Goal: Task Accomplishment & Management: Manage account settings

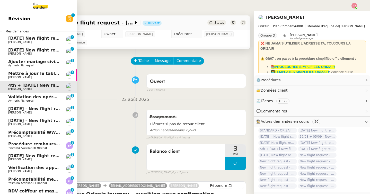
click at [40, 42] on span "[PERSON_NAME]" at bounding box center [34, 42] width 52 height 3
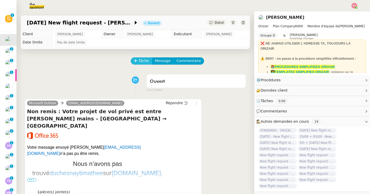
click at [140, 58] on span "Tâche" at bounding box center [144, 61] width 11 height 6
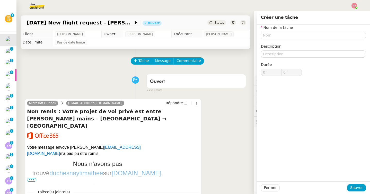
click at [221, 21] on span "Statut" at bounding box center [220, 23] width 10 height 4
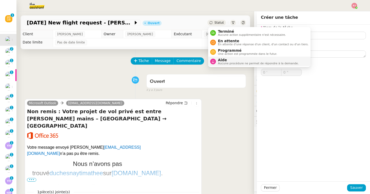
click at [224, 61] on span "Aide" at bounding box center [258, 60] width 81 height 4
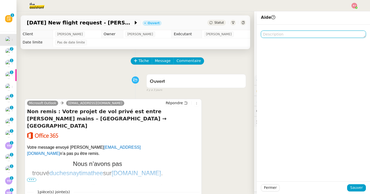
click at [279, 38] on textarea at bounding box center [313, 34] width 105 height 7
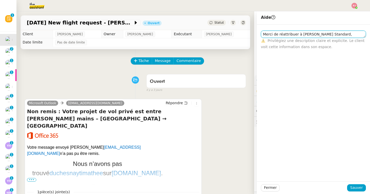
scroll to position [0, 0]
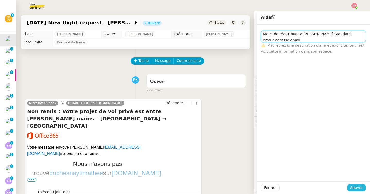
type textarea "Merci de réattribuer à Josephine Standard, erreur adresse email"
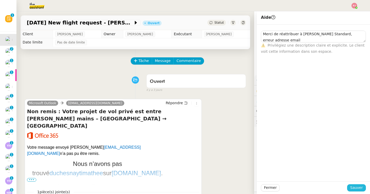
click at [357, 184] on button "Sauver" at bounding box center [356, 187] width 19 height 7
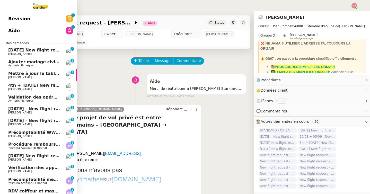
click at [9, 50] on span "13th September 2025 New flight request - Theodor Marian" at bounding box center [79, 50] width 143 height 5
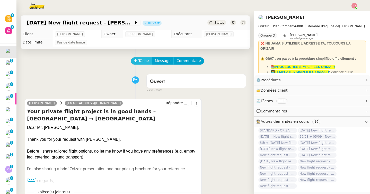
click at [140, 61] on span "Tâche" at bounding box center [144, 61] width 11 height 6
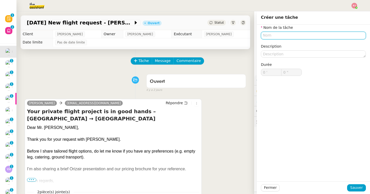
click at [285, 33] on input "text" at bounding box center [313, 35] width 105 height 7
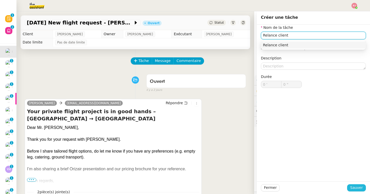
type input "Relance client"
click at [356, 186] on span "Sauver" at bounding box center [357, 188] width 13 height 6
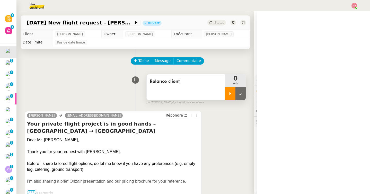
click at [228, 92] on div at bounding box center [230, 93] width 10 height 13
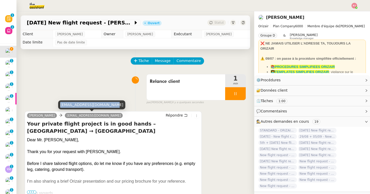
drag, startPoint x: 110, startPoint y: 105, endPoint x: 60, endPoint y: 104, distance: 50.2
click at [60, 104] on div "bogdan.android86@gmail.com" at bounding box center [91, 104] width 67 height 9
copy div "bogdan.android86@gmail.com"
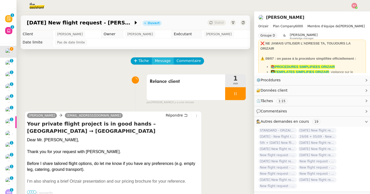
click at [157, 63] on span "Message" at bounding box center [163, 61] width 16 height 6
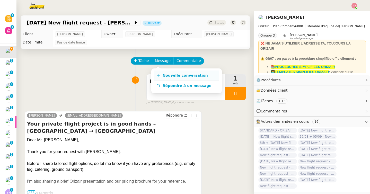
click at [164, 73] on link "Nouvelle conversation" at bounding box center [187, 76] width 64 height 10
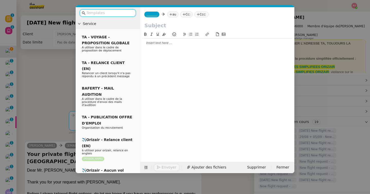
click at [122, 12] on input "text" at bounding box center [110, 13] width 46 height 6
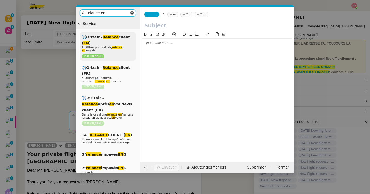
type input "relance en"
click at [116, 49] on em "relance" at bounding box center [117, 47] width 11 height 3
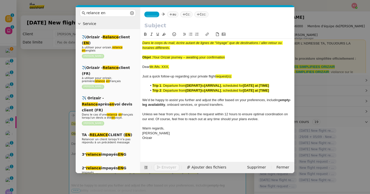
drag, startPoint x: 228, startPoint y: 57, endPoint x: 153, endPoint y: 57, distance: 74.2
click at [153, 57] on div "Objet : Your Orizair journey – awaiting your confirmation" at bounding box center [217, 57] width 150 height 5
copy span "Your Orizair journey – awaiting your confirmation"
click at [160, 26] on input "text" at bounding box center [217, 26] width 146 height 8
paste input "Your Orizair journey – awaiting your confirmation"
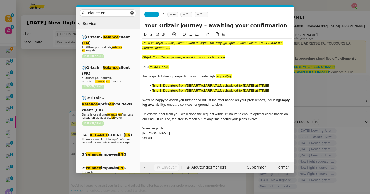
type input "Your Orizair journey – awaiting your confirmation"
click at [57, 118] on nz-modal-container "relance en Service ✈️Orizair - Relance client ( EN ) à utiliser pour orizair, r…" at bounding box center [185, 97] width 370 height 194
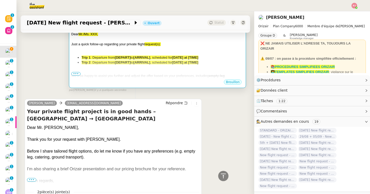
scroll to position [117, 0]
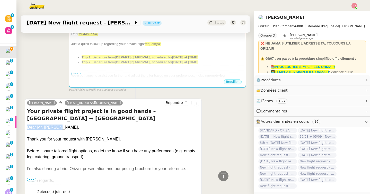
drag, startPoint x: 61, startPoint y: 120, endPoint x: 28, endPoint y: 120, distance: 33.2
click at [28, 125] on div "Dear Mr. Marian," at bounding box center [113, 128] width 173 height 6
copy div "Dear Mr. Marian,"
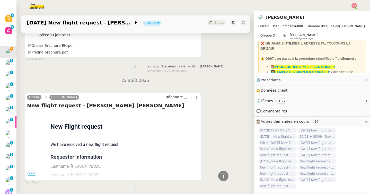
scroll to position [286, 0]
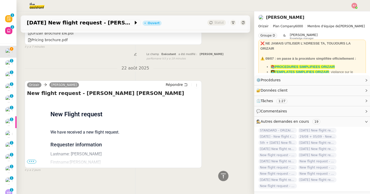
click at [28, 160] on span "•••" at bounding box center [31, 162] width 9 height 4
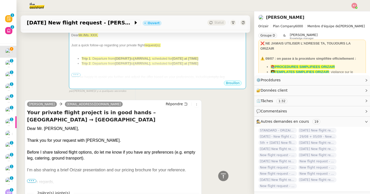
scroll to position [103, 0]
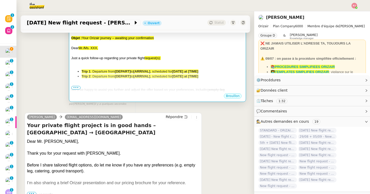
click at [116, 90] on span "We’d be happy to assist you further and adjust the offer based on your preferen…" at bounding box center [140, 90] width 138 height 4
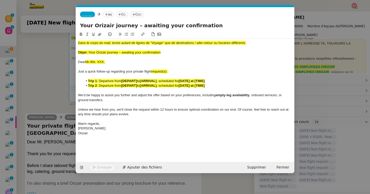
scroll to position [0, 28]
drag, startPoint x: 114, startPoint y: 61, endPoint x: 78, endPoint y: 61, distance: 35.8
click at [78, 61] on div "Dear Mr./Ms. XXX," at bounding box center [185, 62] width 215 height 5
drag, startPoint x: 172, startPoint y: 53, endPoint x: 53, endPoint y: 41, distance: 119.5
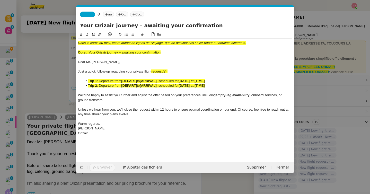
click at [53, 41] on nz-modal-container "relance en Service ✈️Orizair - Relance client ( EN ) à utiliser pour orizair, r…" at bounding box center [185, 97] width 370 height 194
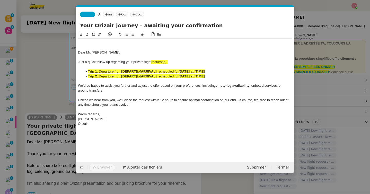
click at [79, 53] on div "Dear Mr. Marian," at bounding box center [185, 52] width 215 height 5
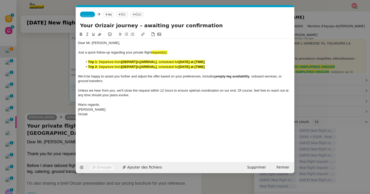
click at [53, 144] on nz-modal-container "relance en Service ✈️Orizair - Relance client ( EN ) à utiliser pour orizair, r…" at bounding box center [185, 97] width 370 height 194
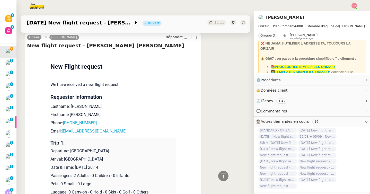
scroll to position [388, 0]
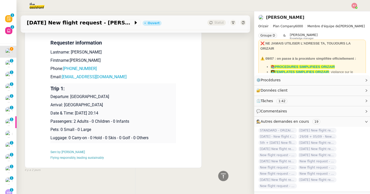
drag, startPoint x: 132, startPoint y: 111, endPoint x: 50, endPoint y: 93, distance: 82.9
click at [50, 93] on td "Trip 1: Departure: London Luton Airport Arrival: Ibiza Airport Date & Time: 13t…" at bounding box center [113, 113] width 126 height 60
copy td "Departure: London Luton Airport Arrival: Ibiza Airport Date & Time: 13th Septem…"
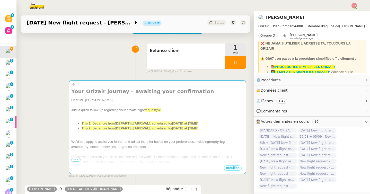
scroll to position [0, 0]
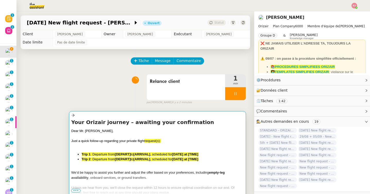
click at [120, 140] on span "Just a quick follow-up regarding your private flight" at bounding box center [107, 141] width 73 height 4
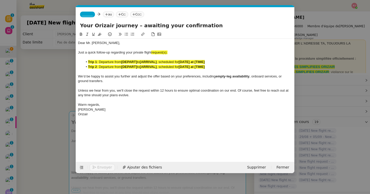
scroll to position [0, 28]
click at [116, 114] on div "Orizair" at bounding box center [185, 114] width 215 height 5
drag, startPoint x: 177, startPoint y: 52, endPoint x: 153, endPoint y: 52, distance: 23.7
click at [153, 52] on div "Just a quick follow-up regarding your private flight request(s):" at bounding box center [185, 52] width 215 height 5
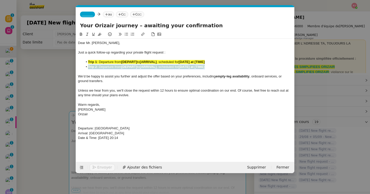
drag, startPoint x: 213, startPoint y: 67, endPoint x: 71, endPoint y: 66, distance: 141.7
click at [71, 66] on nz-modal-container "relance en Service ✈️Orizair - Relance client ( EN ) à utiliser pour orizair, r…" at bounding box center [185, 97] width 370 height 194
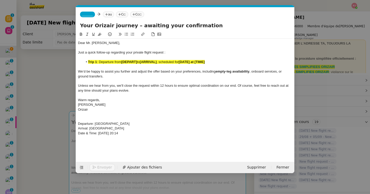
drag, startPoint x: 145, startPoint y: 134, endPoint x: 60, endPoint y: 122, distance: 85.3
click at [60, 122] on nz-modal-container "relance en Service ✈️Orizair - Relance client ( EN ) à utiliser pour orizair, r…" at bounding box center [185, 97] width 370 height 194
click at [81, 33] on icon at bounding box center [81, 34] width 4 height 4
click at [101, 33] on icon at bounding box center [100, 34] width 4 height 4
click at [105, 124] on strong "Departure: [GEOGRAPHIC_DATA]" at bounding box center [105, 124] width 54 height 4
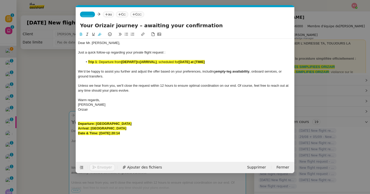
drag, startPoint x: 145, startPoint y: 122, endPoint x: 96, endPoint y: 122, distance: 48.7
click at [96, 122] on div "Departure: [GEOGRAPHIC_DATA]" at bounding box center [185, 124] width 215 height 5
copy strong "[GEOGRAPHIC_DATA]"
drag, startPoint x: 138, startPoint y: 61, endPoint x: 122, endPoint y: 61, distance: 16.2
click at [122, 61] on li "Trip 1 : Departure from [DEPART] to [ARRIVAL] , scheduled for [DATE] at [TIME]" at bounding box center [188, 62] width 210 height 5
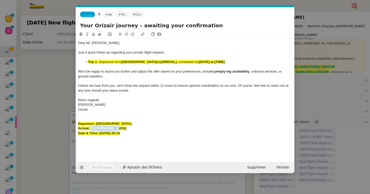
drag, startPoint x: 116, startPoint y: 128, endPoint x: 90, endPoint y: 128, distance: 25.2
click at [90, 128] on div "Arrival: Ibiza Airport" at bounding box center [185, 128] width 215 height 5
copy strong "Ibiza Airport"
drag, startPoint x: 178, startPoint y: 61, endPoint x: 161, endPoint y: 61, distance: 17.0
click at [161, 61] on li "Trip 1 : Departure from London Luton Airport to [ARRIVAL] , scheduled for [DATE…" at bounding box center [188, 62] width 210 height 5
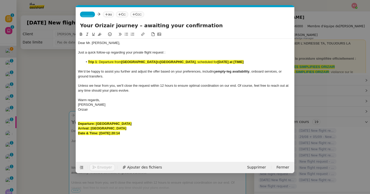
drag, startPoint x: 147, startPoint y: 134, endPoint x: 100, endPoint y: 134, distance: 46.6
click at [100, 134] on div "Date & Time: 13th September 2025 20:14" at bounding box center [185, 133] width 215 height 5
copy strong "13th September 2025 20:14"
drag, startPoint x: 234, startPoint y: 63, endPoint x: 204, endPoint y: 63, distance: 29.9
click at [204, 63] on li "Trip 1 : Departure from London Luton Airport to Ibiza Airport , scheduled for […" at bounding box center [188, 62] width 210 height 5
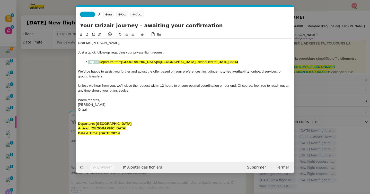
drag, startPoint x: 100, startPoint y: 62, endPoint x: 81, endPoint y: 62, distance: 18.3
click at [81, 62] on ul "Trip 1 : Departure from London Luton Airport to Ibiza Airport , scheduled for 1…" at bounding box center [185, 62] width 215 height 5
drag, startPoint x: 146, startPoint y: 133, endPoint x: 72, endPoint y: 118, distance: 75.2
click at [72, 118] on nz-modal-container "relance en Service ✈️Orizair - Relance client ( EN ) à utiliser pour orizair, r…" at bounding box center [185, 97] width 370 height 194
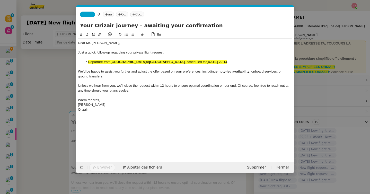
drag, startPoint x: 244, startPoint y: 64, endPoint x: 86, endPoint y: 62, distance: 158.7
click at [86, 62] on li "Departure from London Luton Airport to Ibiza Airport , scheduled for 13th Septe…" at bounding box center [188, 62] width 210 height 5
click at [98, 34] on icon at bounding box center [100, 34] width 4 height 4
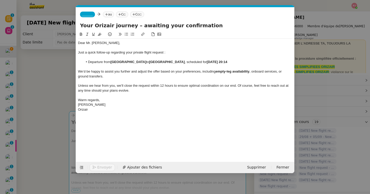
click at [90, 16] on nz-tag "_______" at bounding box center [87, 15] width 15 height 6
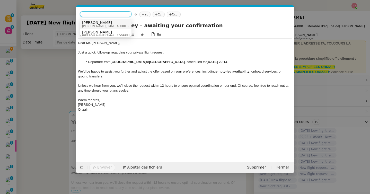
click at [96, 25] on span "[PERSON_NAME][EMAIL_ADDRESS][DOMAIN_NAME]" at bounding box center [118, 26] width 73 height 3
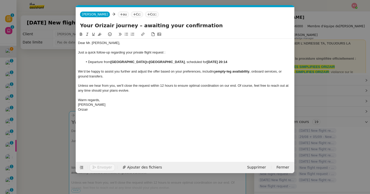
click at [120, 16] on icon at bounding box center [121, 14] width 3 height 3
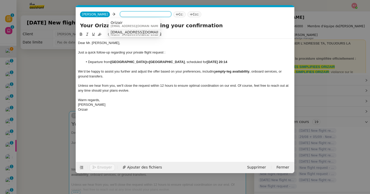
click at [128, 32] on span "bogdan.android86@gmail.com" at bounding box center [142, 32] width 63 height 4
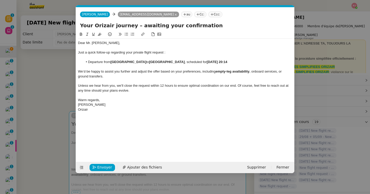
click at [209, 12] on nz-tag "Ccc:" at bounding box center [216, 15] width 14 height 6
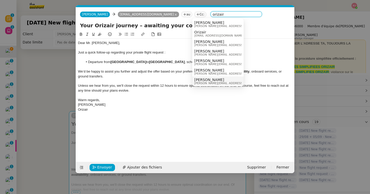
type input "orizair"
click at [208, 79] on span "[PERSON_NAME]" at bounding box center [230, 80] width 73 height 4
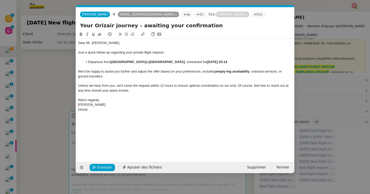
click at [173, 98] on div "Warm regards," at bounding box center [185, 100] width 215 height 5
click at [108, 168] on span "Envoyer" at bounding box center [104, 168] width 15 height 6
click at [108, 168] on span "Confirmer l'envoi" at bounding box center [112, 168] width 31 height 6
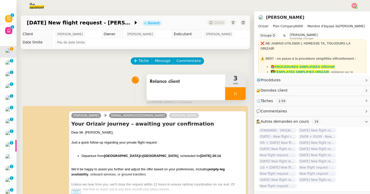
click at [237, 92] on icon at bounding box center [236, 94] width 4 height 4
click at [243, 92] on button at bounding box center [241, 93] width 10 height 13
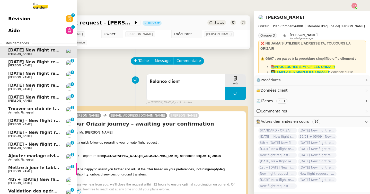
click at [7, 64] on link "30th August 2025 New flight request - Edoardo L'Astorina Louis Frei 0 1 2 3 4 5…" at bounding box center [38, 64] width 77 height 12
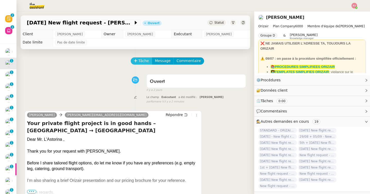
click at [140, 59] on span "Tâche" at bounding box center [144, 61] width 11 height 6
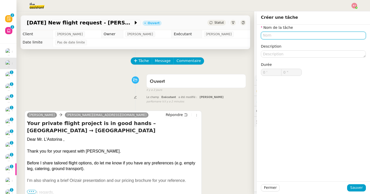
click at [279, 34] on input "text" at bounding box center [313, 35] width 105 height 7
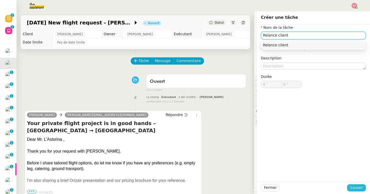
type input "Relance client"
click at [355, 185] on button "Sauver" at bounding box center [356, 187] width 19 height 7
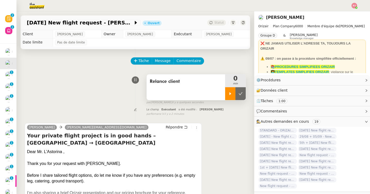
click at [231, 91] on div at bounding box center [230, 93] width 10 height 13
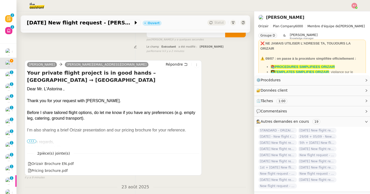
scroll to position [63, 0]
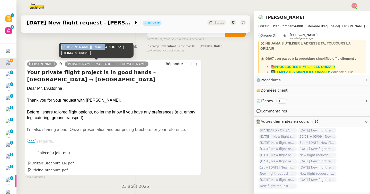
drag, startPoint x: 100, startPoint y: 53, endPoint x: 61, endPoint y: 54, distance: 39.2
click at [61, 54] on div "edoardo@eddyinblu.me" at bounding box center [96, 50] width 75 height 15
copy div "edoardo@eddyinblu.me"
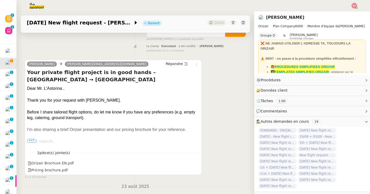
scroll to position [0, 0]
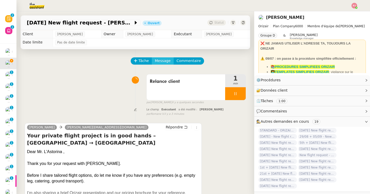
click at [162, 63] on span "Message" at bounding box center [163, 61] width 16 height 6
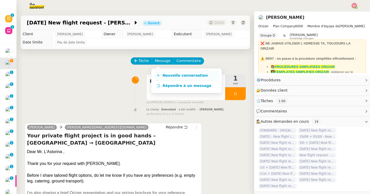
click at [170, 76] on span "Nouvelle conversation" at bounding box center [185, 75] width 45 height 4
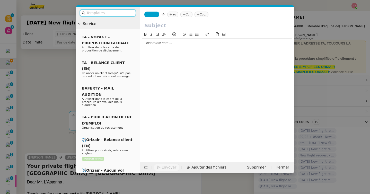
click at [128, 11] on input "text" at bounding box center [110, 13] width 46 height 6
type input "r"
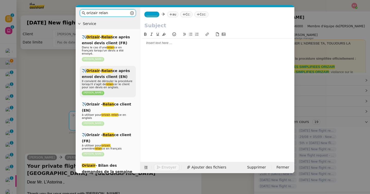
type input "orizair relan"
click at [124, 80] on span "Il convient de dérouler la procédure lorsqu'il s'agit de relan cer le client po…" at bounding box center [107, 85] width 51 height 10
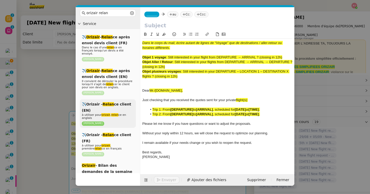
click at [109, 113] on span "à utiliser pour orizair , relan ce en anglais" at bounding box center [104, 116] width 44 height 6
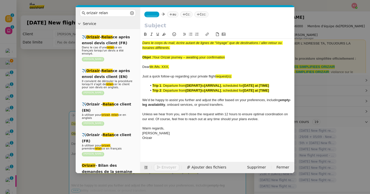
drag, startPoint x: 230, startPoint y: 58, endPoint x: 155, endPoint y: 55, distance: 75.3
click at [155, 55] on div "Objet : Your Orizair journey – awaiting your confirmation" at bounding box center [217, 57] width 150 height 5
copy span "Your Orizair journey – awaiting your confirmation"
click at [163, 24] on input "text" at bounding box center [217, 26] width 146 height 8
paste input "Your Orizair journey – awaiting your confirmation"
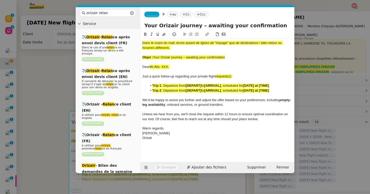
type input "Your Orizair journey – awaiting your confirmation"
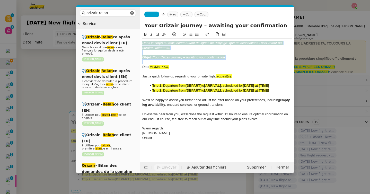
drag, startPoint x: 142, startPoint y: 68, endPoint x: 142, endPoint y: 33, distance: 35.3
click at [142, 33] on nz-spin "Dans le corps du mail, écrire autant de lignes de “Voyage” que de destinations …" at bounding box center [217, 93] width 154 height 125
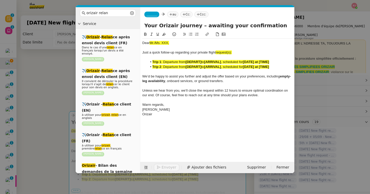
click at [49, 86] on nz-modal-container "orizair relan Service ✈️ Orizair - Relan ce après envoi devis client (FR) Dans …" at bounding box center [185, 97] width 370 height 194
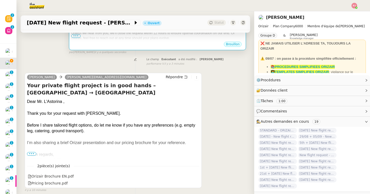
scroll to position [161, 0]
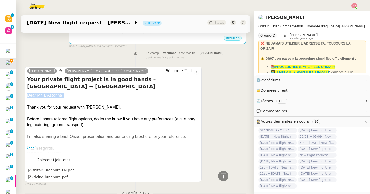
drag, startPoint x: 63, startPoint y: 89, endPoint x: 26, endPoint y: 88, distance: 36.3
click at [26, 88] on div "Josephine Kelly edoardo@eddyinblu.me Répondre Your private flight project is in…" at bounding box center [113, 124] width 177 height 115
copy div "Dear Mr. L'Astorina ,"
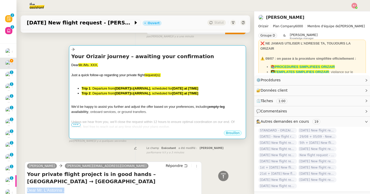
scroll to position [35, 0]
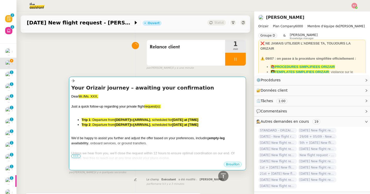
click at [96, 107] on span "Just a quick follow-up regarding your private flight" at bounding box center [107, 107] width 73 height 4
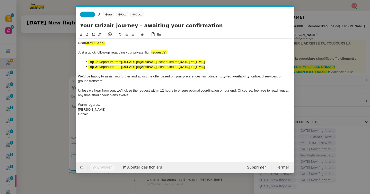
scroll to position [0, 30]
drag, startPoint x: 111, startPoint y: 43, endPoint x: 74, endPoint y: 42, distance: 37.1
click at [74, 42] on nz-modal-container "orizair relan Service ✈️ Orizair - Relan ce après envoi devis client (FR) Dans …" at bounding box center [185, 97] width 370 height 194
drag, startPoint x: 178, startPoint y: 52, endPoint x: 154, endPoint y: 52, distance: 23.4
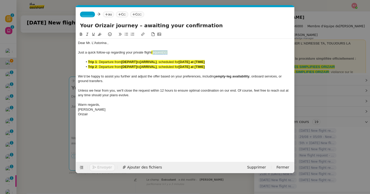
click at [154, 52] on div "Just a quick follow-up regarding your private flight request(s):" at bounding box center [185, 52] width 215 height 5
click at [60, 101] on nz-modal-container "orizair relan Service ✈️ Orizair - Relan ce après envoi devis client (FR) Dans …" at bounding box center [185, 97] width 370 height 194
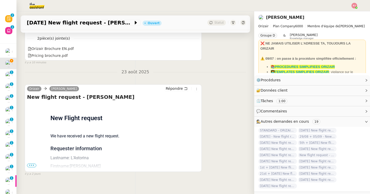
scroll to position [286, 0]
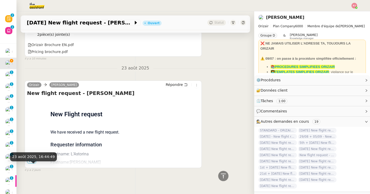
click at [32, 159] on span "23 août 2025, 16:44:49" at bounding box center [33, 157] width 43 height 4
click at [28, 160] on span "•••" at bounding box center [31, 162] width 9 height 4
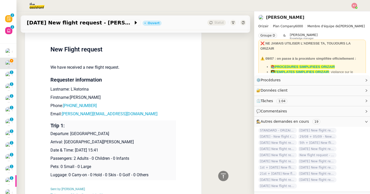
scroll to position [388, 0]
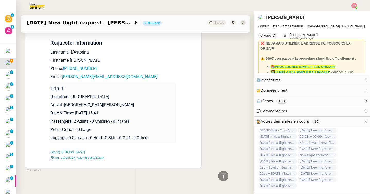
drag, startPoint x: 123, startPoint y: 110, endPoint x: 50, endPoint y: 93, distance: 74.9
click at [50, 93] on td "Trip 1: Departure: London Biggin Hill Airport Arrival: Venice Marco Polo Airpor…" at bounding box center [113, 113] width 126 height 60
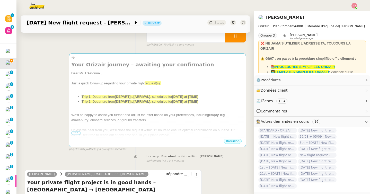
scroll to position [0, 0]
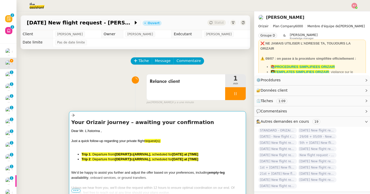
click at [128, 148] on div at bounding box center [157, 145] width 173 height 5
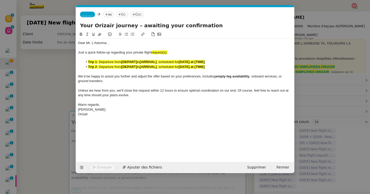
scroll to position [0, 30]
click at [101, 116] on div "Orizair" at bounding box center [185, 114] width 215 height 5
drag, startPoint x: 141, startPoint y: 139, endPoint x: 71, endPoint y: 130, distance: 70.2
click at [71, 130] on nz-modal-container "orizair relan Service ✈️ Orizair - Relan ce après envoi devis client (FR) Dans …" at bounding box center [185, 97] width 370 height 194
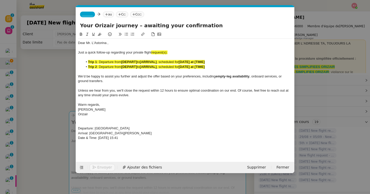
click at [100, 35] on icon at bounding box center [100, 34] width 4 height 3
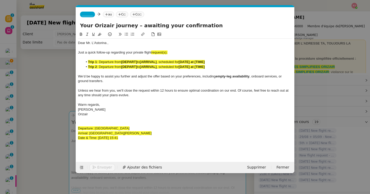
click at [81, 34] on icon at bounding box center [81, 34] width 4 height 4
click at [141, 115] on div "Orizair" at bounding box center [185, 114] width 215 height 5
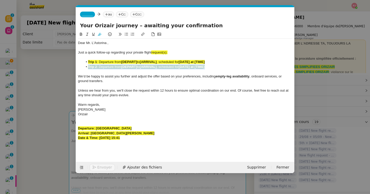
drag, startPoint x: 216, startPoint y: 67, endPoint x: 76, endPoint y: 66, distance: 140.1
click at [76, 66] on nz-spin "Dear Mr. L'Astorina , Just a quick follow-up regarding your private flight requ…" at bounding box center [185, 93] width 219 height 125
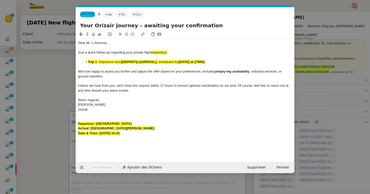
drag, startPoint x: 140, startPoint y: 125, endPoint x: 96, endPoint y: 125, distance: 43.8
click at [96, 125] on div "Departure: London Biggin Hill Airport" at bounding box center [185, 124] width 215 height 5
drag, startPoint x: 138, startPoint y: 63, endPoint x: 122, endPoint y: 63, distance: 16.0
click at [122, 63] on li "Trip 1 : Departure from [DEPART] to [ARRIVAL] , scheduled for [DATE] at [TIME]" at bounding box center [188, 62] width 210 height 5
drag, startPoint x: 136, startPoint y: 129, endPoint x: 91, endPoint y: 129, distance: 44.6
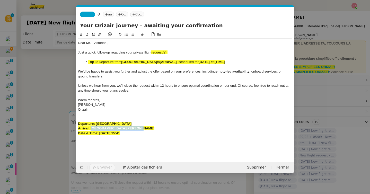
click at [91, 129] on div "Arrival: Venice Marco Polo Airport" at bounding box center [185, 128] width 215 height 5
drag, startPoint x: 185, startPoint y: 62, endPoint x: 168, endPoint y: 62, distance: 16.7
click at [168, 62] on li "Trip 1 : Departure from London Biggin Hill Airport to [ARRIVAL] , scheduled for…" at bounding box center [188, 62] width 210 height 5
drag, startPoint x: 141, startPoint y: 134, endPoint x: 99, endPoint y: 135, distance: 41.7
click at [99, 135] on div "Date & Time: 30th August 2025 15:41" at bounding box center [185, 133] width 215 height 5
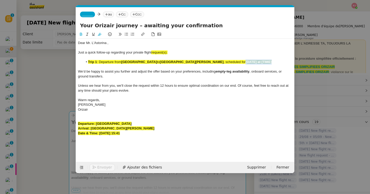
drag, startPoint x: 262, startPoint y: 61, endPoint x: 233, endPoint y: 61, distance: 28.8
click at [233, 61] on li "Trip 1 : Departure from London Biggin Hill Airport to Venice Marco Polo Airport…" at bounding box center [188, 62] width 210 height 5
drag, startPoint x: 138, startPoint y: 134, endPoint x: 69, endPoint y: 120, distance: 70.3
click at [69, 120] on nz-modal-container "orizair relan Service ✈️ Orizair - Relan ce après envoi devis client (FR) Dans …" at bounding box center [185, 97] width 370 height 194
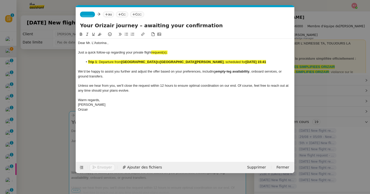
drag, startPoint x: 271, startPoint y: 63, endPoint x: 88, endPoint y: 61, distance: 183.9
click at [88, 61] on li "Trip 1 : Departure from London Biggin Hill Airport to Venice Marco Polo Airport…" at bounding box center [188, 62] width 210 height 5
click at [100, 35] on icon at bounding box center [100, 34] width 4 height 4
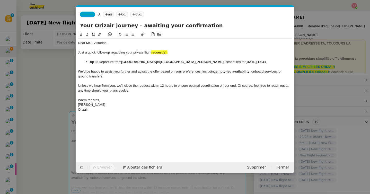
click at [170, 50] on div at bounding box center [185, 48] width 215 height 5
drag, startPoint x: 171, startPoint y: 53, endPoint x: 152, endPoint y: 53, distance: 19.6
click at [152, 53] on div "Just a quick follow-up regarding your private flight request(s):" at bounding box center [185, 52] width 215 height 5
click at [93, 16] on span "_______" at bounding box center [87, 15] width 11 height 4
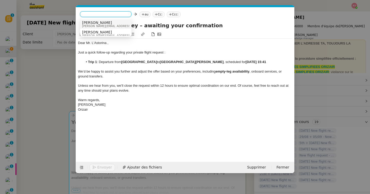
click at [99, 21] on span "[PERSON_NAME]" at bounding box center [118, 23] width 73 height 4
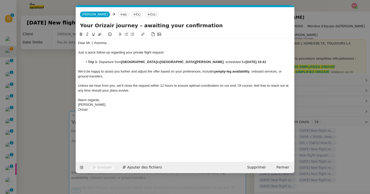
click at [120, 13] on icon at bounding box center [121, 14] width 3 height 3
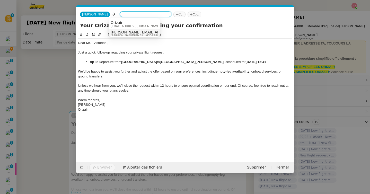
click at [126, 32] on span "edoardo@eddyinblu.me" at bounding box center [157, 32] width 93 height 4
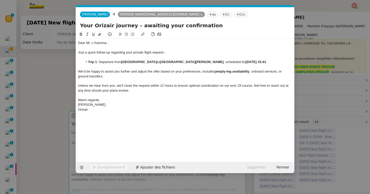
click at [236, 14] on icon at bounding box center [237, 14] width 3 height 3
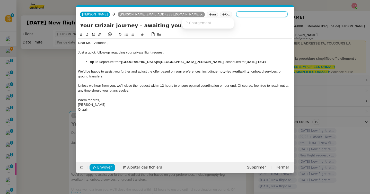
type input "r"
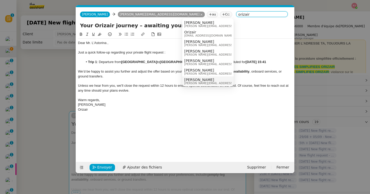
type input "orizair"
click at [211, 80] on div "Louis Frei louis@orizair.com" at bounding box center [222, 81] width 77 height 7
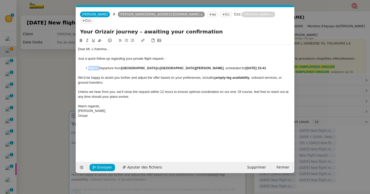
drag, startPoint x: 99, startPoint y: 62, endPoint x: 86, endPoint y: 62, distance: 13.4
click at [86, 66] on li "Trip 1 : Departure from London Biggin Hill Airport to Venice Marco Polo Airport…" at bounding box center [188, 68] width 210 height 5
click at [101, 167] on span "Envoyer" at bounding box center [104, 168] width 15 height 6
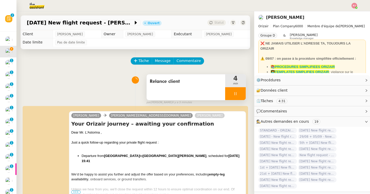
click at [241, 93] on div at bounding box center [235, 93] width 21 height 13
click at [241, 93] on icon at bounding box center [241, 93] width 4 height 3
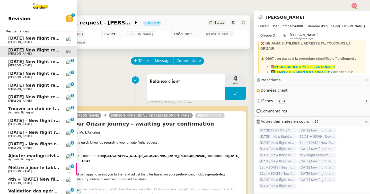
click at [20, 61] on span "30th August 2025 New flight request - سيد أحمد/ سويدأحمد" at bounding box center [80, 61] width 144 height 5
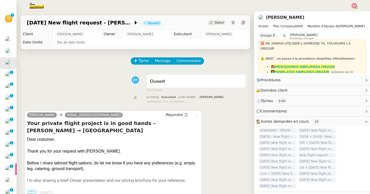
click at [141, 67] on div "Tâche Message Commentaire" at bounding box center [188, 63] width 115 height 12
click at [142, 62] on span "Tâche" at bounding box center [144, 61] width 11 height 6
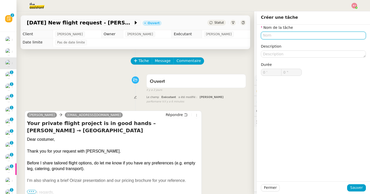
click at [266, 36] on input "text" at bounding box center [313, 35] width 105 height 7
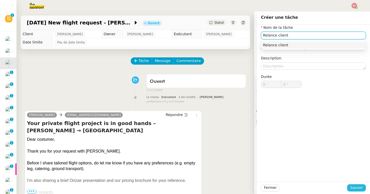
type input "Relance client"
click at [355, 189] on span "Sauver" at bounding box center [357, 188] width 13 height 6
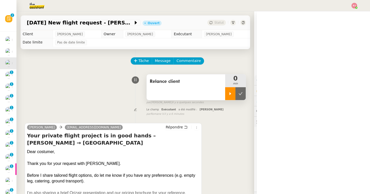
click at [232, 98] on div at bounding box center [230, 93] width 10 height 13
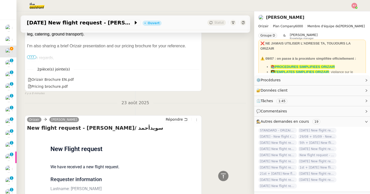
scroll to position [182, 0]
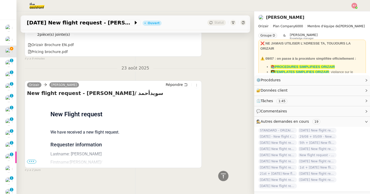
click at [31, 160] on span "•••" at bounding box center [31, 162] width 9 height 4
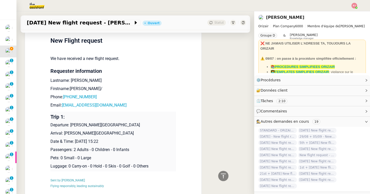
scroll to position [0, 0]
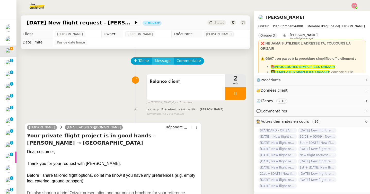
click at [165, 63] on span "Message" at bounding box center [163, 61] width 16 height 6
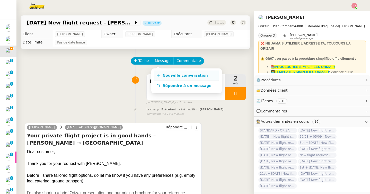
click at [168, 75] on span "Nouvelle conversation" at bounding box center [185, 75] width 45 height 4
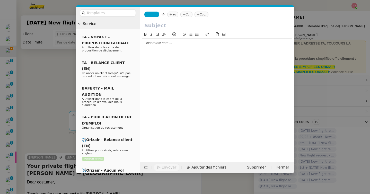
click at [147, 14] on span "_______" at bounding box center [152, 15] width 11 height 4
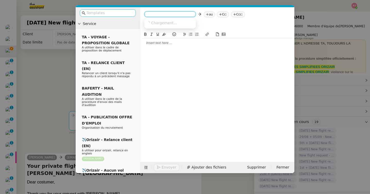
click at [123, 13] on input "text" at bounding box center [110, 13] width 46 height 6
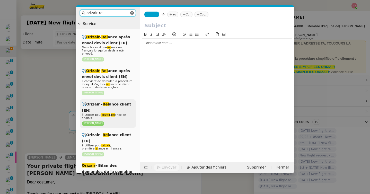
type input "orizair rel"
click at [113, 109] on div "✈️Orizair - Rel ance client (EN) à utiliser pour orizair , rel ance en anglais …" at bounding box center [108, 113] width 56 height 29
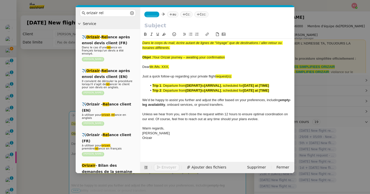
drag, startPoint x: 230, startPoint y: 58, endPoint x: 154, endPoint y: 57, distance: 76.2
click at [154, 57] on div "Objet : Your Orizair journey – awaiting your confirmation" at bounding box center [217, 57] width 150 height 5
click at [177, 24] on input "text" at bounding box center [217, 26] width 146 height 8
drag, startPoint x: 231, startPoint y: 55, endPoint x: 155, endPoint y: 55, distance: 76.5
click at [155, 55] on div "Objet : Your Orizair journey – awaiting your confirmation" at bounding box center [217, 57] width 150 height 5
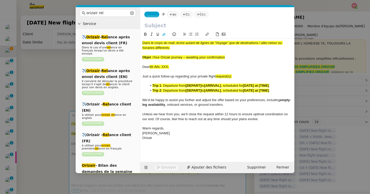
click at [163, 24] on input "text" at bounding box center [217, 26] width 146 height 8
paste input "Your Orizair journey – awaiting your confirmation"
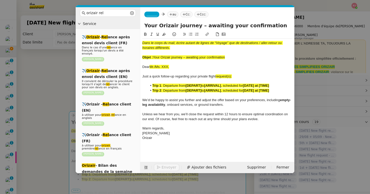
type input "Your Orizair journey – awaiting your confirmation"
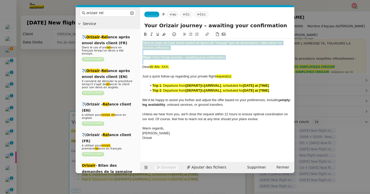
drag, startPoint x: 143, startPoint y: 68, endPoint x: 139, endPoint y: 38, distance: 30.3
click at [139, 38] on nz-layout "orizair rel Service ✈️ Orizair - Rel ance après envoi devis client (FR) Dans le…" at bounding box center [185, 90] width 219 height 166
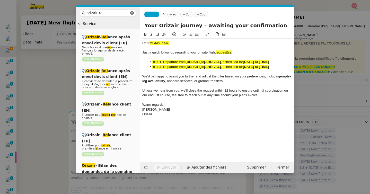
drag, startPoint x: 180, startPoint y: 44, endPoint x: 150, endPoint y: 44, distance: 29.6
click at [150, 44] on div "Dear Mr./Ms. XXX," at bounding box center [217, 43] width 150 height 5
click at [151, 11] on div "_______ au Cc: Ccc:" at bounding box center [217, 14] width 154 height 14
click at [151, 15] on span "_______" at bounding box center [152, 15] width 11 height 4
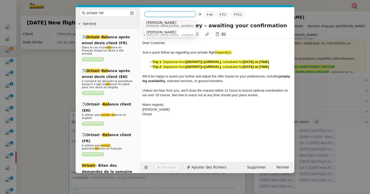
click at [157, 23] on span "[PERSON_NAME]" at bounding box center [183, 23] width 73 height 4
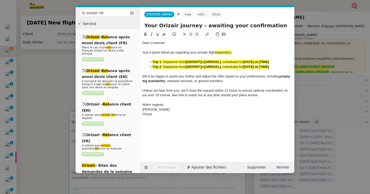
click at [182, 14] on nz-tag "au" at bounding box center [187, 15] width 11 height 6
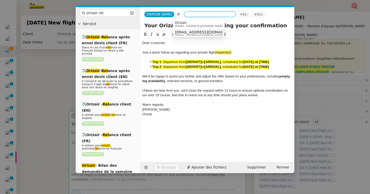
click at [195, 33] on span "sidahmed.sdm@gmail.com" at bounding box center [206, 32] width 63 height 4
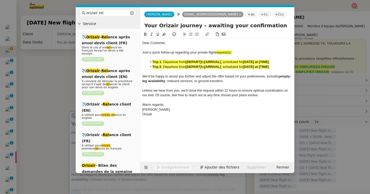
click at [275, 14] on icon at bounding box center [276, 14] width 3 height 3
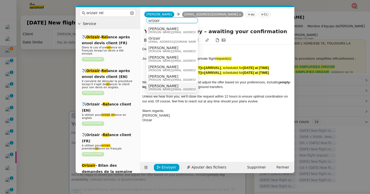
type input "orizair"
click at [165, 85] on span "[PERSON_NAME]" at bounding box center [185, 86] width 73 height 4
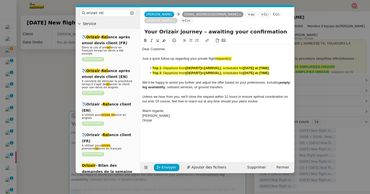
click at [37, 110] on nz-modal-container "orizair rel Service ✈️ Orizair - Rel ance après envoi devis client (FR) Dans le…" at bounding box center [185, 97] width 370 height 194
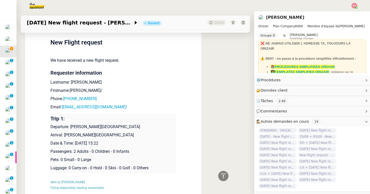
scroll to position [360, 0]
drag, startPoint x: 117, startPoint y: 104, endPoint x: 63, endPoint y: 105, distance: 54.3
click at [63, 105] on p "Email: sidahmed.sdm@gmail.com" at bounding box center [113, 107] width 126 height 6
drag, startPoint x: 132, startPoint y: 141, endPoint x: 50, endPoint y: 124, distance: 83.3
click at [50, 124] on td "Trip 1: Departure: Mohammed V International Airport Arrival: Charles de Gaulle …" at bounding box center [113, 143] width 126 height 60
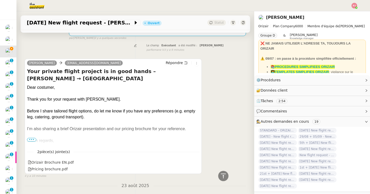
scroll to position [0, 0]
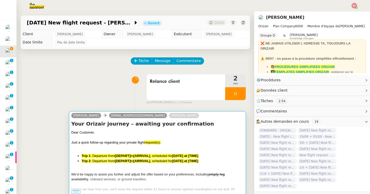
click at [114, 161] on span ": Departure from" at bounding box center [103, 161] width 24 height 4
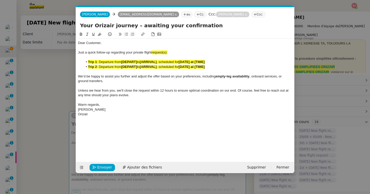
scroll to position [0, 26]
click at [120, 116] on div "Orizair" at bounding box center [185, 114] width 215 height 5
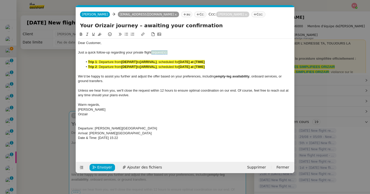
drag, startPoint x: 170, startPoint y: 52, endPoint x: 152, endPoint y: 51, distance: 17.8
click at [152, 51] on div "Just a quick follow-up regarding your private flight request(s):" at bounding box center [185, 52] width 215 height 5
drag, startPoint x: 141, startPoint y: 140, endPoint x: 77, endPoint y: 128, distance: 65.4
click at [77, 128] on nz-spin "Dear Customer, Just a quick follow-up regarding your private flight request : T…" at bounding box center [185, 93] width 219 height 125
click at [82, 35] on icon at bounding box center [81, 34] width 2 height 3
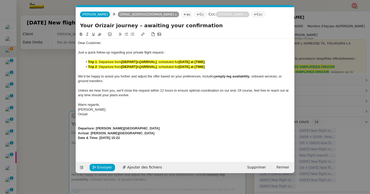
click at [99, 34] on icon at bounding box center [100, 34] width 4 height 3
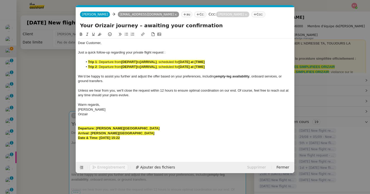
click at [129, 130] on strong "Departure: Mohammed V International Airport" at bounding box center [119, 128] width 82 height 4
drag, startPoint x: 152, startPoint y: 129, endPoint x: 96, endPoint y: 129, distance: 56.1
click at [96, 129] on div "Departure: Mohammed V International Airport" at bounding box center [185, 128] width 215 height 5
drag, startPoint x: 138, startPoint y: 61, endPoint x: 122, endPoint y: 61, distance: 15.5
click at [122, 61] on li "Trip 1 : Departure from [DEPART] to [ARRIVAL] , scheduled for [DATE] at [TIME]" at bounding box center [188, 62] width 210 height 5
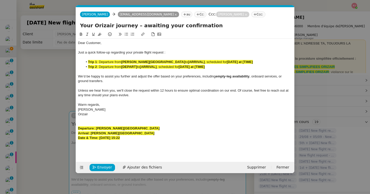
drag, startPoint x: 159, startPoint y: 132, endPoint x: 92, endPoint y: 134, distance: 67.5
click at [92, 134] on div "Arrival: Charles de Gaulle International Airport" at bounding box center [185, 133] width 215 height 5
drag, startPoint x: 199, startPoint y: 61, endPoint x: 182, endPoint y: 61, distance: 16.7
click at [182, 61] on li "Trip 1 : Departure from Mohammed V International Airport to [ARRIVAL] , schedul…" at bounding box center [188, 62] width 210 height 5
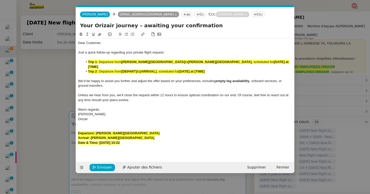
drag, startPoint x: 147, startPoint y: 138, endPoint x: 100, endPoint y: 138, distance: 46.6
click at [100, 141] on div "Date & Time: 30th August 2025 15:22" at bounding box center [185, 143] width 215 height 5
drag, startPoint x: 292, startPoint y: 62, endPoint x: 266, endPoint y: 62, distance: 26.5
click at [266, 62] on li "Trip 1 : Departure from Mohammed V International Airport to Charles de Gaulle I…" at bounding box center [188, 65] width 210 height 10
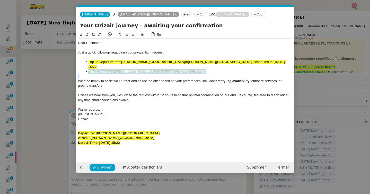
drag, startPoint x: 219, startPoint y: 74, endPoint x: 83, endPoint y: 73, distance: 136.2
click at [83, 73] on div "Dear Customer, Just a quick follow-up regarding your private flight request : T…" at bounding box center [185, 95] width 215 height 113
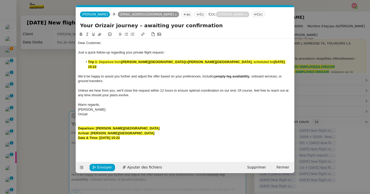
drag, startPoint x: 107, startPoint y: 67, endPoint x: 87, endPoint y: 62, distance: 20.7
click at [87, 62] on li "Trip 1 : Departure from Mohammed V International Airport to Charles de Gaulle I…" at bounding box center [188, 65] width 210 height 10
click at [99, 36] on icon at bounding box center [100, 34] width 4 height 4
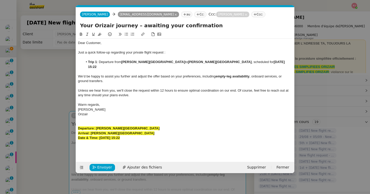
click at [101, 62] on li "Trip 1 : Departure from Mohammed V International Airport to Charles de Gaulle I…" at bounding box center [188, 65] width 210 height 10
drag, startPoint x: 99, startPoint y: 62, endPoint x: 84, endPoint y: 62, distance: 15.5
click at [84, 62] on li "Trip 1 : Departure from Mohammed V International Airport to Charles de Gaulle I…" at bounding box center [188, 65] width 210 height 10
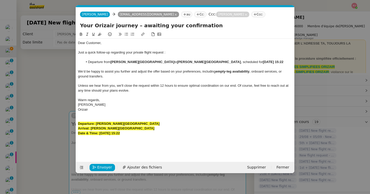
drag, startPoint x: 142, startPoint y: 135, endPoint x: 76, endPoint y: 122, distance: 67.3
click at [76, 122] on nz-spin "Dear Customer, Just a quick follow-up regarding your private flight request : D…" at bounding box center [185, 93] width 219 height 125
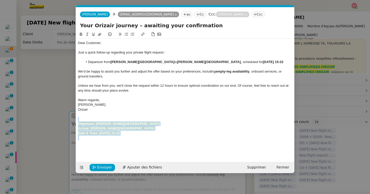
drag, startPoint x: 146, startPoint y: 135, endPoint x: 75, endPoint y: 121, distance: 72.6
click at [75, 121] on nz-modal-container "orizair rel Service ✈️ Orizair - Rel ance après envoi devis client (FR) Dans le…" at bounding box center [185, 97] width 370 height 194
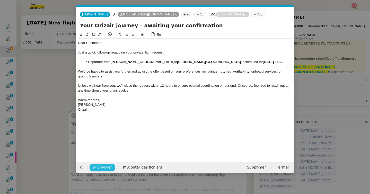
click at [98, 164] on button "Envoyer" at bounding box center [102, 167] width 25 height 7
click at [98, 164] on button "Confirmer l'envoi" at bounding box center [111, 167] width 42 height 7
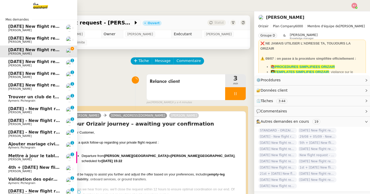
click at [43, 32] on span "[PERSON_NAME]" at bounding box center [34, 30] width 52 height 3
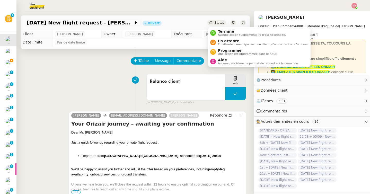
click at [219, 20] on div "Statut" at bounding box center [217, 23] width 19 height 6
click at [231, 54] on span "Une action est programmée dans le futur." at bounding box center [247, 54] width 59 height 3
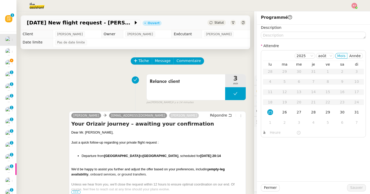
click at [291, 30] on nz-form-item "Description" at bounding box center [313, 32] width 105 height 14
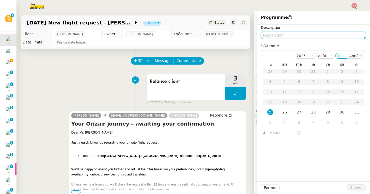
click at [291, 35] on textarea at bounding box center [313, 35] width 105 height 7
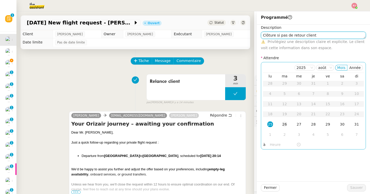
type textarea "Clôture si pas de retour client"
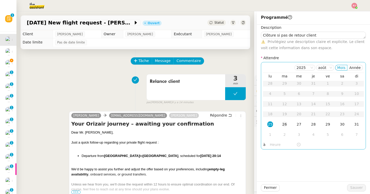
click at [285, 125] on div "26" at bounding box center [285, 125] width 6 height 6
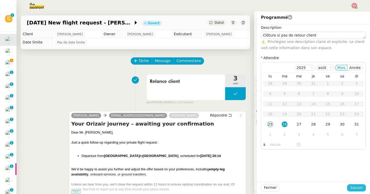
click at [353, 189] on span "Sauver" at bounding box center [357, 188] width 13 height 6
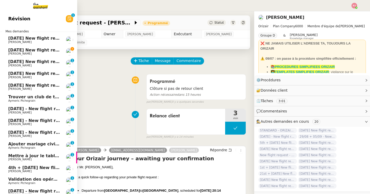
click at [14, 40] on span "[PERSON_NAME]" at bounding box center [19, 41] width 23 height 3
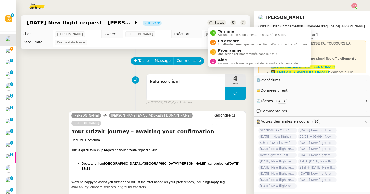
click at [217, 24] on span "Statut" at bounding box center [220, 23] width 10 height 4
click at [229, 46] on li "En attente En attente d'une réponse d'un client, d'un contact ou d'un tiers." at bounding box center [259, 43] width 103 height 10
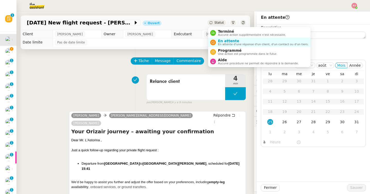
click at [217, 22] on span "Statut" at bounding box center [220, 23] width 10 height 4
click at [225, 51] on span "Programmé" at bounding box center [247, 50] width 59 height 4
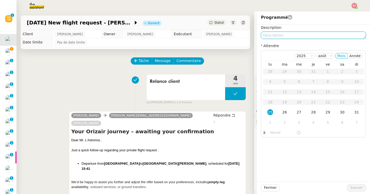
click at [280, 37] on textarea at bounding box center [313, 35] width 105 height 7
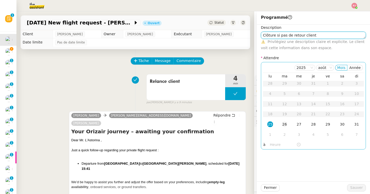
type textarea "Clôture si pas de retour client"
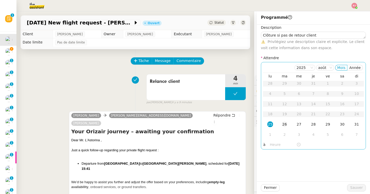
click at [288, 121] on td "26" at bounding box center [285, 125] width 14 height 10
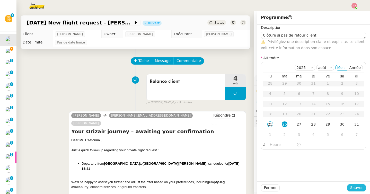
click at [355, 186] on span "Sauver" at bounding box center [357, 188] width 13 height 6
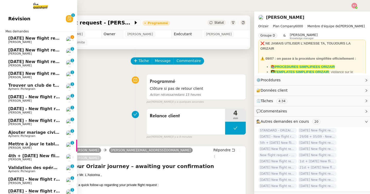
click at [19, 39] on span "30th August 2025 New flight request - سيد أحمد/ سويدأحمد" at bounding box center [80, 38] width 144 height 5
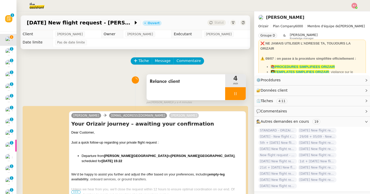
click at [235, 92] on icon at bounding box center [236, 94] width 4 height 4
click at [241, 93] on icon at bounding box center [241, 94] width 4 height 4
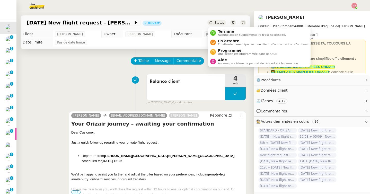
click at [215, 22] on span "Statut" at bounding box center [220, 23] width 10 height 4
click at [225, 53] on span "Une action est programmée dans le futur." at bounding box center [247, 54] width 59 height 3
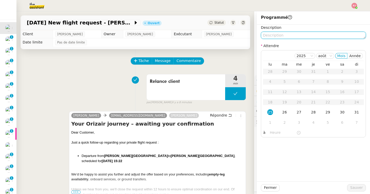
click at [276, 33] on textarea at bounding box center [313, 35] width 105 height 7
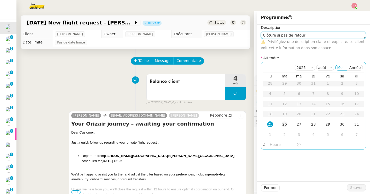
type textarea "Clôture si pas de retour"
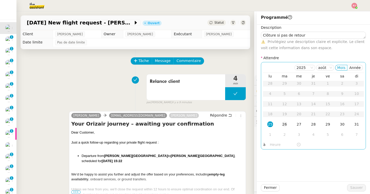
click at [285, 123] on div "26" at bounding box center [285, 125] width 6 height 6
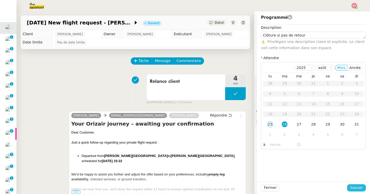
click at [357, 185] on span "Sauver" at bounding box center [357, 188] width 13 height 6
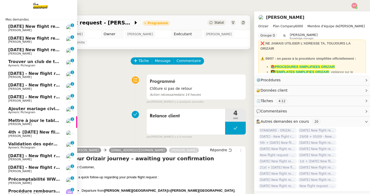
click at [12, 29] on span "[PERSON_NAME]" at bounding box center [19, 30] width 23 height 3
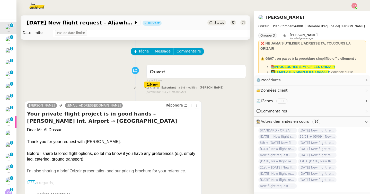
scroll to position [12, 0]
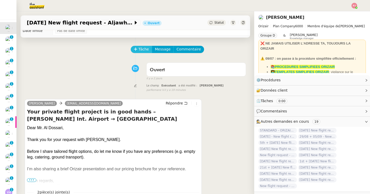
click at [144, 48] on span "Tâche" at bounding box center [144, 49] width 11 height 6
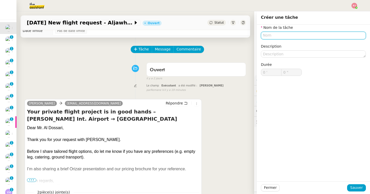
click at [271, 34] on input "text" at bounding box center [313, 35] width 105 height 7
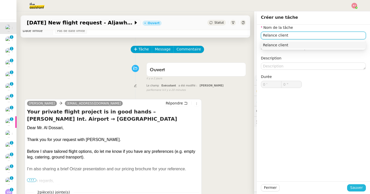
type input "Relance client"
click at [354, 190] on span "Sauver" at bounding box center [357, 188] width 13 height 6
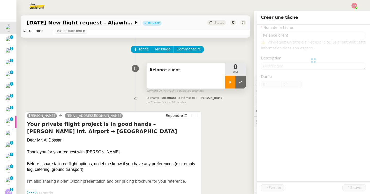
click at [230, 84] on icon at bounding box center [230, 82] width 4 height 4
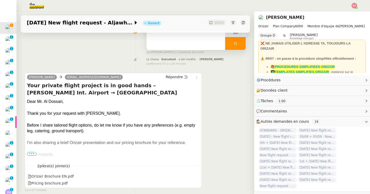
scroll to position [52, 0]
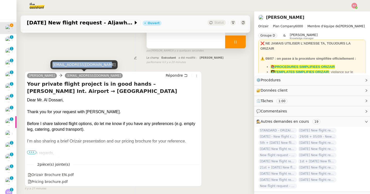
drag, startPoint x: 101, startPoint y: 65, endPoint x: 53, endPoint y: 64, distance: 48.7
click at [53, 64] on div "aljawharahmlml@hotmail.com" at bounding box center [83, 64] width 67 height 9
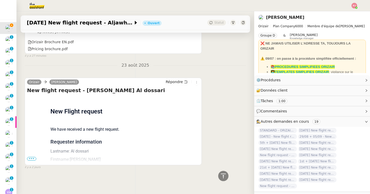
scroll to position [0, 0]
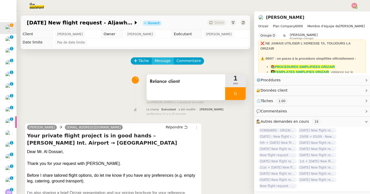
click at [162, 59] on span "Message" at bounding box center [163, 61] width 16 height 6
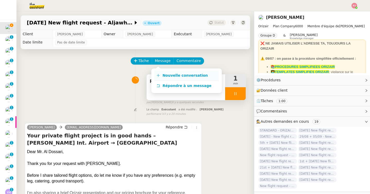
click at [166, 76] on span "Nouvelle conversation" at bounding box center [185, 75] width 45 height 4
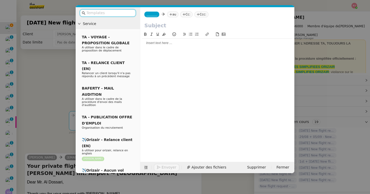
click at [157, 16] on nz-tag "_______" at bounding box center [151, 15] width 15 height 6
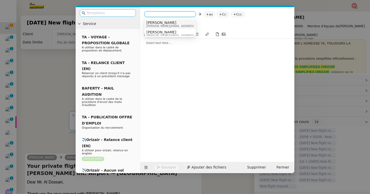
click at [123, 13] on input "text" at bounding box center [110, 13] width 46 height 6
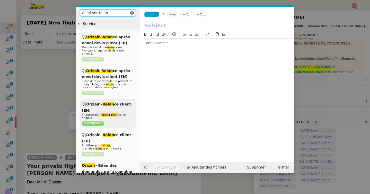
type input "orizair relan"
click at [120, 107] on div "✈️Orizair - Relan ce client (EN) à utiliser pour orizair , relan ce en anglais …" at bounding box center [108, 113] width 56 height 29
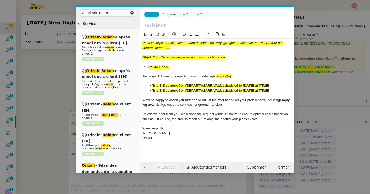
drag, startPoint x: 228, startPoint y: 56, endPoint x: 154, endPoint y: 56, distance: 73.7
click at [154, 56] on div "Objet : Your Orizair journey – awaiting your confirmation" at bounding box center [217, 57] width 150 height 5
click at [161, 24] on input "text" at bounding box center [217, 26] width 146 height 8
paste input "Your Orizair journey – awaiting your confirmation"
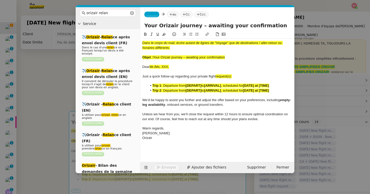
type input "Your Orizair journey – awaiting your confirmation"
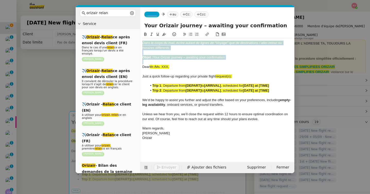
drag, startPoint x: 143, startPoint y: 67, endPoint x: 141, endPoint y: 33, distance: 34.8
click at [141, 33] on nz-spin "Dans le corps du mail, écrire autant de lignes de “Voyage” que de destinations …" at bounding box center [217, 93] width 154 height 125
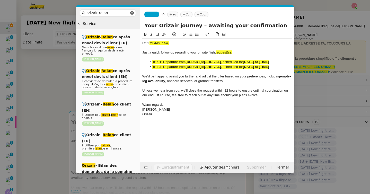
click at [33, 106] on nz-modal-container "orizair relan Service ✈️ Orizair - Relan ce après envoi devis client (FR) Dans …" at bounding box center [185, 97] width 370 height 194
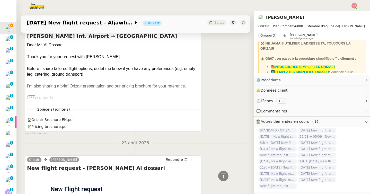
scroll to position [207, 0]
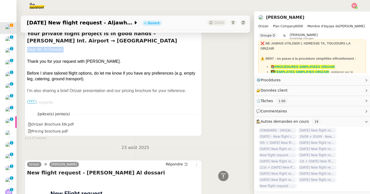
drag, startPoint x: 60, startPoint y: 49, endPoint x: 27, endPoint y: 49, distance: 33.5
click at [27, 49] on div "Josephine aljawharahmlml@hotmail.com Répondre Your private flight project is in…" at bounding box center [113, 78] width 177 height 115
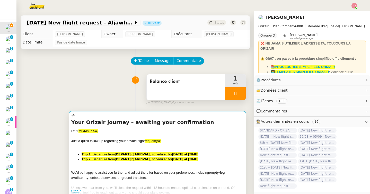
click at [132, 132] on div "Dear Mr./Ms. XXX," at bounding box center [157, 131] width 173 height 5
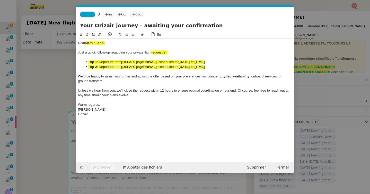
scroll to position [0, 30]
drag, startPoint x: 110, startPoint y: 43, endPoint x: 71, endPoint y: 42, distance: 39.4
click at [71, 42] on nz-modal-container "orizair relan Service ✈️ Orizair - Relan ce après envoi devis client (FR) Dans …" at bounding box center [185, 97] width 370 height 194
click at [50, 84] on nz-modal-container "orizair relan Service ✈️ Orizair - Relan ce après envoi devis client (FR) Dans …" at bounding box center [185, 97] width 370 height 194
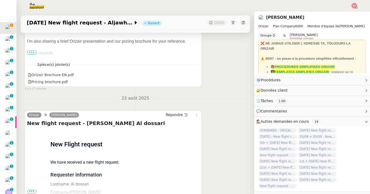
scroll to position [289, 0]
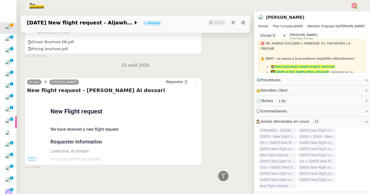
click at [32, 157] on div "Flight request created by Aljawharah Al dossari New Flight request We have rece…" at bounding box center [113, 181] width 173 height 169
click at [32, 158] on span "•••" at bounding box center [31, 159] width 9 height 4
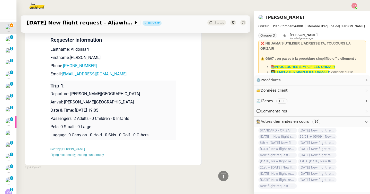
scroll to position [384, 0]
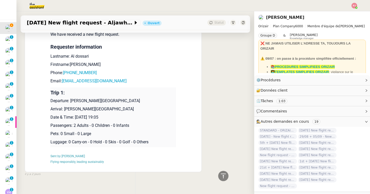
drag, startPoint x: 122, startPoint y: 117, endPoint x: 51, endPoint y: 102, distance: 72.8
click at [51, 102] on td "Trip 1: Departure: King Fahd International Airport Arrival: Charles de Gaulle I…" at bounding box center [113, 118] width 126 height 60
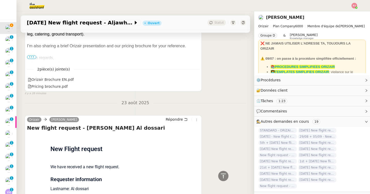
scroll to position [0, 0]
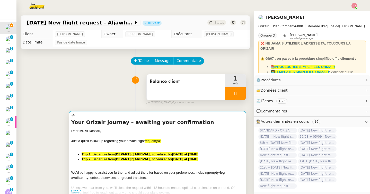
click at [110, 161] on span ": Departure from" at bounding box center [103, 159] width 24 height 4
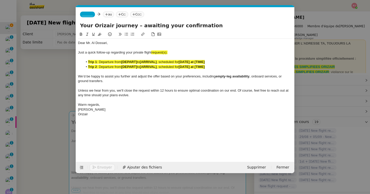
scroll to position [0, 30]
click at [110, 114] on div "Orizair" at bounding box center [185, 114] width 215 height 5
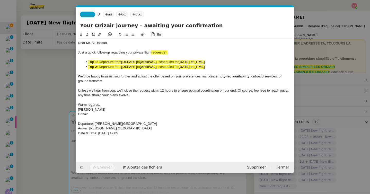
scroll to position [0, 0]
drag, startPoint x: 137, startPoint y: 133, endPoint x: 69, endPoint y: 122, distance: 68.3
click at [69, 122] on nz-modal-container "orizair relan Service ✈️ Orizair - Relan ce après envoi devis client (FR) Dans …" at bounding box center [185, 97] width 370 height 194
click at [82, 33] on icon at bounding box center [81, 34] width 2 height 3
click at [99, 33] on icon at bounding box center [100, 34] width 4 height 3
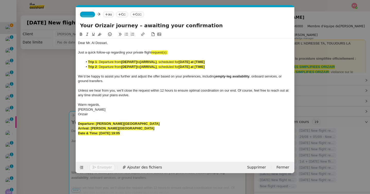
click at [89, 17] on nz-tag "_______" at bounding box center [87, 15] width 15 height 6
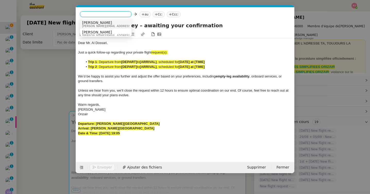
click at [99, 22] on span "[PERSON_NAME]" at bounding box center [118, 23] width 73 height 4
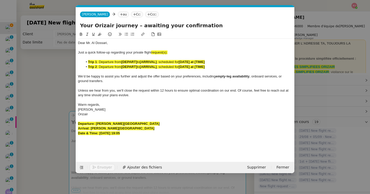
click at [120, 15] on icon at bounding box center [121, 14] width 3 height 3
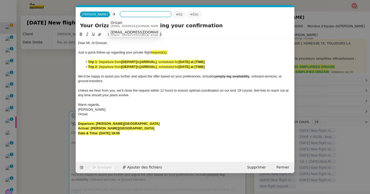
click at [123, 35] on span "aljawharahmlml@hotmail.com" at bounding box center [142, 35] width 63 height 3
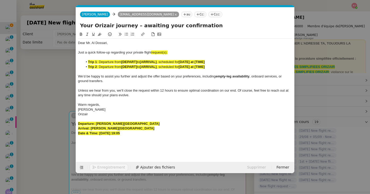
click at [211, 16] on icon at bounding box center [212, 14] width 3 height 3
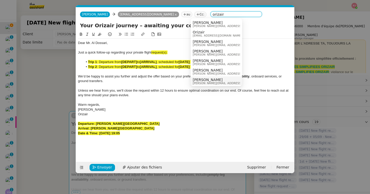
type input "orizair"
click at [204, 81] on span "[PERSON_NAME]" at bounding box center [229, 80] width 73 height 4
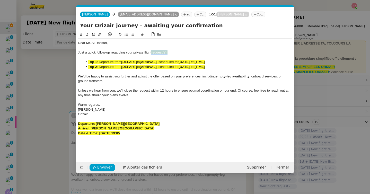
drag, startPoint x: 174, startPoint y: 54, endPoint x: 152, endPoint y: 53, distance: 22.4
click at [152, 53] on div "Just a quick follow-up regarding your private flight request(s):" at bounding box center [185, 52] width 215 height 5
drag, startPoint x: 217, startPoint y: 66, endPoint x: 80, endPoint y: 66, distance: 137.0
click at [80, 66] on ul "Trip 1 : Departure from [DEPART] to [ARRIVAL] , scheduled for [DATE] at [TIME] …" at bounding box center [185, 65] width 215 height 10
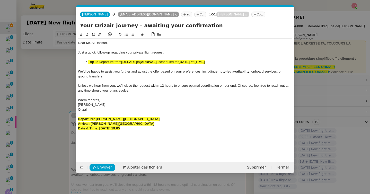
drag, startPoint x: 154, startPoint y: 120, endPoint x: 96, endPoint y: 119, distance: 58.2
click at [96, 119] on div "Departure: King Fahd International Airport" at bounding box center [185, 119] width 215 height 5
drag, startPoint x: 138, startPoint y: 62, endPoint x: 122, endPoint y: 62, distance: 16.0
click at [122, 62] on li "Trip 1 : Departure from [DEPART] to [ARRIVAL] , scheduled for [DATE] at [TIME]" at bounding box center [188, 62] width 210 height 5
drag, startPoint x: 154, startPoint y: 123, endPoint x: 91, endPoint y: 124, distance: 62.8
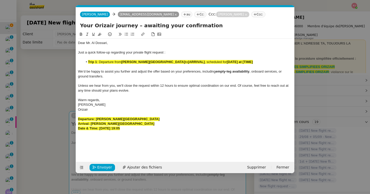
click at [91, 124] on div "Arrival: Charles de Gaulle International Airport" at bounding box center [185, 124] width 215 height 5
drag, startPoint x: 193, startPoint y: 62, endPoint x: 176, endPoint y: 63, distance: 17.3
click at [176, 63] on li "Trip 1 : Departure from King Fahd International Airport to [ARRIVAL] , schedule…" at bounding box center [188, 62] width 210 height 5
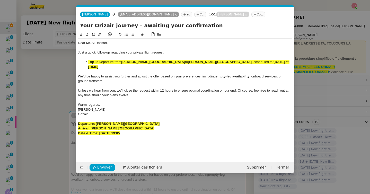
drag, startPoint x: 144, startPoint y: 128, endPoint x: 100, endPoint y: 130, distance: 44.3
click at [100, 131] on div "Date & Time: 30th August 2025 19:05" at bounding box center [185, 133] width 215 height 5
drag, startPoint x: 288, startPoint y: 62, endPoint x: 260, endPoint y: 62, distance: 27.8
click at [260, 62] on li "Trip 1 : Departure from King Fahd International Airport to Charles de Gaulle In…" at bounding box center [188, 65] width 210 height 10
drag, startPoint x: 99, startPoint y: 62, endPoint x: 85, endPoint y: 62, distance: 14.4
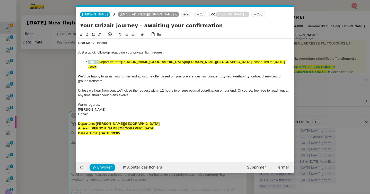
click at [85, 62] on li "Trip 1 : Departure from King Fahd International Airport to Charles de Gaulle In…" at bounding box center [188, 65] width 210 height 10
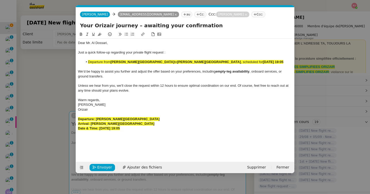
drag, startPoint x: 142, startPoint y: 130, endPoint x: 58, endPoint y: 118, distance: 84.8
click at [58, 118] on nz-modal-container "orizair relan Service ✈️ Orizair - Relan ce après envoi devis client (FR) Dans …" at bounding box center [185, 97] width 370 height 194
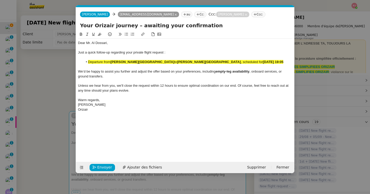
drag, startPoint x: 289, startPoint y: 62, endPoint x: 80, endPoint y: 63, distance: 209.6
click at [80, 63] on ul "Departure from King Fahd International Airport to Charles de Gaulle Internation…" at bounding box center [185, 62] width 215 height 5
click at [98, 35] on icon at bounding box center [100, 34] width 4 height 4
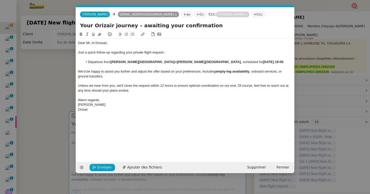
click at [100, 74] on span ", onboard services, or ground transfers." at bounding box center [180, 74] width 205 height 8
click at [105, 170] on span "Envoyer" at bounding box center [104, 168] width 15 height 6
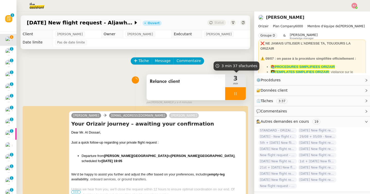
click at [237, 93] on icon at bounding box center [236, 94] width 4 height 4
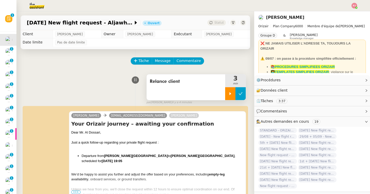
click at [240, 94] on icon at bounding box center [241, 93] width 4 height 3
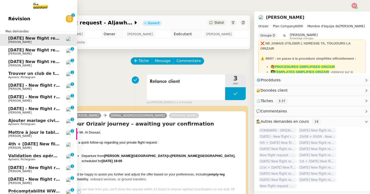
click at [13, 52] on span "5th October 2025 New flight request - Aljawharah Al dossari" at bounding box center [65, 50] width 115 height 5
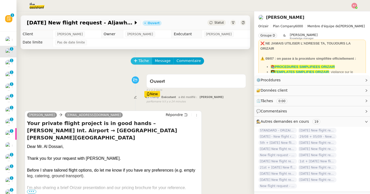
click at [143, 62] on span "Tâche" at bounding box center [144, 61] width 11 height 6
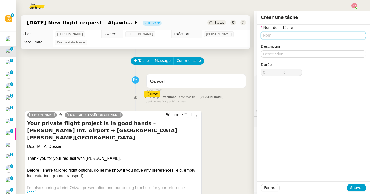
click at [279, 35] on input "text" at bounding box center [313, 35] width 105 height 7
type input "r"
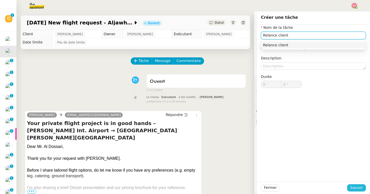
type input "Relance client"
click at [356, 189] on span "Sauver" at bounding box center [357, 188] width 13 height 6
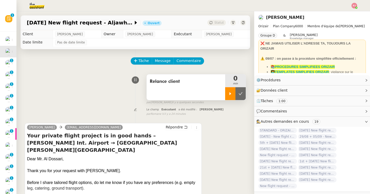
click at [230, 96] on div at bounding box center [230, 93] width 10 height 13
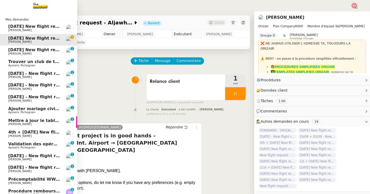
click at [12, 27] on span "30th August 2025 New flight request - Aljawharah Al dossari" at bounding box center [65, 26] width 115 height 5
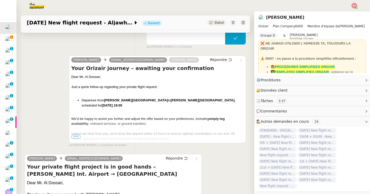
scroll to position [66, 0]
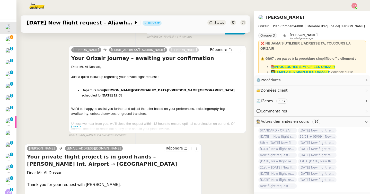
click at [77, 126] on span "•••" at bounding box center [75, 127] width 9 height 4
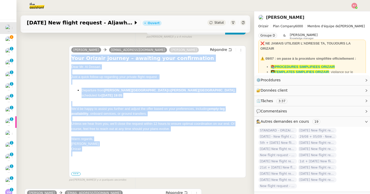
drag, startPoint x: 96, startPoint y: 153, endPoint x: 71, endPoint y: 58, distance: 98.0
click at [71, 58] on div "Josephine aljawharahmlml@hotmail.com Louis Frei Répondre Your Orizair journey –…" at bounding box center [157, 112] width 177 height 132
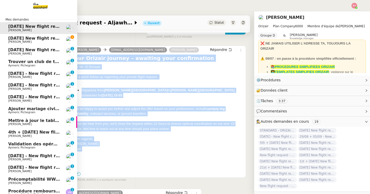
click at [16, 36] on link "5th October 2025 New flight request - Aljawharah Al dossari Louis Frei" at bounding box center [38, 40] width 77 height 12
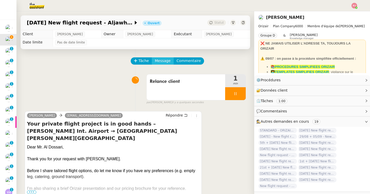
click at [164, 62] on span "Message" at bounding box center [163, 61] width 16 height 6
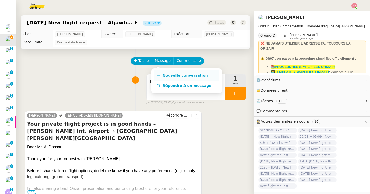
click at [169, 75] on span "Nouvelle conversation" at bounding box center [185, 75] width 45 height 4
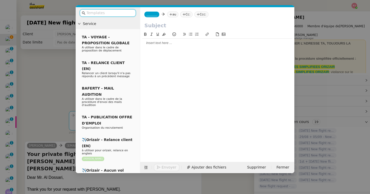
click at [194, 43] on div at bounding box center [217, 43] width 150 height 5
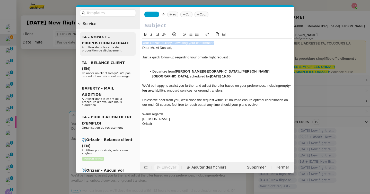
drag, startPoint x: 218, startPoint y: 43, endPoint x: 133, endPoint y: 43, distance: 85.0
click at [133, 43] on nz-layout "Service TA - VOYAGE - PROPOSITION GLOBALE A utiliser dans le cadre de propositi…" at bounding box center [185, 90] width 219 height 166
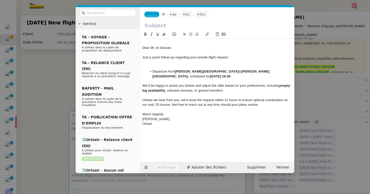
click at [153, 28] on input "text" at bounding box center [217, 26] width 146 height 8
paste input "Your Orizair journey – awaiting your confirmation"
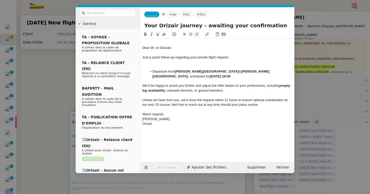
type input "Your Orizair journey – awaiting your confirmation"
click at [142, 47] on nz-spin "Dear Mr. Al Dossari, Just a quick follow-up regarding your private flight reque…" at bounding box center [217, 93] width 154 height 125
click at [143, 48] on div "Dear Mr. Al Dossari," at bounding box center [217, 48] width 150 height 5
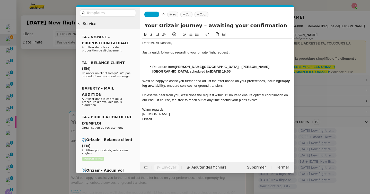
click at [175, 58] on div at bounding box center [217, 57] width 150 height 5
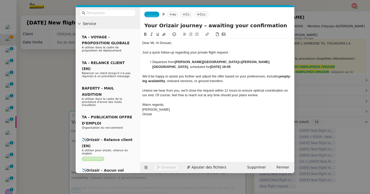
click at [152, 12] on nz-tag "_______" at bounding box center [151, 15] width 15 height 6
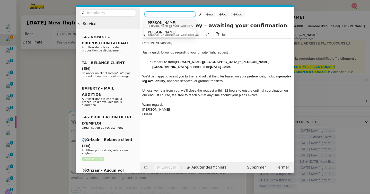
click at [157, 21] on span "[PERSON_NAME]" at bounding box center [183, 23] width 73 height 4
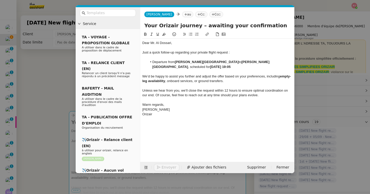
click at [182, 14] on nz-tag "au" at bounding box center [187, 15] width 11 height 6
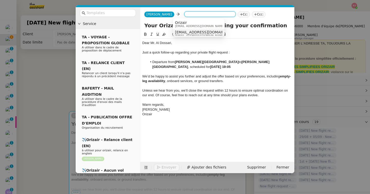
click at [188, 31] on span "aljawharahmlml@hotmail.com" at bounding box center [206, 32] width 63 height 4
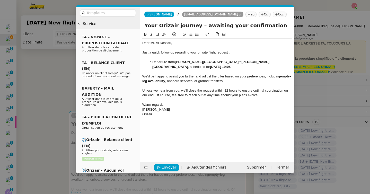
click at [273, 15] on nz-tag "Ccc:" at bounding box center [280, 15] width 14 height 6
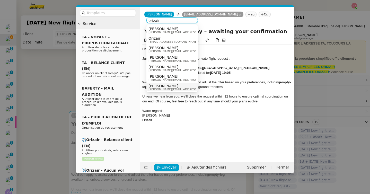
type input "orizair"
click at [169, 89] on span "[PERSON_NAME][EMAIL_ADDRESS][DOMAIN_NAME]" at bounding box center [185, 89] width 73 height 3
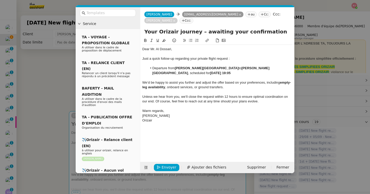
click at [52, 115] on nz-modal-container "Service TA - VOYAGE - PROPOSITION GLOBALE A utiliser dans le cadre de propositi…" at bounding box center [185, 97] width 370 height 194
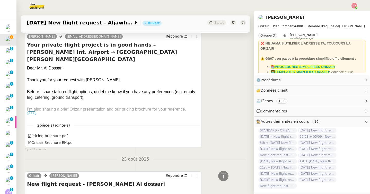
scroll to position [279, 0]
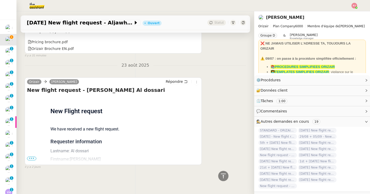
click at [29, 159] on span "•••" at bounding box center [31, 159] width 9 height 4
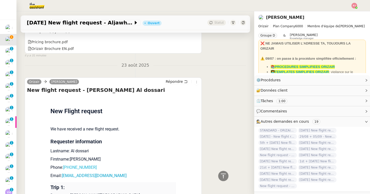
scroll to position [381, 0]
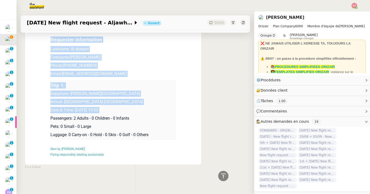
drag, startPoint x: 122, startPoint y: 113, endPoint x: 50, endPoint y: 96, distance: 73.8
click at [50, 96] on td "Trip 1: Departure: King Fahd International Airport Arrival: Paris-Le Bourget Ai…" at bounding box center [113, 110] width 126 height 60
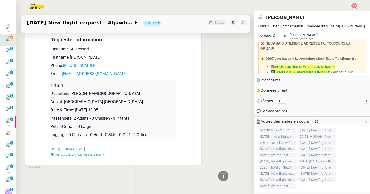
click at [105, 103] on p "Arrival: Paris-Le Bourget Airport" at bounding box center [113, 102] width 126 height 6
drag, startPoint x: 124, startPoint y: 108, endPoint x: 52, endPoint y: 95, distance: 73.6
click at [52, 95] on td "Trip 1: Departure: King Fahd International Airport Arrival: Paris-Le Bourget Ai…" at bounding box center [113, 110] width 126 height 60
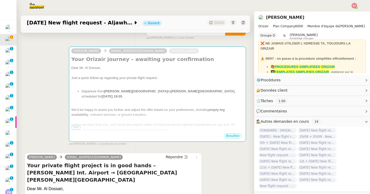
scroll to position [0, 0]
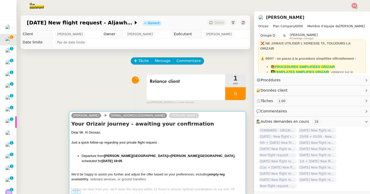
click at [123, 132] on div "Dear Mr. Al Dossari," at bounding box center [157, 132] width 173 height 5
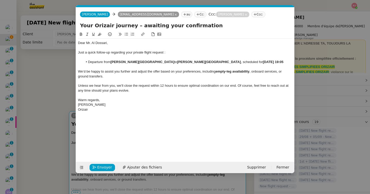
scroll to position [0, 11]
click at [106, 114] on div at bounding box center [185, 114] width 215 height 5
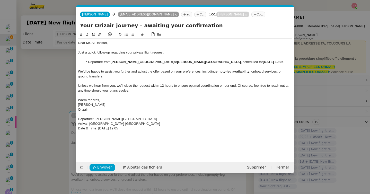
click at [53, 62] on nz-modal-container "Service TA - VOYAGE - PROPOSITION GLOBALE A utiliser dans le cadre de propositi…" at bounding box center [185, 97] width 370 height 194
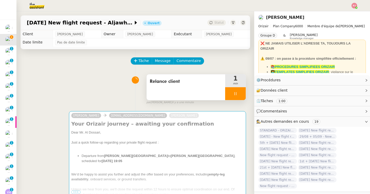
click at [239, 97] on div at bounding box center [235, 93] width 21 height 13
click at [233, 93] on div at bounding box center [230, 93] width 10 height 13
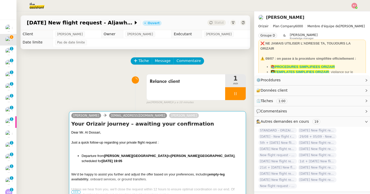
click at [171, 158] on strong "Charles de Gaulle International Airport" at bounding box center [203, 156] width 64 height 4
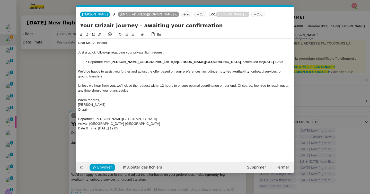
scroll to position [0, 11]
click at [59, 128] on nz-modal-container "Service TA - VOYAGE - PROPOSITION GLOBALE A utiliser dans le cadre de propositi…" at bounding box center [185, 97] width 370 height 194
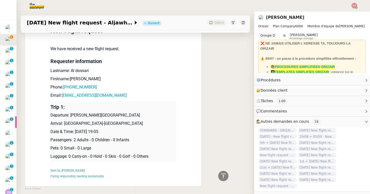
scroll to position [381, 0]
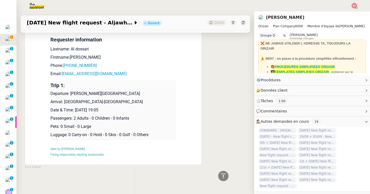
drag, startPoint x: 122, startPoint y: 110, endPoint x: 50, endPoint y: 93, distance: 73.3
click at [50, 93] on td "Trip 1: Departure: King Fahd International Airport Arrival: Paris-Le Bourget Ai…" at bounding box center [113, 110] width 126 height 60
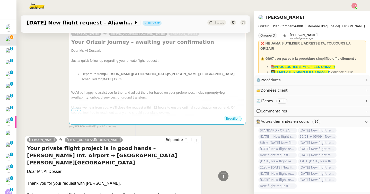
scroll to position [0, 0]
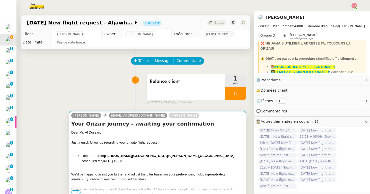
click at [136, 129] on div "Your Orizair journey – awaiting your confirmation Dear Mr. Al Dossari, Just a q…" at bounding box center [157, 158] width 173 height 77
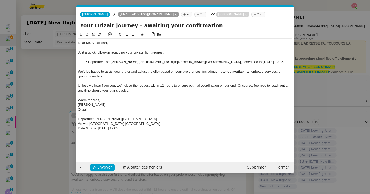
scroll to position [0, 11]
drag, startPoint x: 141, startPoint y: 129, endPoint x: 77, endPoint y: 119, distance: 65.1
click at [77, 119] on nz-spin "Dear Mr. Al Dossari, Just a quick follow-up regarding your private flight reque…" at bounding box center [185, 93] width 219 height 125
click at [80, 35] on icon at bounding box center [81, 34] width 2 height 3
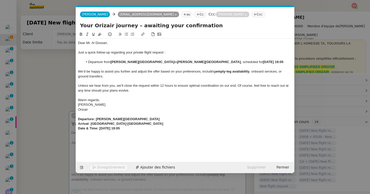
click at [100, 34] on icon at bounding box center [100, 34] width 4 height 4
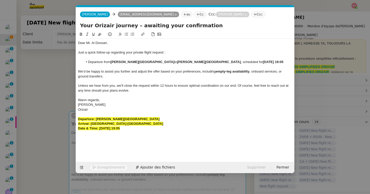
click at [115, 118] on strong "Departure: King Fahd International Airport" at bounding box center [119, 119] width 82 height 4
drag, startPoint x: 289, startPoint y: 63, endPoint x: 84, endPoint y: 63, distance: 204.7
click at [84, 63] on li "Departure from King Fahd International Airport to Charles de Gaulle Internation…" at bounding box center [188, 62] width 210 height 5
click at [99, 33] on icon at bounding box center [100, 34] width 4 height 3
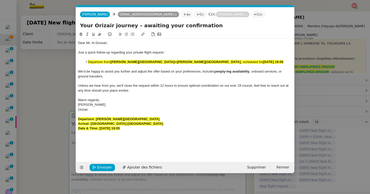
click at [114, 62] on strong "King Fahd International Airport" at bounding box center [142, 62] width 64 height 4
drag, startPoint x: 138, startPoint y: 130, endPoint x: 99, endPoint y: 130, distance: 39.2
click at [99, 130] on div "Date & Time: 5th October 2025 19:05" at bounding box center [185, 128] width 215 height 5
drag, startPoint x: 289, startPoint y: 62, endPoint x: 250, endPoint y: 62, distance: 39.1
click at [250, 62] on li "Departure from King Fahd International Airport to Charles de Gaulle Internation…" at bounding box center [188, 62] width 210 height 5
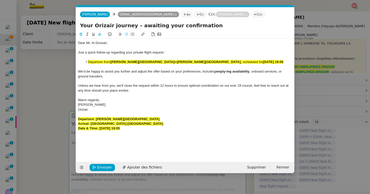
scroll to position [0, 0]
drag, startPoint x: 143, startPoint y: 130, endPoint x: 63, endPoint y: 117, distance: 81.1
click at [63, 117] on nz-modal-container "Service TA - VOYAGE - PROPOSITION GLOBALE A utiliser dans le cadre de propositi…" at bounding box center [185, 97] width 370 height 194
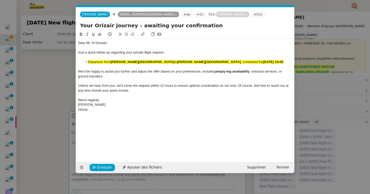
drag, startPoint x: 288, startPoint y: 62, endPoint x: 79, endPoint y: 64, distance: 209.1
click at [79, 64] on ul "Departure from King Fahd International Airport to Charles de Gaulle Internation…" at bounding box center [185, 62] width 215 height 5
click at [101, 33] on icon at bounding box center [100, 34] width 4 height 4
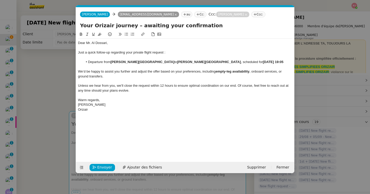
click at [110, 81] on div at bounding box center [185, 81] width 215 height 5
click at [106, 168] on span "Envoyer" at bounding box center [104, 168] width 15 height 6
click at [106, 168] on span "Confirmer l'envoi" at bounding box center [112, 168] width 31 height 6
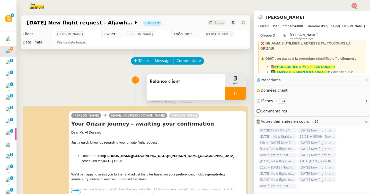
click at [236, 92] on icon at bounding box center [236, 94] width 4 height 4
click at [241, 94] on icon at bounding box center [241, 93] width 4 height 3
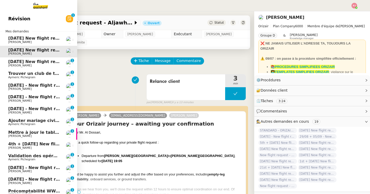
click at [18, 43] on span "[PERSON_NAME]" at bounding box center [19, 41] width 23 height 3
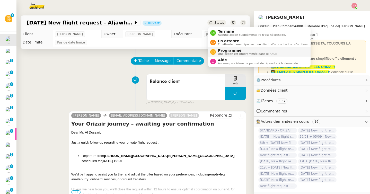
click at [230, 52] on span "Programmé" at bounding box center [247, 50] width 59 height 4
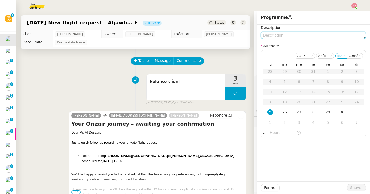
click at [283, 34] on textarea at bounding box center [313, 35] width 105 height 7
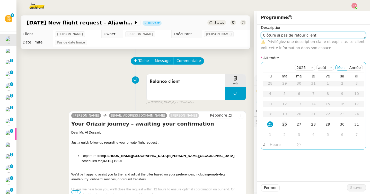
type textarea "Clôture si pas de retour client"
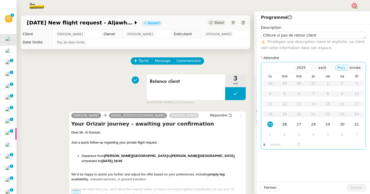
click at [281, 127] on td "26" at bounding box center [285, 125] width 14 height 10
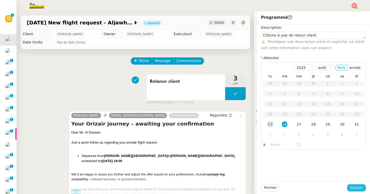
click at [355, 188] on span "Sauver" at bounding box center [357, 188] width 13 height 6
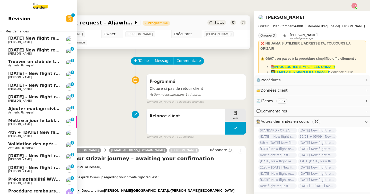
click at [9, 54] on span "[PERSON_NAME]" at bounding box center [19, 53] width 23 height 3
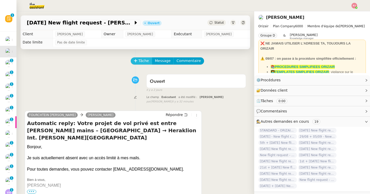
click at [142, 61] on span "Tâche" at bounding box center [144, 61] width 11 height 6
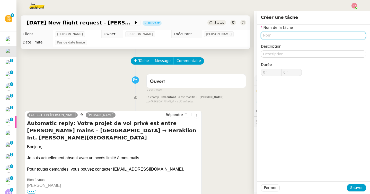
click at [271, 35] on input "text" at bounding box center [313, 35] width 105 height 7
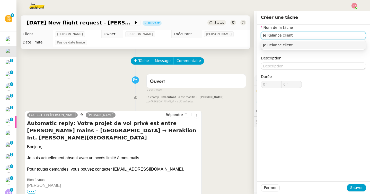
click at [268, 36] on input "Je Relance client" at bounding box center [313, 35] width 105 height 7
type input "Relance client"
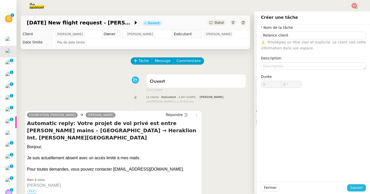
click at [356, 189] on span "Sauver" at bounding box center [357, 188] width 13 height 6
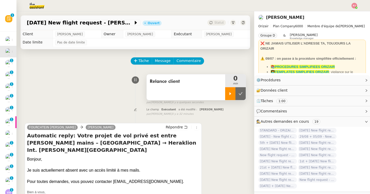
click at [233, 95] on div at bounding box center [230, 93] width 10 height 13
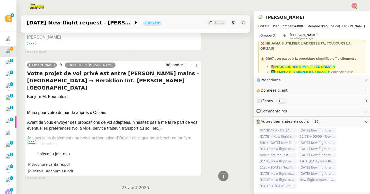
scroll to position [162, 0]
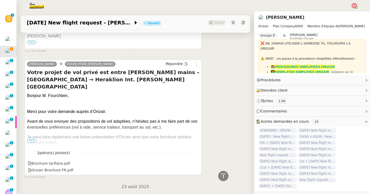
click at [33, 140] on span "•••" at bounding box center [31, 141] width 9 height 4
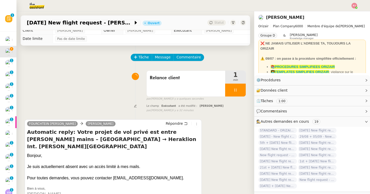
scroll to position [0, 0]
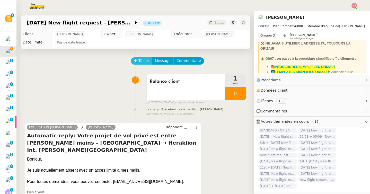
click at [146, 61] on span "Tâche" at bounding box center [144, 61] width 11 height 6
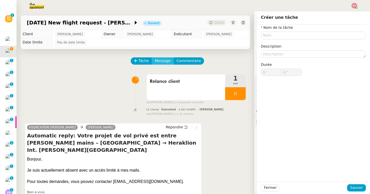
click at [158, 59] on span "Message" at bounding box center [163, 61] width 16 height 6
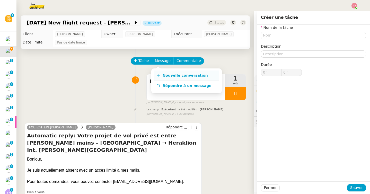
click at [189, 77] on span "Nouvelle conversation" at bounding box center [185, 75] width 45 height 4
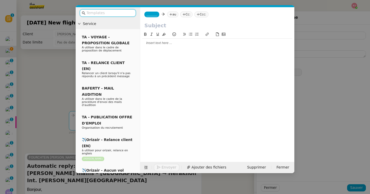
click at [122, 12] on input "text" at bounding box center [110, 13] width 46 height 6
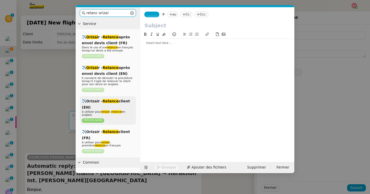
type input "relanc orizai"
click at [123, 104] on div "✈️Orizair - Relance client (EN) à utiliser pour orizai r, relance en anglais Lo…" at bounding box center [108, 110] width 56 height 29
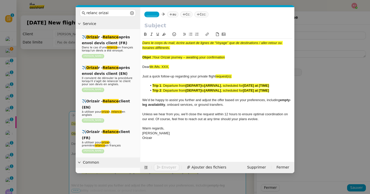
click at [154, 56] on div "Objet : Your Orizair journey – awaiting your confirmation" at bounding box center [217, 57] width 150 height 5
copy span "Your Orizair journey – awaiting your confirmation"
click at [163, 24] on input "text" at bounding box center [217, 26] width 146 height 8
paste input "Your Orizair journey – awaiting your confirmation"
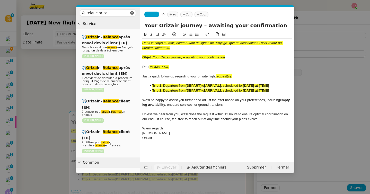
type input "Your Orizair journey – awaiting your confirmation"
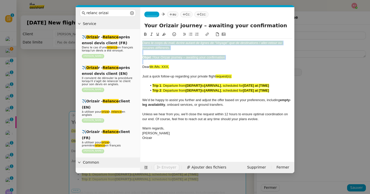
drag, startPoint x: 143, startPoint y: 68, endPoint x: 141, endPoint y: 39, distance: 28.6
click at [141, 39] on nz-spin "Dans le corps du mail, écrire autant de lignes de “Voyage” que de destinations …" at bounding box center [217, 93] width 154 height 125
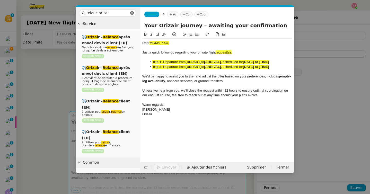
click at [141, 39] on nz-spin "Dear Mr./Ms. XXX, Just a quick follow-up regarding your private flight request(…" at bounding box center [217, 93] width 154 height 125
click at [60, 87] on nz-modal-container "relanc orizai Service ✈️ Orizai r - Relance après envoi devis client (FR) Dans …" at bounding box center [185, 97] width 370 height 194
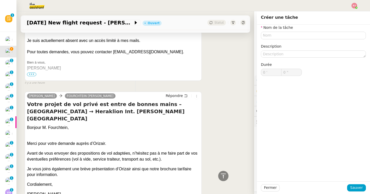
scroll to position [243, 0]
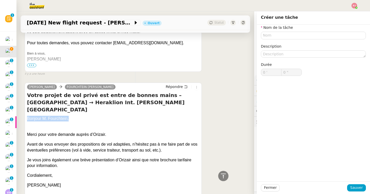
drag, startPoint x: 68, startPoint y: 112, endPoint x: 21, endPoint y: 112, distance: 46.4
click at [21, 112] on div "Tâche Message Commentaire Veuillez patienter une erreur s'est produite 👌👌👌 mess…" at bounding box center [135, 76] width 238 height 540
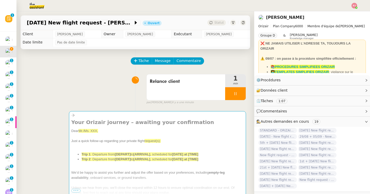
click at [65, 138] on div "Your Orizair journey – awaiting your confirmation Dear Mr./Ms. XXX, Just a quic…" at bounding box center [135, 158] width 221 height 103
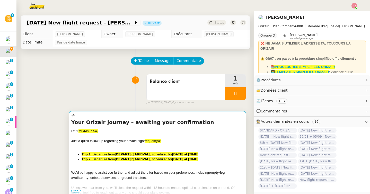
click at [101, 114] on div at bounding box center [157, 116] width 173 height 6
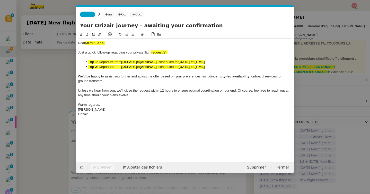
scroll to position [0, 31]
drag, startPoint x: 113, startPoint y: 45, endPoint x: 66, endPoint y: 44, distance: 46.9
click at [66, 44] on nz-modal-container "relanc orizai Service ✈️ Orizai r - Relance après envoi devis client (FR) Dans …" at bounding box center [185, 97] width 370 height 194
click at [88, 16] on nz-tag "_______" at bounding box center [87, 15] width 15 height 6
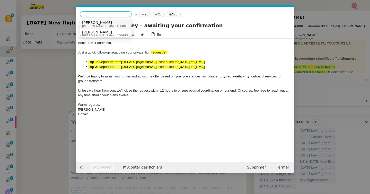
click at [94, 25] on span "[PERSON_NAME][EMAIL_ADDRESS][DOMAIN_NAME]" at bounding box center [118, 26] width 73 height 3
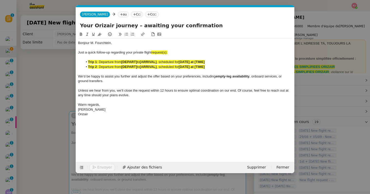
click at [118, 15] on nz-tag "au" at bounding box center [123, 15] width 11 height 6
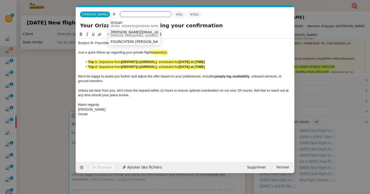
click at [130, 31] on span "stanislas.fourchtein@sgcib.com" at bounding box center [157, 32] width 93 height 4
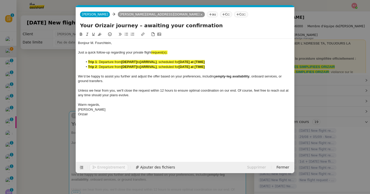
click at [234, 15] on nz-tag "Ccc:" at bounding box center [241, 15] width 14 height 6
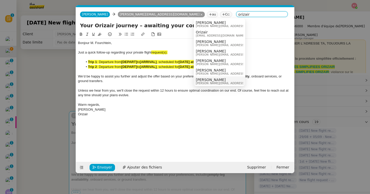
type input "orizair"
click at [210, 80] on span "[PERSON_NAME]" at bounding box center [232, 80] width 73 height 4
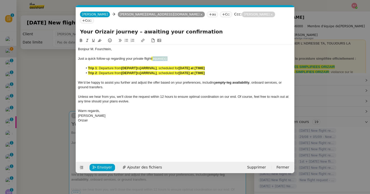
drag, startPoint x: 172, startPoint y: 53, endPoint x: 153, endPoint y: 53, distance: 18.8
click at [153, 56] on div "Just a quick follow-up regarding your private flight request(s):" at bounding box center [185, 58] width 215 height 5
click at [45, 85] on nz-modal-container "relanc orizai Service ✈️ Orizai r - Relance après envoi devis client (FR) Dans …" at bounding box center [185, 97] width 370 height 194
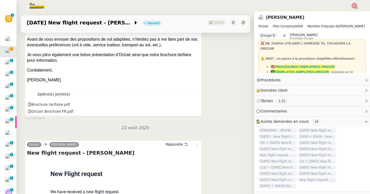
scroll to position [406, 0]
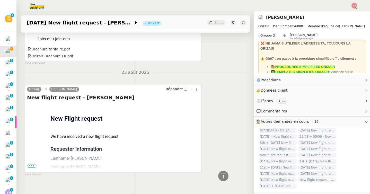
click at [29, 164] on span "•••" at bounding box center [31, 166] width 9 height 4
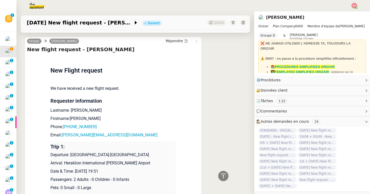
scroll to position [508, 0]
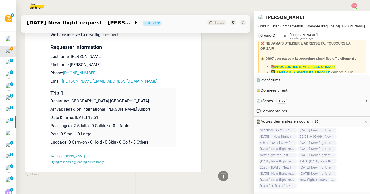
drag, startPoint x: 120, startPoint y: 110, endPoint x: 51, endPoint y: 95, distance: 71.0
click at [51, 95] on td "Trip 1: Departure: Bordeaux-Mérignac Airport Arrival: Heraklion International N…" at bounding box center [113, 118] width 126 height 60
copy td "Departure: Bordeaux-Mérignac Airport Arrival: Heraklion International Nikos Kaz…"
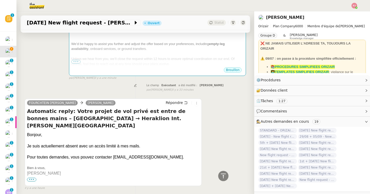
scroll to position [72, 0]
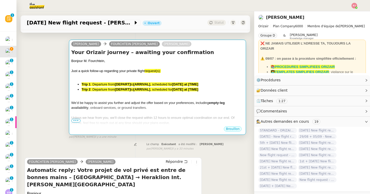
click at [114, 91] on span ": Departure from" at bounding box center [103, 90] width 24 height 4
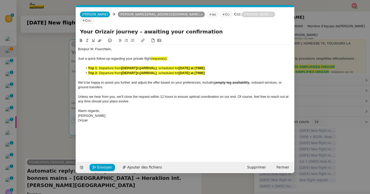
scroll to position [0, 31]
click at [109, 118] on div "Orizair" at bounding box center [185, 120] width 215 height 5
drag, startPoint x: 137, startPoint y: 135, endPoint x: 77, endPoint y: 124, distance: 60.4
click at [77, 124] on nz-spin "Bonjour M. Fourchtein, Just a quick follow-up regarding your private flight req…" at bounding box center [185, 97] width 219 height 118
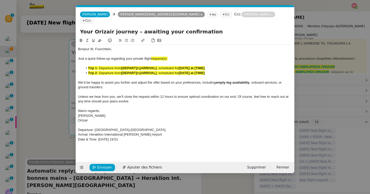
click at [99, 39] on icon at bounding box center [100, 41] width 4 height 4
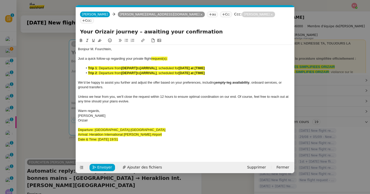
click at [80, 39] on icon at bounding box center [81, 41] width 4 height 4
click at [124, 132] on div "Arrival: Heraklion International Nikos Kazantzakis Airport" at bounding box center [185, 134] width 215 height 5
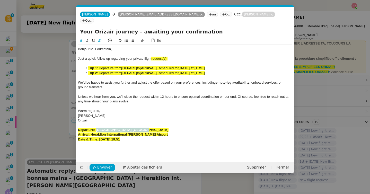
drag, startPoint x: 145, startPoint y: 124, endPoint x: 97, endPoint y: 124, distance: 48.4
click at [97, 128] on div "Departure: Bordeaux-Mérignac Airport" at bounding box center [185, 130] width 215 height 5
copy strong "Bordeaux-Mérignac Airport"
drag, startPoint x: 138, startPoint y: 62, endPoint x: 123, endPoint y: 61, distance: 15.7
click at [123, 66] on li "Trip 1 : Departure from [DEPART] to [ARRIVAL] , scheduled for [DATE] at [TIME]" at bounding box center [188, 68] width 210 height 5
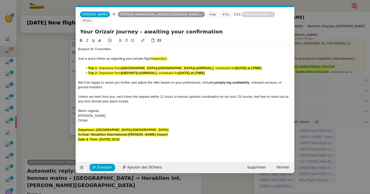
drag, startPoint x: 176, startPoint y: 129, endPoint x: 91, endPoint y: 129, distance: 84.2
click at [91, 132] on div "Arrival: Heraklion International Nikos Kazantzakis Airport" at bounding box center [185, 134] width 215 height 5
copy strong "Heraklion International Nikos Kazantzakis Airport"
drag, startPoint x: 187, startPoint y: 61, endPoint x: 170, endPoint y: 62, distance: 16.8
click at [170, 66] on li "Trip 1 : Departure from Bordeaux-Mérignac Airport to [ARRIVAL] , scheduled for …" at bounding box center [188, 68] width 210 height 5
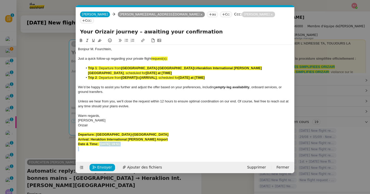
drag, startPoint x: 141, startPoint y: 141, endPoint x: 99, endPoint y: 138, distance: 41.8
click at [99, 138] on div "Bonjour M. Fourchtein, Just a quick follow-up regarding your private flight req…" at bounding box center [185, 99] width 215 height 109
copy strong "28th August 2025 19:51"
drag, startPoint x: 272, startPoint y: 62, endPoint x: 140, endPoint y: 67, distance: 131.7
click at [140, 67] on li "Trip 1 : Departure from Bordeaux-Mérignac Airport to Heraklion International Ni…" at bounding box center [188, 71] width 210 height 10
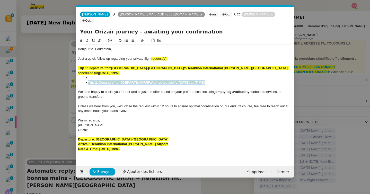
drag, startPoint x: 218, startPoint y: 77, endPoint x: 75, endPoint y: 76, distance: 142.4
click at [75, 76] on nz-modal-container "relanc orizai Service ✈️ Orizai r - Relance après envoi devis client (FR) Dans …" at bounding box center [185, 97] width 370 height 194
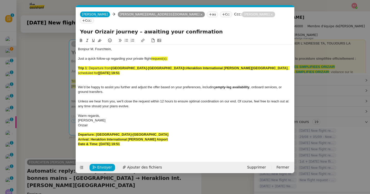
click at [79, 66] on strong "Trip 1" at bounding box center [82, 68] width 9 height 4
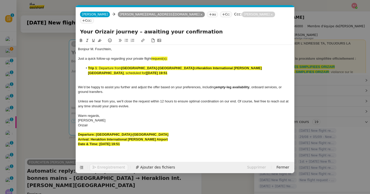
click at [91, 80] on div at bounding box center [185, 82] width 215 height 5
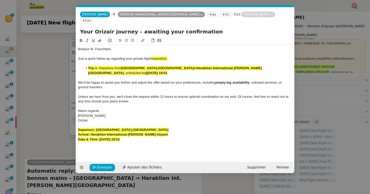
click at [167, 71] on strong "[28th August 2025 19:51" at bounding box center [157, 73] width 22 height 4
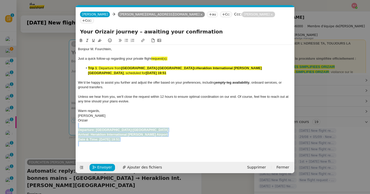
drag, startPoint x: 140, startPoint y: 139, endPoint x: 78, endPoint y: 118, distance: 65.4
click at [78, 118] on nz-spin "Bonjour M. Fourchtein, Just a quick follow-up regarding your private flight req…" at bounding box center [185, 97] width 219 height 118
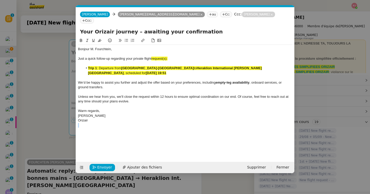
drag, startPoint x: 108, startPoint y: 67, endPoint x: 80, endPoint y: 56, distance: 30.1
click at [80, 56] on div "Bonjour M. Fourchtein, Just a quick follow-up regarding your private flight req…" at bounding box center [185, 87] width 215 height 85
click at [100, 39] on icon at bounding box center [100, 40] width 4 height 3
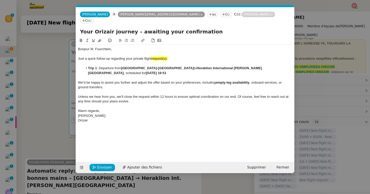
click at [150, 61] on div at bounding box center [185, 63] width 215 height 5
drag, startPoint x: 173, startPoint y: 53, endPoint x: 153, endPoint y: 53, distance: 19.6
click at [153, 56] on div "Just a quick follow-up regarding your private flight request(s):" at bounding box center [185, 58] width 215 height 5
drag, startPoint x: 99, startPoint y: 62, endPoint x: 89, endPoint y: 62, distance: 10.6
click at [89, 66] on li "Trip 1 : Departure from Bordeaux-Mérignac Airport to Heraklion International Ni…" at bounding box center [188, 71] width 210 height 10
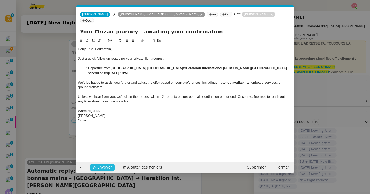
click at [106, 167] on span "Envoyer" at bounding box center [104, 168] width 15 height 6
click at [106, 167] on span "Confirmer l'envoi" at bounding box center [112, 168] width 31 height 6
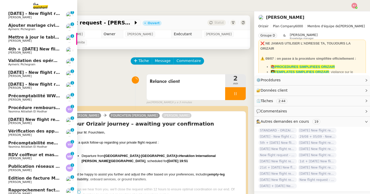
scroll to position [129, 0]
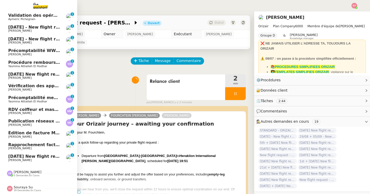
click at [24, 175] on span "5 demandes en cours" at bounding box center [27, 175] width 26 height 3
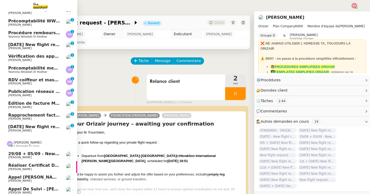
scroll to position [188, 0]
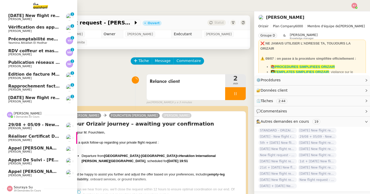
click at [37, 129] on span "[PERSON_NAME]" at bounding box center [34, 128] width 52 height 3
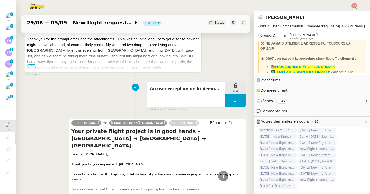
scroll to position [372, 0]
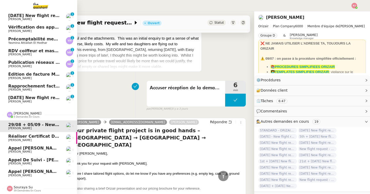
click at [20, 140] on span "[PERSON_NAME]" at bounding box center [19, 140] width 23 height 3
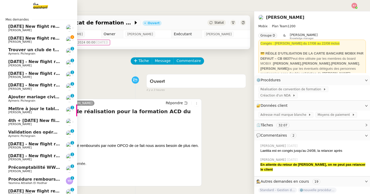
click at [46, 38] on span "28th August 2025 New flight request - Stanislas Fourchtein" at bounding box center [59, 38] width 103 height 5
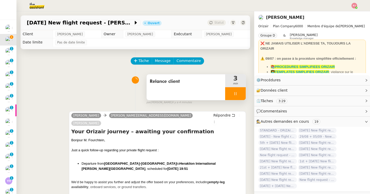
click at [238, 91] on div at bounding box center [235, 93] width 21 height 13
click at [241, 95] on icon at bounding box center [241, 94] width 4 height 4
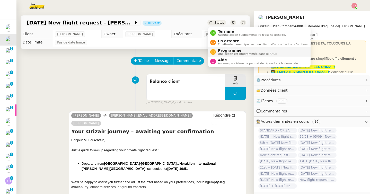
click at [227, 56] on li "Programmé Une action est programmée dans le futur." at bounding box center [259, 52] width 103 height 10
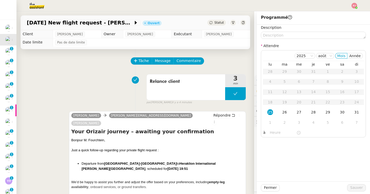
click at [286, 32] on div at bounding box center [313, 35] width 105 height 7
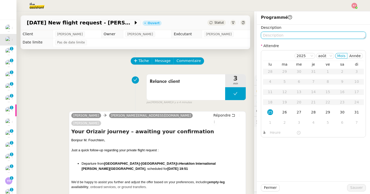
click at [285, 33] on textarea at bounding box center [313, 35] width 105 height 7
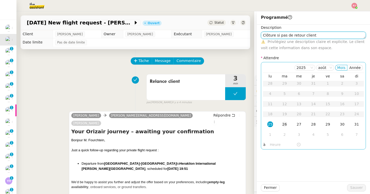
type textarea "Clôture si pas de retour client"
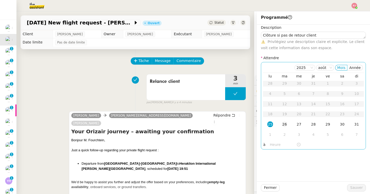
click at [286, 125] on div "26" at bounding box center [285, 125] width 6 height 6
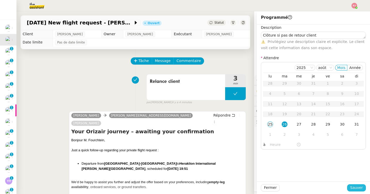
click at [361, 188] on span "Sauver" at bounding box center [357, 188] width 13 height 6
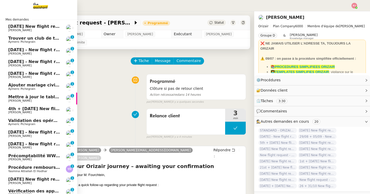
click at [11, 28] on span "5th October 2025 New flight request - Aljawharah Al dossari" at bounding box center [65, 26] width 115 height 5
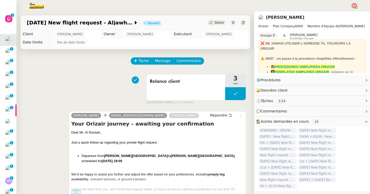
click at [218, 23] on span "Statut" at bounding box center [220, 23] width 10 height 4
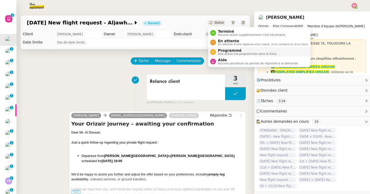
click at [229, 53] on span "Une action est programmée dans le futur." at bounding box center [247, 54] width 59 height 3
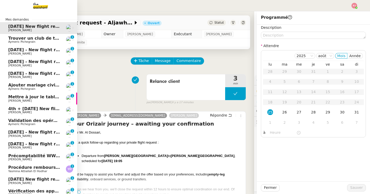
click at [18, 19] on span "Mes demandes" at bounding box center [17, 19] width 30 height 5
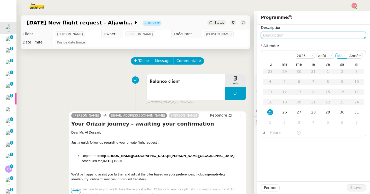
click at [290, 39] on textarea at bounding box center [313, 35] width 105 height 7
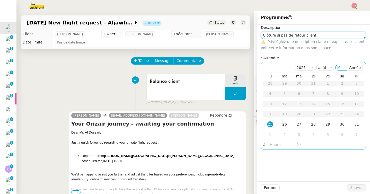
type textarea "Clôture si pas de retour client"
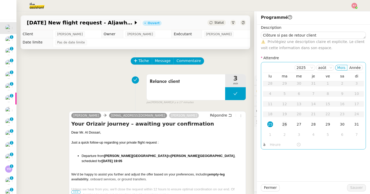
click at [286, 124] on div "26" at bounding box center [285, 125] width 6 height 6
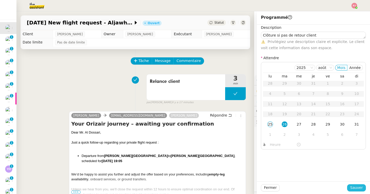
click at [360, 186] on span "Sauver" at bounding box center [357, 188] width 13 height 6
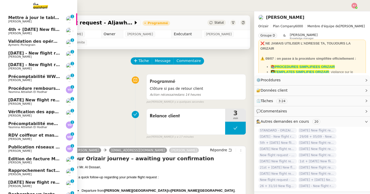
scroll to position [164, 0]
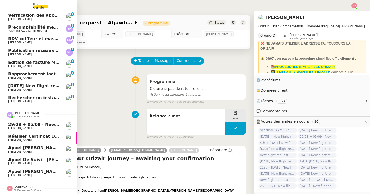
click at [34, 140] on span "[PERSON_NAME]" at bounding box center [34, 140] width 52 height 3
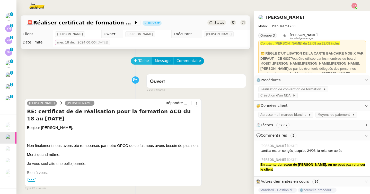
click at [145, 64] on button "Tâche" at bounding box center [141, 60] width 21 height 7
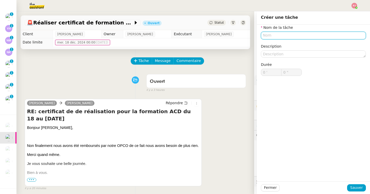
click at [286, 34] on input "text" at bounding box center [313, 35] width 105 height 7
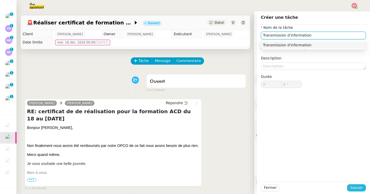
type input "Transmission d'information"
click at [353, 187] on span "Sauver" at bounding box center [357, 188] width 13 height 6
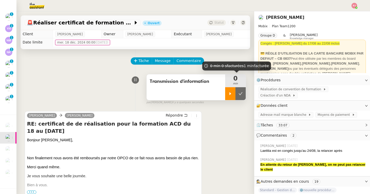
click at [231, 90] on div at bounding box center [230, 93] width 10 height 13
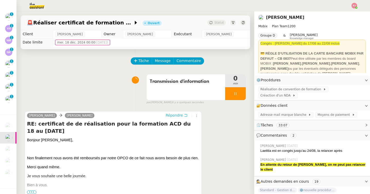
scroll to position [105, 0]
click at [177, 115] on span "Répondre" at bounding box center [174, 115] width 17 height 5
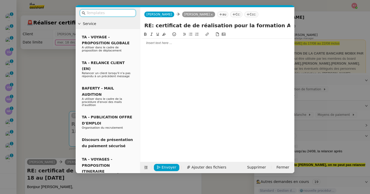
click at [125, 14] on input "text" at bounding box center [110, 13] width 46 height 6
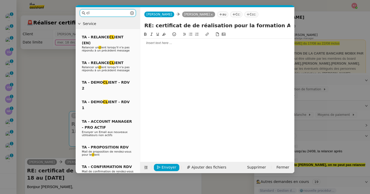
type input "c"
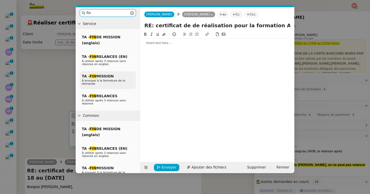
type input "fin"
click at [101, 80] on span "À envoyer à la fermeture de la demande" at bounding box center [103, 82] width 43 height 6
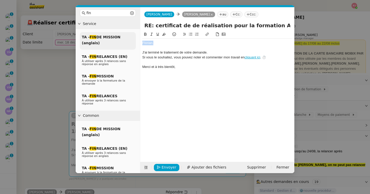
drag, startPoint x: 164, startPoint y: 42, endPoint x: 124, endPoint y: 42, distance: 39.7
click at [124, 42] on nz-layout "fin Service TA - FIN DE MISSION (anglais) TA - FIN RELANCES (EN) À utiliser apr…" at bounding box center [185, 90] width 219 height 166
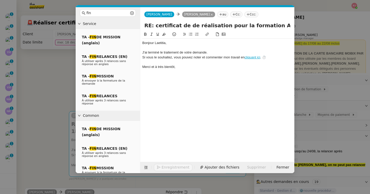
click at [30, 100] on nz-modal-container "fin Service TA - FIN DE MISSION (anglais) TA - FIN RELANCES (EN) À utiliser apr…" at bounding box center [185, 97] width 370 height 194
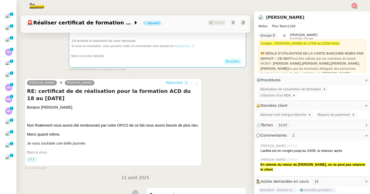
scroll to position [121, 0]
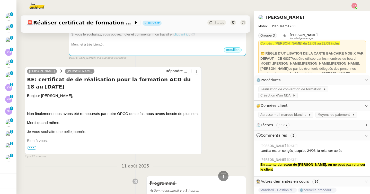
click at [35, 146] on span "•••" at bounding box center [31, 148] width 9 height 4
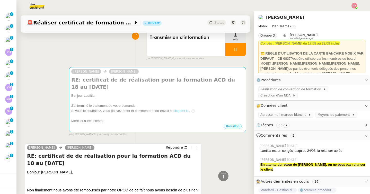
scroll to position [0, 0]
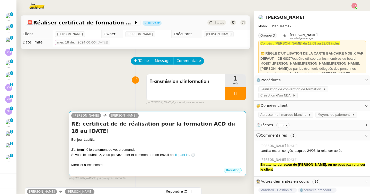
click at [87, 167] on div "Brouillon" at bounding box center [157, 171] width 173 height 8
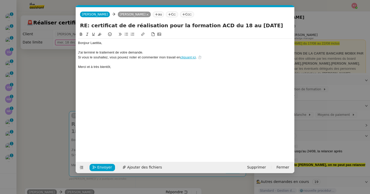
scroll to position [0, 15]
drag, startPoint x: 150, startPoint y: 54, endPoint x: 78, endPoint y: 52, distance: 71.9
click at [78, 52] on div "J'ai terminé le traitement de votre demande." at bounding box center [185, 52] width 215 height 5
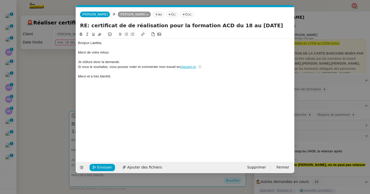
click at [79, 62] on div "Je clôture donc la demande." at bounding box center [185, 62] width 215 height 5
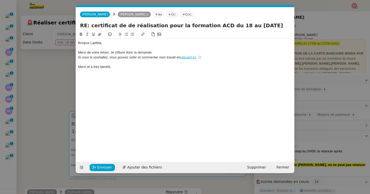
click at [178, 51] on div "Merci de votre retour. Je clôture donc la demande." at bounding box center [185, 52] width 215 height 5
click at [106, 166] on span "Envoyer" at bounding box center [104, 168] width 15 height 6
click at [106, 166] on span "Confirmer l'envoi" at bounding box center [112, 168] width 31 height 6
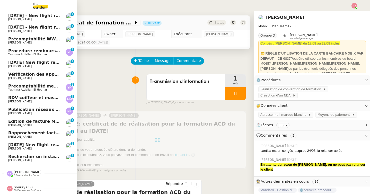
click at [18, 175] on span "5 demandes en cours" at bounding box center [27, 175] width 26 height 3
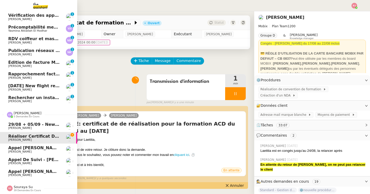
scroll to position [105, 0]
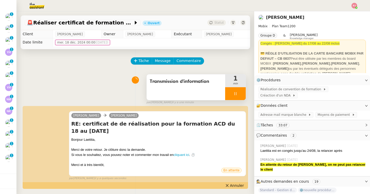
click at [236, 94] on icon at bounding box center [236, 94] width 4 height 4
click at [240, 94] on icon at bounding box center [241, 93] width 4 height 3
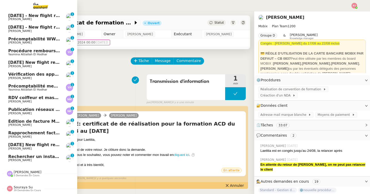
click at [23, 176] on span "5 demandes en cours" at bounding box center [27, 175] width 26 height 3
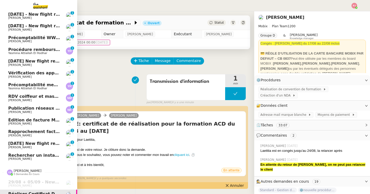
scroll to position [0, 0]
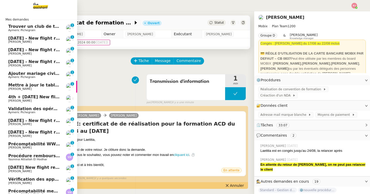
click at [52, 39] on span "19th September 2025 - New flight request - Alexandre Dias" at bounding box center [61, 38] width 106 height 5
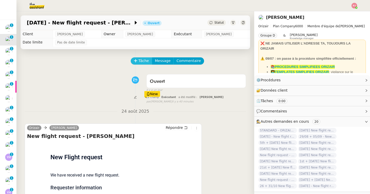
click at [144, 59] on span "Tâche" at bounding box center [144, 61] width 11 height 6
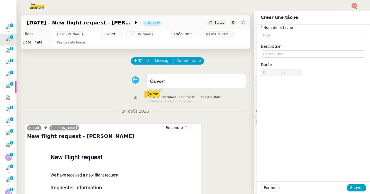
click at [270, 40] on div "Nom de la tâche Description Durée 0 ' 0 "" at bounding box center [313, 54] width 105 height 59
click at [270, 35] on input "text" at bounding box center [313, 35] width 105 height 7
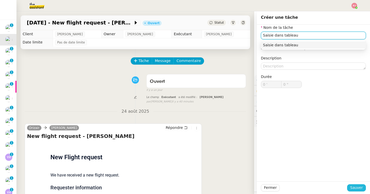
type input "Saisie dans tableau"
click at [355, 187] on span "Sauver" at bounding box center [357, 188] width 13 height 6
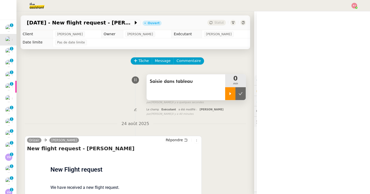
click at [233, 97] on div at bounding box center [230, 93] width 10 height 13
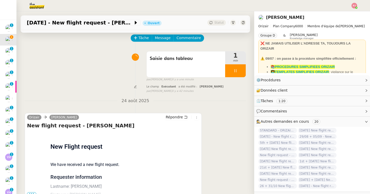
scroll to position [65, 0]
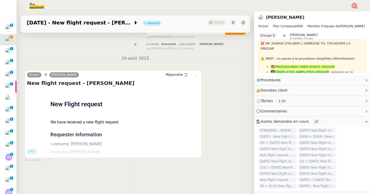
click at [30, 151] on span "•••" at bounding box center [31, 152] width 9 height 4
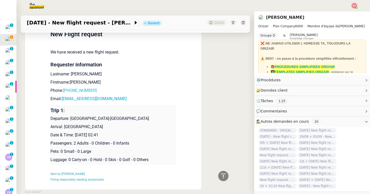
scroll to position [160, 0]
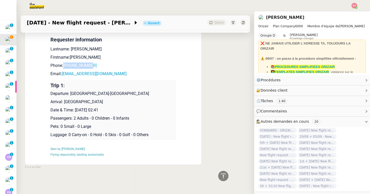
drag, startPoint x: 101, startPoint y: 65, endPoint x: 64, endPoint y: 65, distance: 36.3
click at [64, 65] on p "Phone: +33788982673" at bounding box center [113, 66] width 126 height 6
copy link "+33788982673"
drag, startPoint x: 119, startPoint y: 74, endPoint x: 63, endPoint y: 75, distance: 55.9
click at [63, 75] on p "Email: alexandreshox47@gmail.com" at bounding box center [113, 74] width 126 height 6
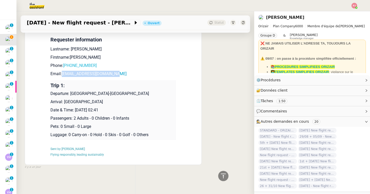
copy link "alexandreshox47@gmail.com"
drag, startPoint x: 123, startPoint y: 93, endPoint x: 71, endPoint y: 95, distance: 52.0
click at [71, 95] on p "Departure: Bordeaux-Mérignac Airport" at bounding box center [113, 94] width 126 height 6
copy p "Bordeaux-Mérignac Airport"
drag, startPoint x: 131, startPoint y: 101, endPoint x: 65, endPoint y: 101, distance: 66.2
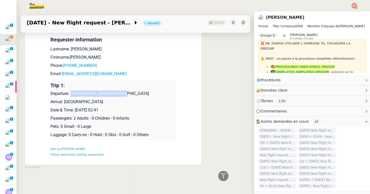
click at [65, 101] on p "Arrival: Aerodromo Municipal de Coimbra" at bounding box center [113, 102] width 126 height 6
copy p "Aerodromo Municipal de Coimbra"
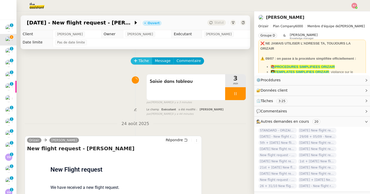
click at [144, 59] on span "Tâche" at bounding box center [144, 61] width 11 height 6
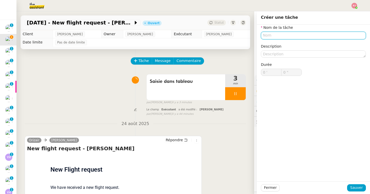
click at [276, 38] on input "text" at bounding box center [313, 35] width 105 height 7
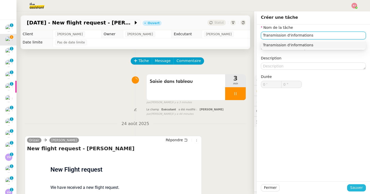
type input "Transmission d'informations"
click at [355, 190] on span "Sauver" at bounding box center [357, 188] width 13 height 6
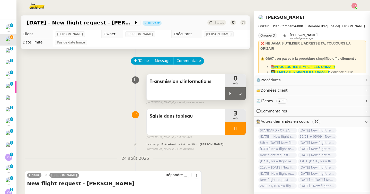
click at [225, 92] on div "Transmission d'informations" at bounding box center [186, 87] width 79 height 26
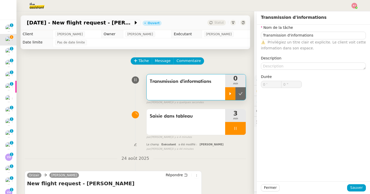
type input "Transmission d'informations"
type input "0 '"
type input "0 ""
click at [227, 95] on div at bounding box center [230, 93] width 10 height 13
type input "Transmission d'informations"
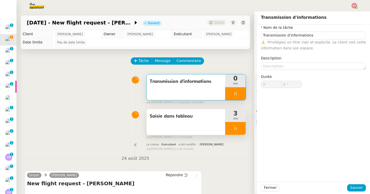
type input "0 '"
type input "0 ""
click at [234, 126] on div at bounding box center [235, 128] width 21 height 13
type input "Transmission d'informations"
type input "0 '"
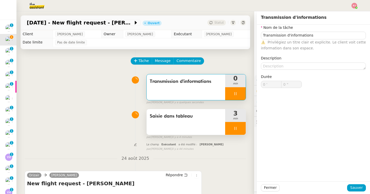
type input "0 ""
click at [238, 126] on button at bounding box center [241, 128] width 10 height 13
type input "Transmission d'informations"
type input "0 '"
type input "0 ""
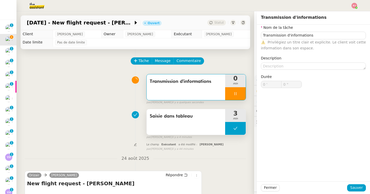
type input "Transmission d'informations"
type input "0 '"
type input "1 ""
type input "Transmission d'informations"
type input "0 '"
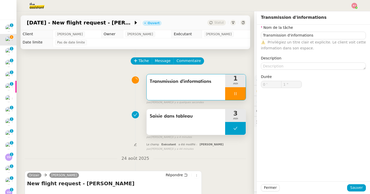
type input "1 ""
type input "Transmission d'informations"
type input "0 '"
click at [159, 60] on span "Message" at bounding box center [163, 61] width 16 height 6
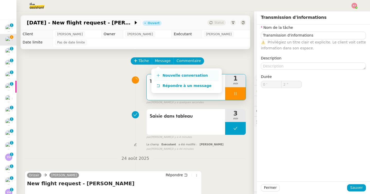
click at [166, 75] on span "Nouvelle conversation" at bounding box center [185, 75] width 45 height 4
type input "3 ""
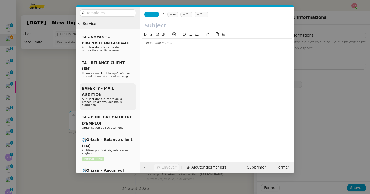
type input "Transmission d'informations"
type input "0 '"
type input "3 ""
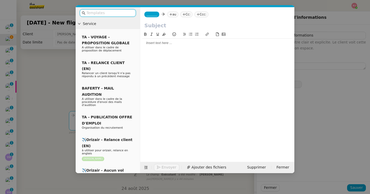
type input "Transmission d'informations"
type input "0 '"
type input "3 ""
type input "Transmission d'informations"
type input "0 '"
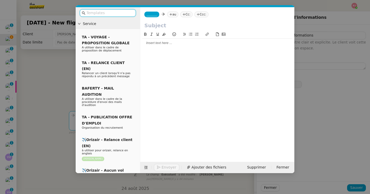
type input "3 ""
type input "Transmission d'informations"
type input "0 '"
type input "4 ""
click at [117, 14] on input "text" at bounding box center [110, 13] width 46 height 6
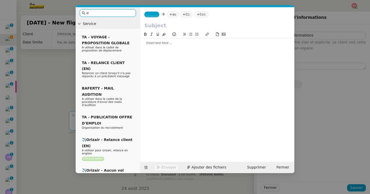
type input "or"
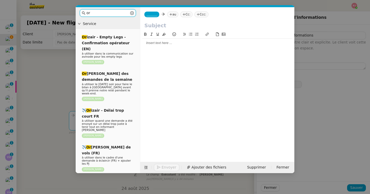
type input "5 ""
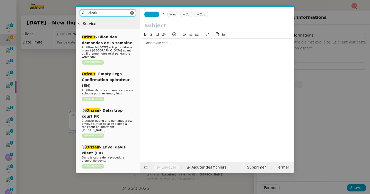
type input "orizair a"
type input "6 ""
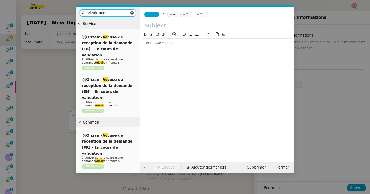
type input "orizair accu"
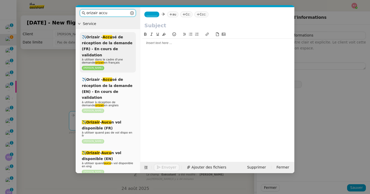
type input "7 ""
type input "orizair accu"
click at [120, 48] on span "✈️Orizair - Accu sé de réception de la demande (FR) - En cours de validation" at bounding box center [107, 46] width 51 height 22
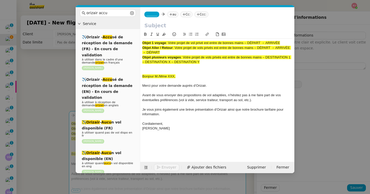
drag, startPoint x: 283, startPoint y: 45, endPoint x: 169, endPoint y: 44, distance: 114.1
click at [169, 44] on div "Objet 1 voyage : Votre projet de vol privé est entre de bonnes mains – DÉPART →…" at bounding box center [217, 43] width 150 height 5
type input "11 ""
copy span "Votre projet de vol privé est entre de bonnes mains – DÉPART → ARRIVÉE"
click at [164, 23] on input "text" at bounding box center [217, 26] width 146 height 8
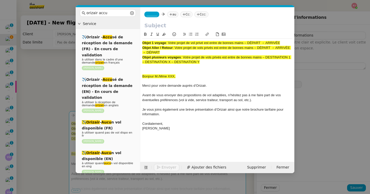
paste input "Votre projet de vol privé est entre de bonnes mains – DÉPART → ARRIVÉE"
type input "Votre projet de vol privé est entre de bonnes mains – DÉPART → ARRIVÉE"
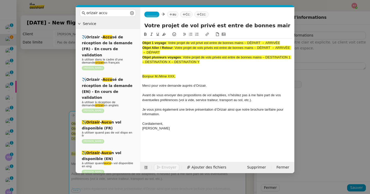
scroll to position [0, 31]
type input "13 ""
type input "Votre projet de vol privé est entre de bonnes mains – DÉPART → ARRIVÉE"
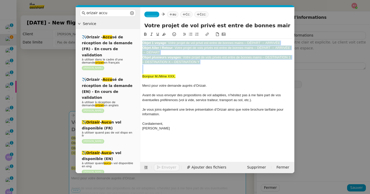
drag, startPoint x: 143, startPoint y: 76, endPoint x: 142, endPoint y: 38, distance: 37.9
click at [142, 38] on nz-spin "Objet 1 voyage : Votre projet de vol privé est entre de bonnes mains – DÉPART →…" at bounding box center [217, 93] width 154 height 125
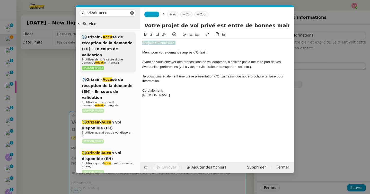
drag, startPoint x: 180, startPoint y: 45, endPoint x: 114, endPoint y: 45, distance: 65.2
click at [114, 45] on nz-layout "orizair accu Service ✈️Orizair - Accu sé de réception de la demande (FR) - En c…" at bounding box center [185, 90] width 219 height 166
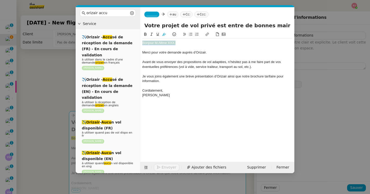
click at [166, 34] on icon at bounding box center [164, 34] width 4 height 4
click at [178, 45] on div "Bonjour M./Mme XXX," at bounding box center [217, 43] width 150 height 5
type input "18 ""
drag, startPoint x: 178, startPoint y: 43, endPoint x: 159, endPoint y: 43, distance: 19.1
click at [159, 43] on div "Bonjour M./Mme XXX," at bounding box center [217, 43] width 150 height 5
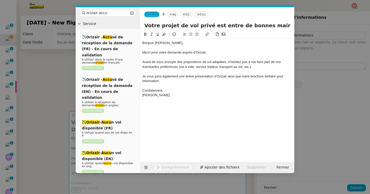
click at [32, 130] on nz-modal-container "orizair accu Service ✈️Orizair - Accu sé de réception de la demande (FR) - En c…" at bounding box center [185, 97] width 370 height 194
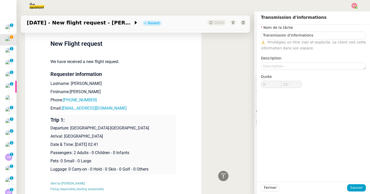
scroll to position [269, 0]
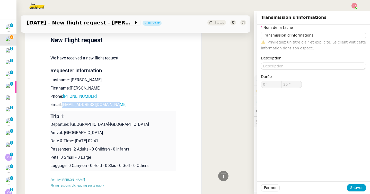
drag, startPoint x: 123, startPoint y: 98, endPoint x: 63, endPoint y: 97, distance: 59.5
click at [63, 102] on p "Email: alexandreshox47@gmail.com" at bounding box center [113, 105] width 126 height 6
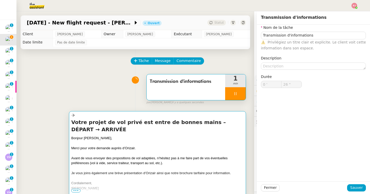
click at [132, 136] on div "Bonjour M. Dias," at bounding box center [157, 138] width 173 height 5
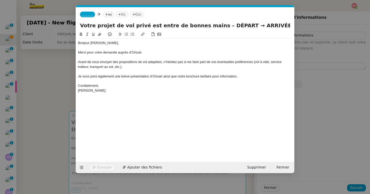
scroll to position [0, 30]
click at [91, 12] on nz-tag "_______" at bounding box center [87, 15] width 15 height 6
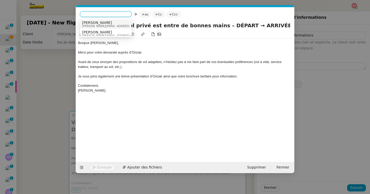
type input "28 ""
click at [98, 21] on span "[PERSON_NAME]" at bounding box center [118, 23] width 73 height 4
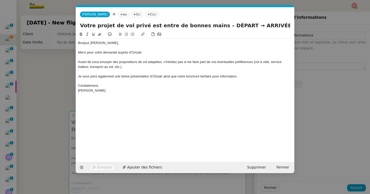
click at [120, 13] on icon at bounding box center [121, 14] width 3 height 3
paste input "alexandreshox47@gmail.com"
type input "alexandreshox47@gmail.com"
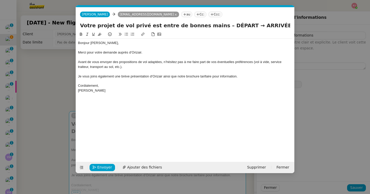
click at [209, 16] on nz-tag "Ccc:" at bounding box center [216, 15] width 14 height 6
type input "32 ""
type input "orizai"
type input "33 ""
type input "orizair"
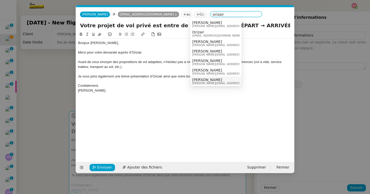
type input "34 ""
type input "orizair"
click at [210, 80] on span "[PERSON_NAME]" at bounding box center [228, 80] width 73 height 4
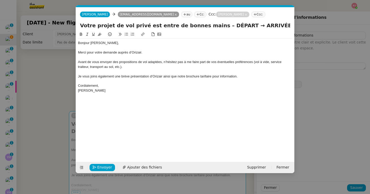
click at [56, 101] on nz-modal-container "orizair accu Service ✈️Orizair - Accu sé de réception de la demande (FR) - En c…" at bounding box center [185, 97] width 370 height 194
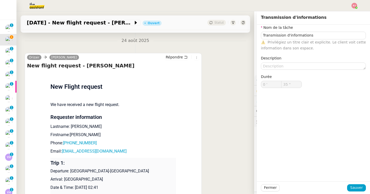
scroll to position [294, 0]
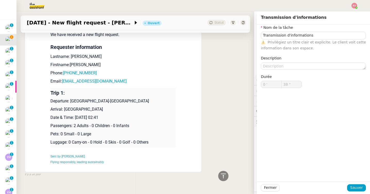
drag, startPoint x: 129, startPoint y: 109, endPoint x: 51, endPoint y: 95, distance: 79.6
click at [51, 95] on td "Trip 1: Departure: Bordeaux-Mérignac Airport Arrival: Aerodromo Municipal de Co…" at bounding box center [113, 118] width 126 height 60
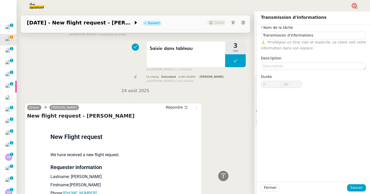
scroll to position [0, 0]
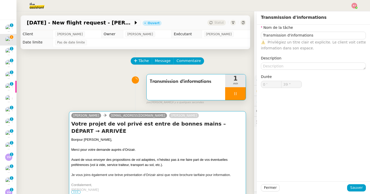
click at [121, 127] on h4 "Votre projet de vol privé est entre de bonnes mains – DÉPART → ARRIVÉE" at bounding box center [157, 127] width 173 height 14
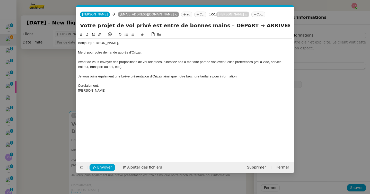
scroll to position [0, 30]
click at [102, 89] on div "[PERSON_NAME]" at bounding box center [185, 90] width 215 height 5
drag, startPoint x: 140, startPoint y: 100, endPoint x: 96, endPoint y: 99, distance: 44.6
click at [96, 99] on div "Departure: Bordeaux-Mérignac Airport" at bounding box center [185, 100] width 215 height 5
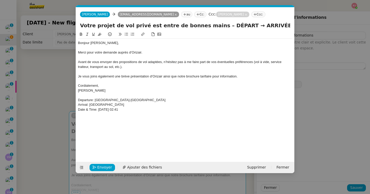
drag, startPoint x: 227, startPoint y: 25, endPoint x: 208, endPoint y: 24, distance: 19.6
click at [208, 24] on input "Votre projet de vol privé est entre de bonnes mains – DÉPART → ARRIVÉE" at bounding box center [185, 26] width 210 height 8
type input "46 ""
paste input "Bordeaux-Mérignac Airport"
type input "Votre projet de vol privé est entre de bonnes mains – Bordeaux-Mérignac Airport…"
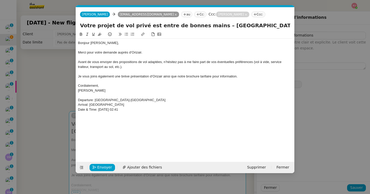
type input "47 ""
type input "Votre projet de vol privé est entre de bonnes mains – Bordeaux-Mérignac Airport…"
drag, startPoint x: 144, startPoint y: 105, endPoint x: 90, endPoint y: 105, distance: 54.1
click at [90, 105] on div "Arrival: Aerodromo Municipal de Coimbra" at bounding box center [185, 105] width 215 height 5
type input "51 ""
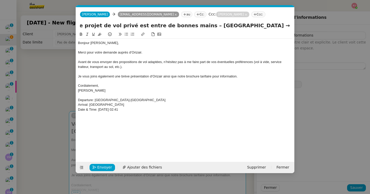
drag, startPoint x: 281, startPoint y: 26, endPoint x: 318, endPoint y: 30, distance: 37.5
click at [318, 30] on nz-modal-container "orizair accu Service ✈️Orizair - Accu sé de réception de la demande (FR) - En c…" at bounding box center [185, 97] width 370 height 194
paste input "erodromo Municipal de Coimbra"
type input "Votre projet de vol privé est entre de bonnes mains – Bordeaux-Mérignac Airport…"
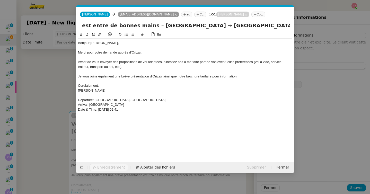
type input "52 ""
type input "Votre projet de vol privé est entre de bonnes mains – Bordeaux-Mérignac Airport…"
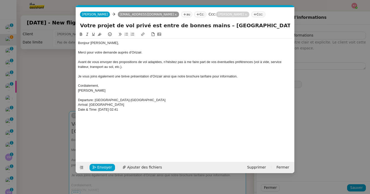
drag, startPoint x: 149, startPoint y: 112, endPoint x: 73, endPoint y: 101, distance: 76.7
click at [73, 101] on nz-modal-container "orizair accu Service ✈️Orizair - Accu sé de réception de la demande (FR) - En c…" at bounding box center [185, 97] width 370 height 194
click at [135, 166] on span "Ajouter des fichiers" at bounding box center [144, 168] width 35 height 6
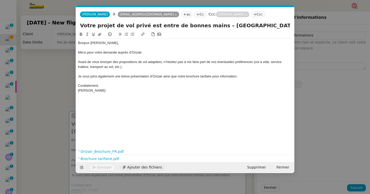
type input "59 ""
type input "1 '"
click at [110, 167] on span "Envoyer" at bounding box center [104, 168] width 15 height 6
click at [110, 167] on span "Confirmer l'envoi" at bounding box center [112, 168] width 31 height 6
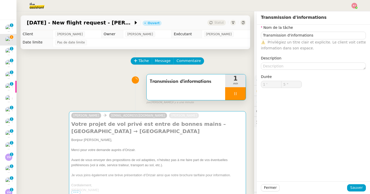
type input "6 ""
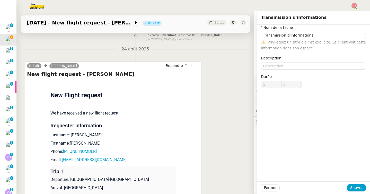
type input "Transmission d'informations"
type input "1 '"
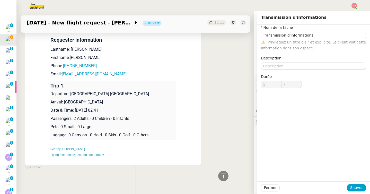
scroll to position [319, 0]
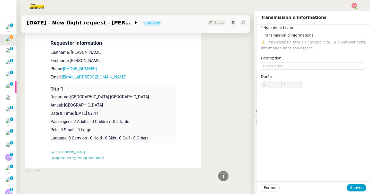
type input "8 ""
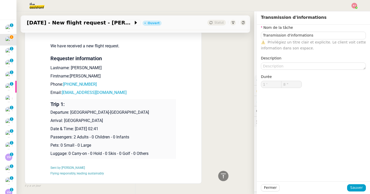
scroll to position [334, 0]
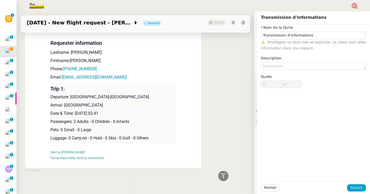
type input "Transmission d'informations"
type input "1 '"
type input "9 ""
type input "Transmission d'informations"
type input "1 '"
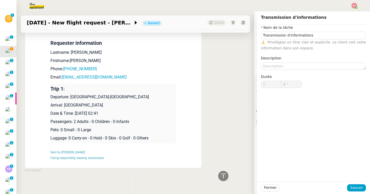
type input "9 ""
type input "Transmission d'informations"
type input "1 '"
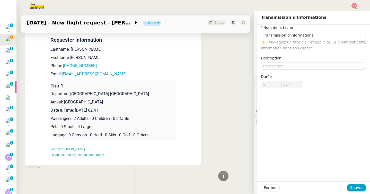
scroll to position [319, 0]
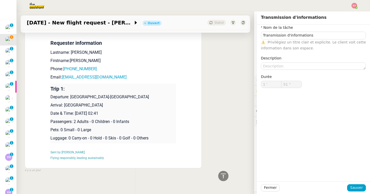
type input "52 ""
type input "Transmission d'informations"
type input "1 '"
type input "59 ""
type input "2 '"
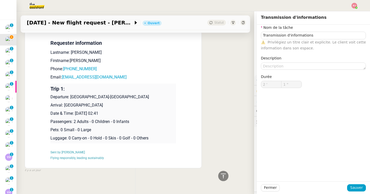
type input "2 ""
type input "Transmission d'informations"
type input "2 '"
type input "2 ""
type input "Transmission d'informations"
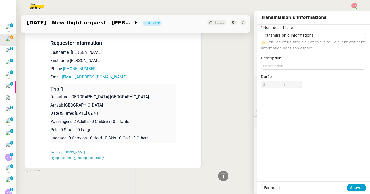
type input "2 '"
type input "2 ""
type input "Transmission d'informations"
type input "2 '"
type input "59 ""
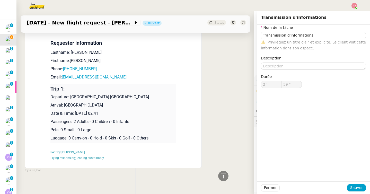
type input "3 '"
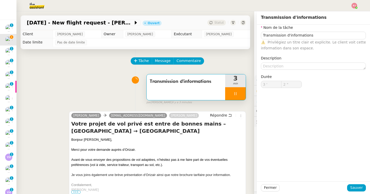
type input "3 ""
click at [239, 95] on div at bounding box center [235, 93] width 21 height 13
click at [240, 95] on icon at bounding box center [241, 94] width 4 height 4
type input "Transmission d'informations"
type input "3 '"
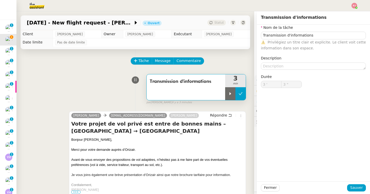
type input "3 ""
type input "Transmission d'informations"
type input "3 '"
type input "3 ""
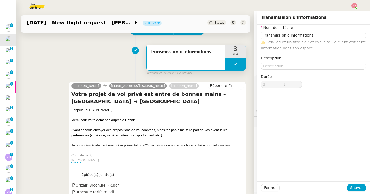
type input "Transmission d'informations"
type input "3 '"
type input "3 ""
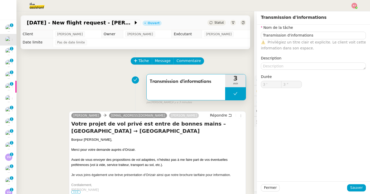
click at [220, 21] on span "Statut" at bounding box center [220, 23] width 10 height 4
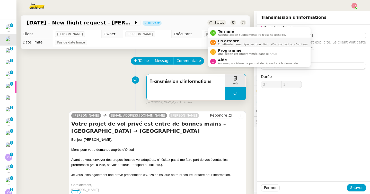
click at [231, 46] on li "En attente En attente d'une réponse d'un client, d'un contact ou d'un tiers." at bounding box center [259, 43] width 103 height 10
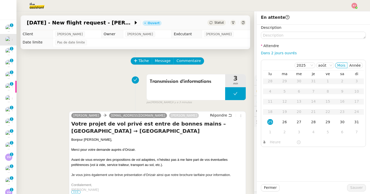
click at [222, 23] on span "Statut" at bounding box center [220, 23] width 10 height 4
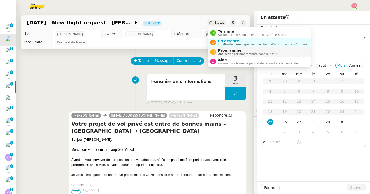
click at [222, 52] on span "Programmé" at bounding box center [247, 50] width 59 height 4
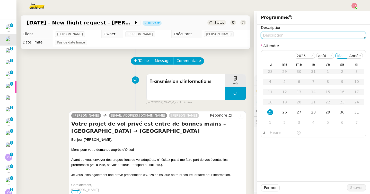
click at [279, 38] on textarea at bounding box center [313, 35] width 105 height 7
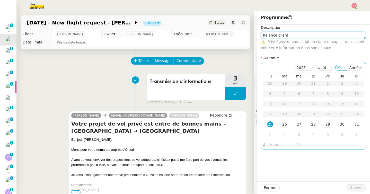
type textarea "Relance client"
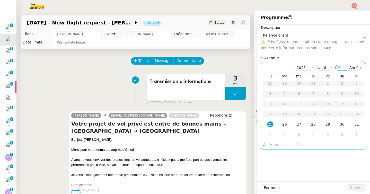
click at [287, 125] on div "26" at bounding box center [285, 125] width 6 height 6
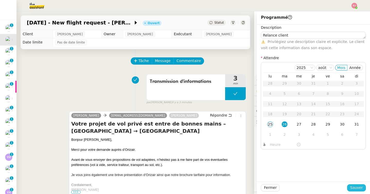
click at [353, 185] on button "Sauver" at bounding box center [356, 187] width 19 height 7
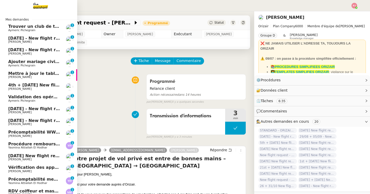
click at [9, 41] on span "[PERSON_NAME]" at bounding box center [19, 41] width 23 height 3
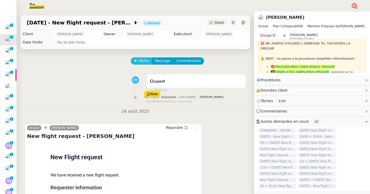
click at [141, 63] on span "Tâche" at bounding box center [144, 61] width 11 height 6
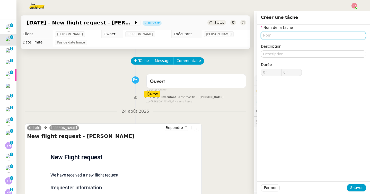
click at [267, 35] on input "text" at bounding box center [313, 35] width 105 height 7
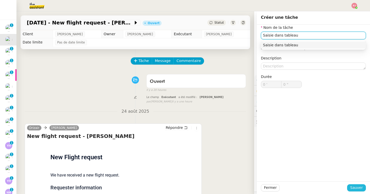
type input "Saisie dans tableau"
click at [355, 187] on span "Sauver" at bounding box center [357, 188] width 13 height 6
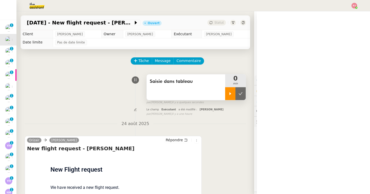
click at [233, 96] on div at bounding box center [230, 93] width 10 height 13
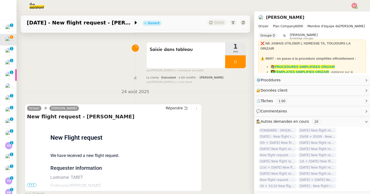
scroll to position [65, 0]
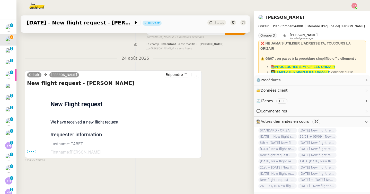
click at [34, 150] on span "•••" at bounding box center [31, 152] width 9 height 4
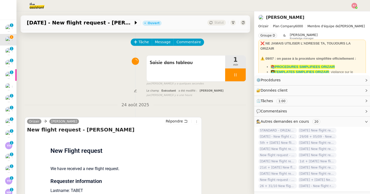
scroll to position [0, 0]
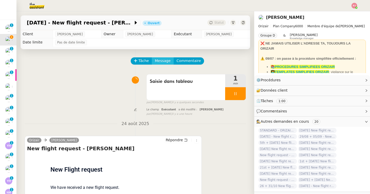
click at [161, 58] on span "Message" at bounding box center [163, 61] width 16 height 6
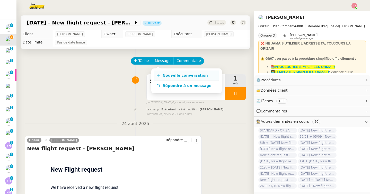
click at [171, 73] on link "Nouvelle conversation" at bounding box center [187, 76] width 64 height 10
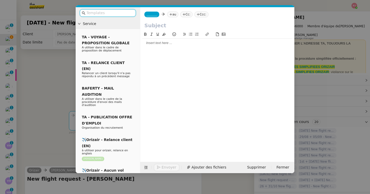
click at [222, 191] on nz-modal-container "Service TA - VOYAGE - PROPOSITION GLOBALE A utiliser dans le cadre de propositi…" at bounding box center [185, 97] width 370 height 194
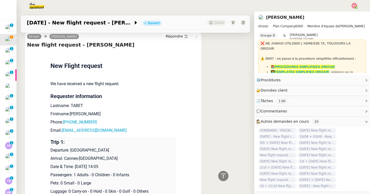
scroll to position [147, 0]
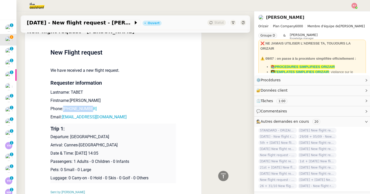
drag, startPoint x: 99, startPoint y: 108, endPoint x: 65, endPoint y: 107, distance: 33.7
click at [65, 107] on p "Phone: +33745432056" at bounding box center [113, 109] width 126 height 6
drag, startPoint x: 122, startPoint y: 117, endPoint x: 63, endPoint y: 116, distance: 59.0
click at [63, 116] on p "Email: tabetramzi175@gmail.com" at bounding box center [113, 117] width 126 height 6
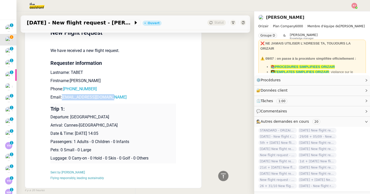
scroll to position [170, 0]
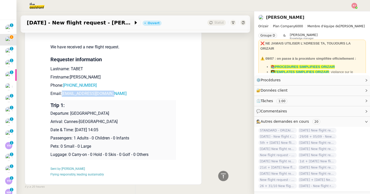
drag, startPoint x: 124, startPoint y: 116, endPoint x: 71, endPoint y: 113, distance: 53.4
click at [71, 113] on p "Departure: [PERSON_NAME][GEOGRAPHIC_DATA]" at bounding box center [113, 113] width 126 height 6
drag, startPoint x: 115, startPoint y: 121, endPoint x: 65, endPoint y: 122, distance: 50.0
click at [65, 122] on p "Arrival: Cannes-Mandelieu Airport" at bounding box center [113, 122] width 126 height 6
drag, startPoint x: 124, startPoint y: 129, endPoint x: 78, endPoint y: 128, distance: 46.4
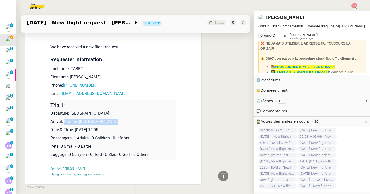
click at [78, 128] on p "Date & Time: 31st August 2025 14:05" at bounding box center [113, 130] width 126 height 6
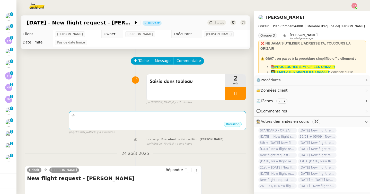
scroll to position [0, 0]
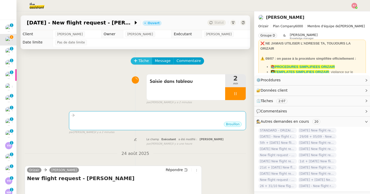
click at [143, 60] on span "Tâche" at bounding box center [144, 61] width 11 height 6
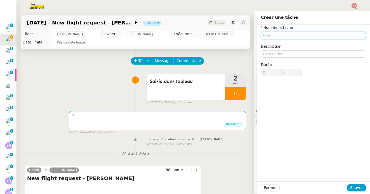
click at [290, 36] on input "text" at bounding box center [313, 35] width 105 height 7
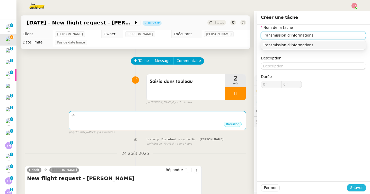
type input "Transmission d'informations"
click at [355, 190] on span "Sauver" at bounding box center [357, 188] width 13 height 6
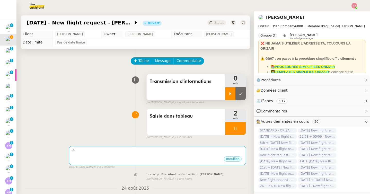
click at [227, 89] on div at bounding box center [230, 93] width 10 height 13
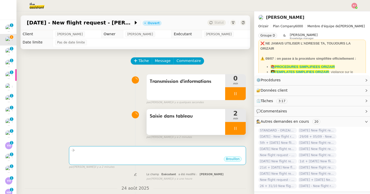
click at [235, 129] on icon at bounding box center [236, 128] width 2 height 3
click at [243, 127] on button at bounding box center [241, 128] width 10 height 13
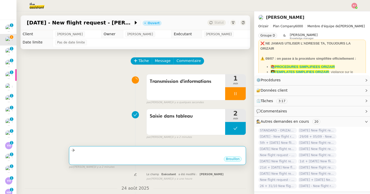
click at [186, 159] on div "Brouillon" at bounding box center [157, 160] width 173 height 8
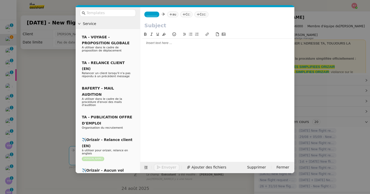
click at [114, 17] on div at bounding box center [108, 13] width 64 height 12
click at [113, 11] on input "text" at bounding box center [110, 13] width 46 height 6
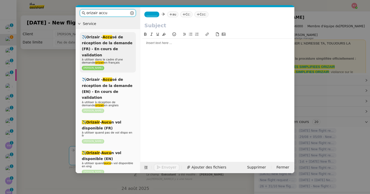
type input "orizair accu"
click at [115, 58] on span "à utiliser dans le cadre d'une demande orizair en français" at bounding box center [102, 61] width 41 height 6
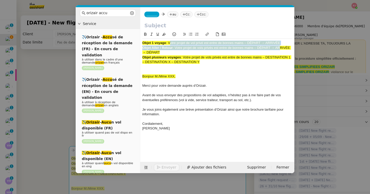
drag, startPoint x: 170, startPoint y: 43, endPoint x: 280, endPoint y: 47, distance: 110.0
click at [280, 47] on div "Objet 1 voyage : Votre projet de vol privé est entre de bonnes mains – DÉPART →…" at bounding box center [217, 88] width 150 height 99
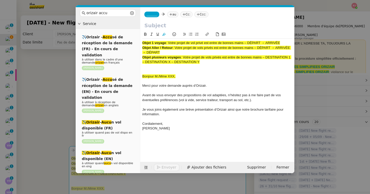
click at [287, 38] on div at bounding box center [217, 34] width 150 height 7
drag, startPoint x: 284, startPoint y: 43, endPoint x: 169, endPoint y: 44, distance: 114.6
click at [169, 44] on div "Objet 1 voyage : Votre projet de vol privé est entre de bonnes mains – DÉPART →…" at bounding box center [217, 43] width 150 height 5
click at [162, 26] on input "text" at bounding box center [217, 26] width 146 height 8
paste input "Votre projet de vol privé est entre de bonnes mains – DÉPART → ARRIVÉE"
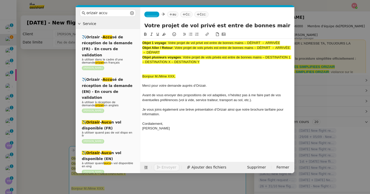
scroll to position [0, 31]
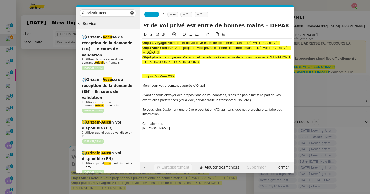
type input "Votre projet de vol privé est entre de bonnes mains – DÉPART → ARRIVÉE"
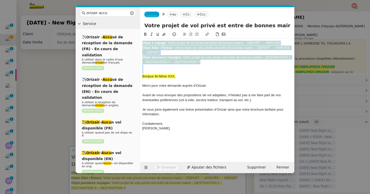
drag, startPoint x: 143, startPoint y: 77, endPoint x: 140, endPoint y: 25, distance: 51.6
click at [140, 25] on form "_______ au Cc: Ccc: Votre projet de vol privé est entre de bonnes mains – DÉPAR…" at bounding box center [217, 90] width 155 height 166
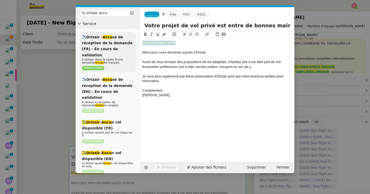
drag, startPoint x: 178, startPoint y: 41, endPoint x: 121, endPoint y: 41, distance: 56.9
click at [121, 41] on nz-layout "orizair accu Service ✈️Orizair - Accu sé de réception de la demande (FR) - En c…" at bounding box center [185, 90] width 219 height 166
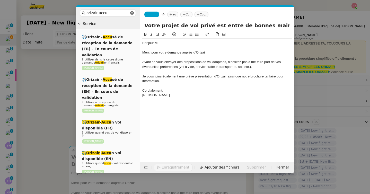
click at [33, 93] on nz-modal-container "orizair accu Service ✈️Orizair - Accu sé de réception de la demande (FR) - En c…" at bounding box center [185, 97] width 370 height 194
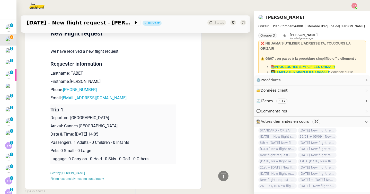
scroll to position [283, 0]
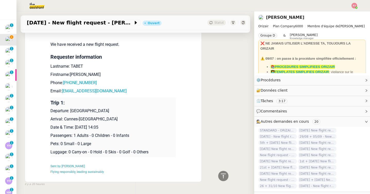
drag, startPoint x: 123, startPoint y: 118, endPoint x: 51, endPoint y: 102, distance: 73.9
click at [51, 102] on td "Trip 1: Departure: Paris Beauvais Tillé Airport Arrival: Cannes-Mandelieu Airpo…" at bounding box center [113, 128] width 126 height 60
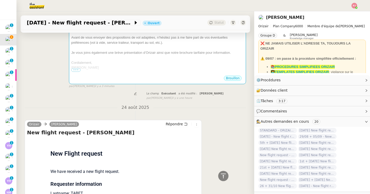
scroll to position [0, 0]
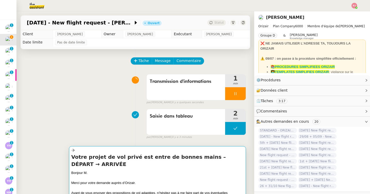
click at [126, 160] on h4 "Votre projet de vol privé est entre de bonnes mains – DÉPART → ARRIVÉE" at bounding box center [157, 160] width 173 height 14
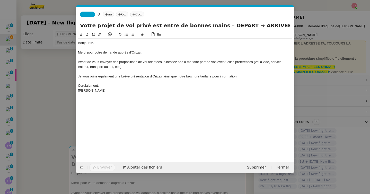
scroll to position [0, 30]
click at [115, 92] on div "[PERSON_NAME]" at bounding box center [185, 90] width 215 height 5
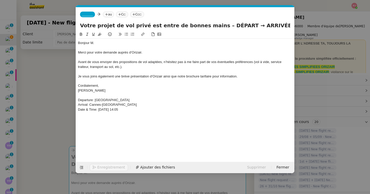
click at [106, 42] on div "Bonjour M." at bounding box center [185, 43] width 215 height 5
drag, startPoint x: 140, startPoint y: 99, endPoint x: 95, endPoint y: 100, distance: 45.6
click at [95, 100] on div "Departure: [PERSON_NAME][GEOGRAPHIC_DATA]" at bounding box center [185, 100] width 215 height 5
drag, startPoint x: 227, startPoint y: 24, endPoint x: 208, endPoint y: 24, distance: 19.1
click at [208, 24] on input "Votre projet de vol privé est entre de bonnes mains – DÉPART → ARRIVÉE" at bounding box center [185, 26] width 210 height 8
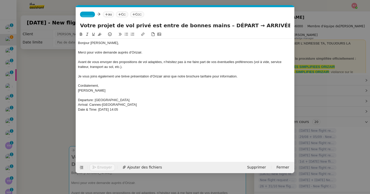
paste input "Paris Beauvais Tillé Airport"
drag, startPoint x: 131, startPoint y: 105, endPoint x: 90, endPoint y: 104, distance: 40.4
click at [90, 104] on div "Arrival: Cannes-Mandelieu Airport" at bounding box center [185, 105] width 215 height 5
drag, startPoint x: 280, startPoint y: 28, endPoint x: 323, endPoint y: 28, distance: 43.0
click at [323, 28] on nz-modal-container "orizair accu Service ✈️Orizair - Accu sé de réception de la demande (FR) - En c…" at bounding box center [185, 97] width 370 height 194
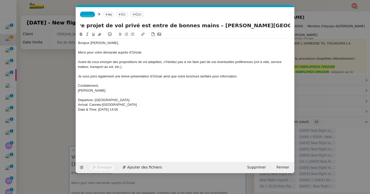
paste input "Cannes-Mandelieu Airport"
type input "Votre projet de vol privé est entre de bonnes mains – Paris Beauvais Tillé Airp…"
drag, startPoint x: 139, startPoint y: 110, endPoint x: 75, endPoint y: 99, distance: 64.8
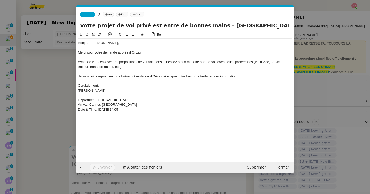
click at [75, 99] on nz-modal-container "orizair accu Service ✈️Orizair - Accu sé de réception de la demande (FR) - En c…" at bounding box center [185, 97] width 370 height 194
click at [136, 169] on span "Ajouter des fichiers" at bounding box center [144, 168] width 35 height 6
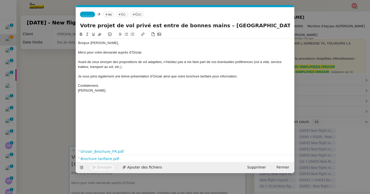
click at [90, 14] on span "_______" at bounding box center [87, 15] width 11 height 4
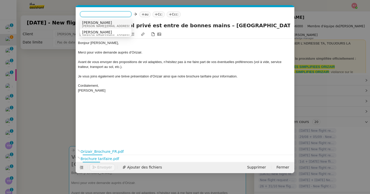
click at [96, 25] on span "[PERSON_NAME][EMAIL_ADDRESS][DOMAIN_NAME]" at bounding box center [118, 26] width 73 height 3
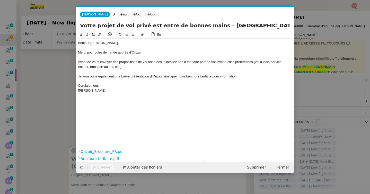
click at [146, 14] on nz-tag "Ccc:" at bounding box center [152, 15] width 14 height 6
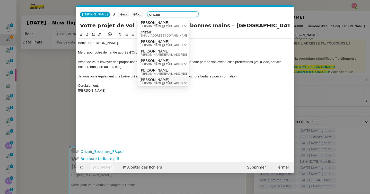
type input "orizair"
click at [152, 82] on span "[PERSON_NAME][EMAIL_ADDRESS][DOMAIN_NAME]" at bounding box center [176, 83] width 73 height 3
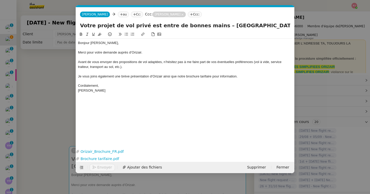
click at [54, 124] on nz-modal-container "orizair accu Service ✈️Orizair - Accu sé de réception de la demande (FR) - En c…" at bounding box center [185, 97] width 370 height 194
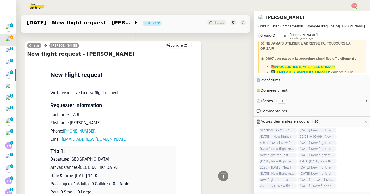
scroll to position [329, 0]
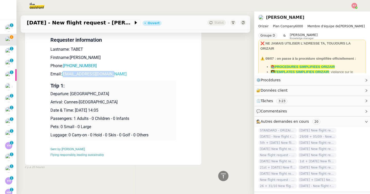
drag, startPoint x: 117, startPoint y: 74, endPoint x: 63, endPoint y: 74, distance: 54.1
click at [63, 74] on p "Email: tabetramzi175@gmail.com" at bounding box center [113, 74] width 126 height 6
click at [117, 75] on p "Email: tabetramzi175@gmail.com" at bounding box center [113, 74] width 126 height 6
drag, startPoint x: 115, startPoint y: 74, endPoint x: 63, endPoint y: 74, distance: 52.0
click at [63, 74] on p "Email: tabetramzi175@gmail.com" at bounding box center [113, 74] width 126 height 6
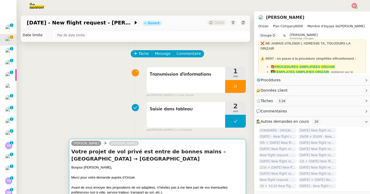
scroll to position [0, 0]
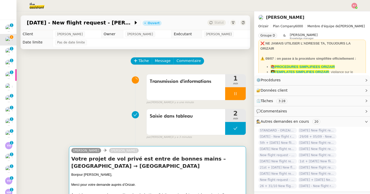
click at [123, 155] on h4 "Votre projet de vol privé est entre de bonnes mains – Paris Beauvais Tillé Airp…" at bounding box center [157, 162] width 173 height 14
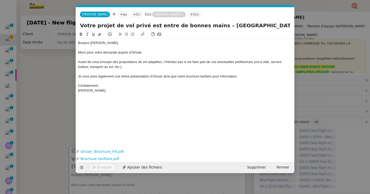
scroll to position [0, 30]
click at [120, 15] on icon at bounding box center [121, 14] width 3 height 3
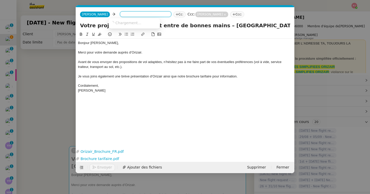
paste input "tabetramzi175@gmail.com"
type input "tabetramzi175@gmail.com"
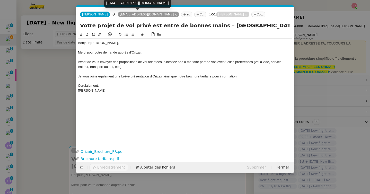
click at [145, 113] on div "Bonjour M. Tabet, Merci pour votre demande auprès d’Orizair. Avant de vous envo…" at bounding box center [185, 85] width 215 height 108
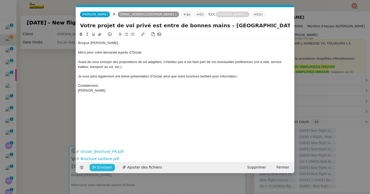
click at [105, 168] on span "Envoyer" at bounding box center [104, 168] width 15 height 6
click at [105, 168] on span "Confirmer l'envoi" at bounding box center [112, 168] width 31 height 6
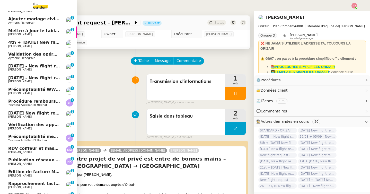
scroll to position [0, 0]
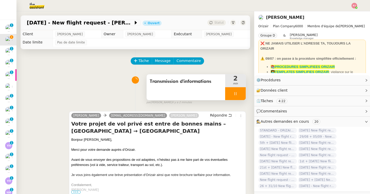
click at [236, 93] on icon at bounding box center [236, 93] width 2 height 3
click at [240, 94] on icon at bounding box center [241, 94] width 4 height 4
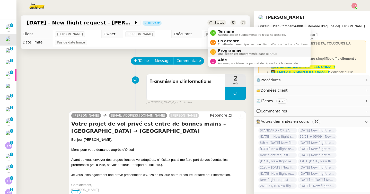
click at [222, 50] on span "Programmé" at bounding box center [247, 50] width 59 height 4
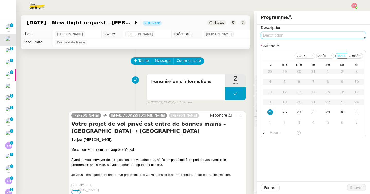
click at [274, 38] on textarea at bounding box center [313, 35] width 105 height 7
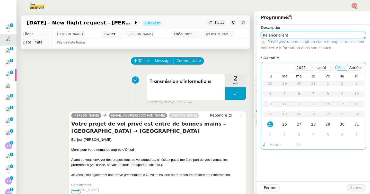
type textarea "Relance client"
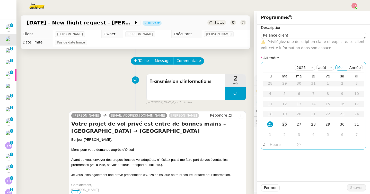
click at [287, 121] on td "26" at bounding box center [285, 125] width 14 height 10
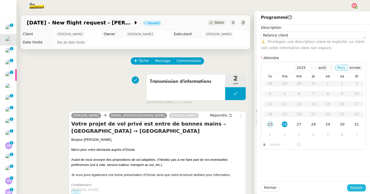
click at [354, 186] on span "Sauver" at bounding box center [357, 188] width 13 height 6
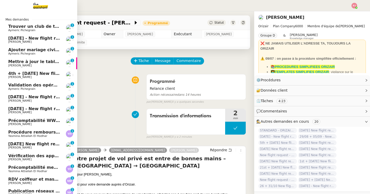
click at [8, 40] on span "[DATE] - New flight request - [PERSON_NAME]" at bounding box center [61, 38] width 106 height 5
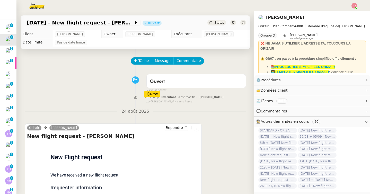
scroll to position [4, 0]
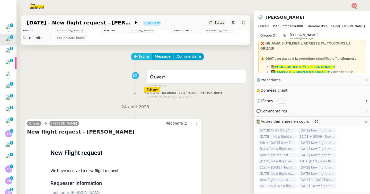
click at [143, 55] on span "Tâche" at bounding box center [144, 57] width 11 height 6
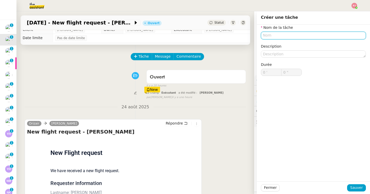
click at [270, 35] on input "text" at bounding box center [313, 35] width 105 height 7
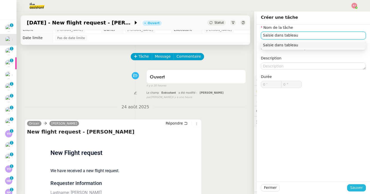
type input "Saisie dans tableau"
click at [354, 187] on span "Sauver" at bounding box center [357, 188] width 13 height 6
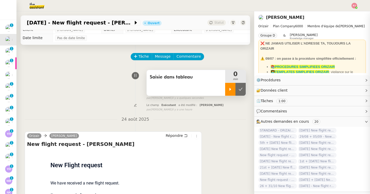
click at [230, 91] on div at bounding box center [230, 89] width 10 height 13
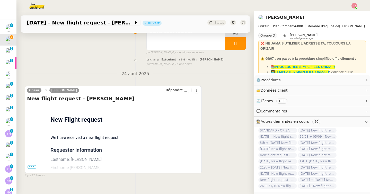
scroll to position [65, 0]
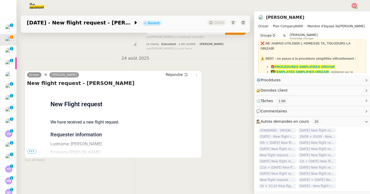
click at [30, 151] on span "•••" at bounding box center [31, 152] width 9 height 4
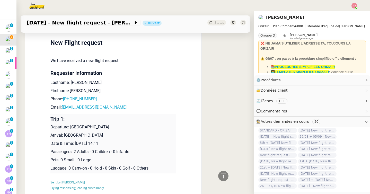
scroll to position [128, 0]
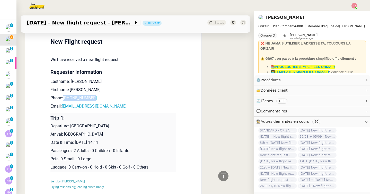
drag, startPoint x: 102, startPoint y: 97, endPoint x: 65, endPoint y: 97, distance: 37.3
click at [65, 97] on p "Phone: +330768716904" at bounding box center [113, 98] width 126 height 6
drag, startPoint x: 103, startPoint y: 105, endPoint x: 63, endPoint y: 106, distance: 39.7
click at [63, 106] on p "Email: chjimmo@hotmail.fr" at bounding box center [113, 106] width 126 height 6
drag, startPoint x: 125, startPoint y: 128, endPoint x: 71, endPoint y: 127, distance: 54.1
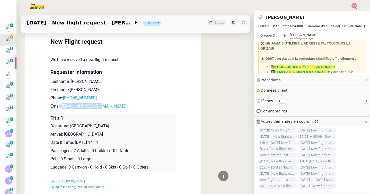
click at [71, 127] on p "Departure: [PERSON_NAME][GEOGRAPHIC_DATA]" at bounding box center [113, 126] width 126 height 6
drag, startPoint x: 115, startPoint y: 135, endPoint x: 65, endPoint y: 134, distance: 50.8
click at [65, 134] on p "Arrival: [GEOGRAPHIC_DATA]" at bounding box center [113, 134] width 126 height 6
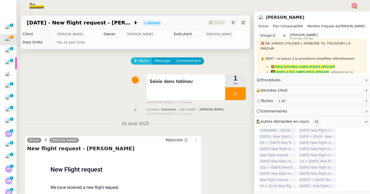
click at [142, 58] on span "Tâche" at bounding box center [144, 61] width 11 height 6
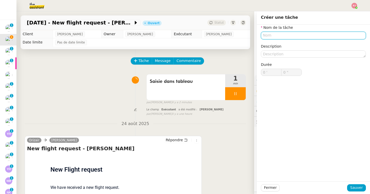
click at [291, 36] on input "text" at bounding box center [313, 35] width 105 height 7
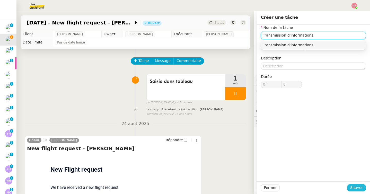
type input "Transmission d'informations"
click at [359, 184] on button "Sauver" at bounding box center [356, 187] width 19 height 7
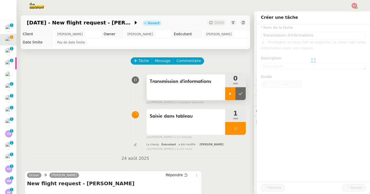
click at [229, 96] on div at bounding box center [230, 93] width 10 height 13
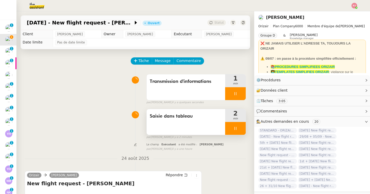
click at [240, 125] on div at bounding box center [235, 128] width 21 height 13
click at [243, 125] on button at bounding box center [241, 128] width 10 height 13
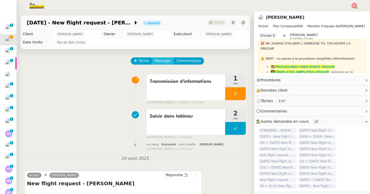
click at [156, 61] on span "Message" at bounding box center [163, 61] width 16 height 6
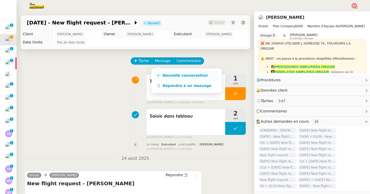
click at [161, 73] on link "Nouvelle conversation" at bounding box center [187, 76] width 64 height 10
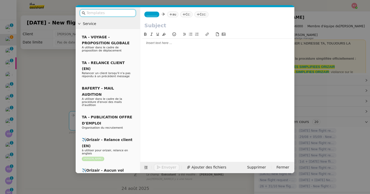
click at [123, 16] on input "text" at bounding box center [110, 13] width 46 height 6
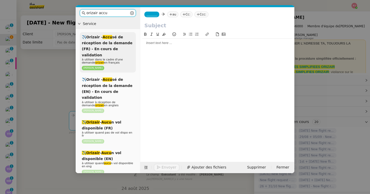
type input "orizair accu"
click at [124, 51] on span "✈️Orizair - Accu sé de réception de la demande (FR) - En cours de validation" at bounding box center [107, 46] width 51 height 22
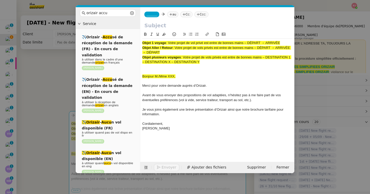
drag, startPoint x: 286, startPoint y: 44, endPoint x: 169, endPoint y: 45, distance: 116.9
click at [169, 45] on div "Objet 1 voyage : Votre projet de vol privé est entre de bonnes mains – DÉPART →…" at bounding box center [217, 43] width 150 height 5
click at [167, 26] on input "text" at bounding box center [217, 26] width 146 height 8
paste input "Votre projet de vol privé est entre de bonnes mains – DÉPART → ARRIVÉE"
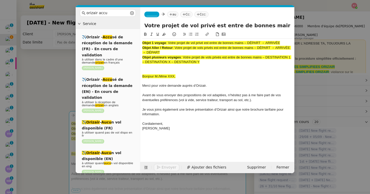
scroll to position [0, 31]
type input "Votre projet de vol privé est entre de bonnes mains – DÉPART → ARRIVÉE"
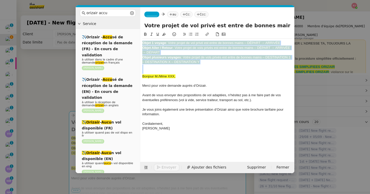
drag, startPoint x: 142, startPoint y: 78, endPoint x: 141, endPoint y: 38, distance: 39.2
click at [141, 38] on nz-spin "Objet 1 voyage : Votre projet de vol privé est entre de bonnes mains – DÉPART →…" at bounding box center [217, 93] width 154 height 125
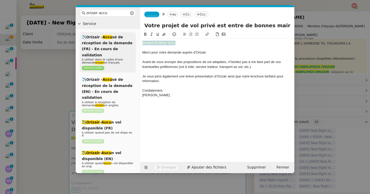
drag, startPoint x: 182, startPoint y: 44, endPoint x: 114, endPoint y: 44, distance: 68.5
click at [114, 44] on nz-layout "orizair accu Service ✈️Orizair - Accu sé de réception de la demande (FR) - En c…" at bounding box center [185, 90] width 219 height 166
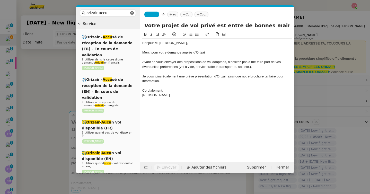
click at [42, 97] on nz-modal-container "orizair accu Service ✈️Orizair - Accu sé de réception de la demande (FR) - En c…" at bounding box center [185, 97] width 370 height 194
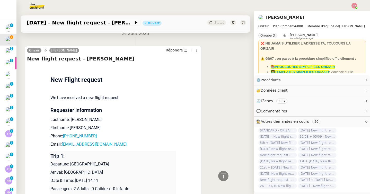
scroll to position [232, 0]
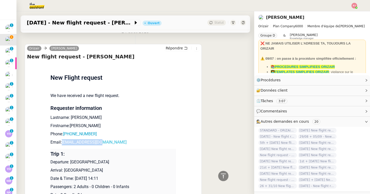
drag, startPoint x: 109, startPoint y: 134, endPoint x: 63, endPoint y: 135, distance: 45.8
click at [63, 139] on p "Email: chjimmo@hotmail.fr" at bounding box center [113, 142] width 126 height 6
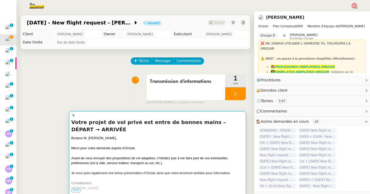
click at [112, 157] on span "Avant de vous envoyer des propositions de vol adaptées, n’hésitez pas à me fair…" at bounding box center [149, 160] width 157 height 9
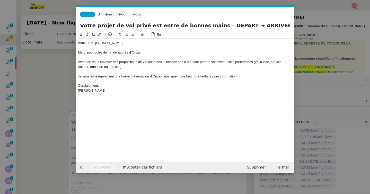
scroll to position [0, 30]
click at [86, 14] on span "_______" at bounding box center [87, 15] width 11 height 4
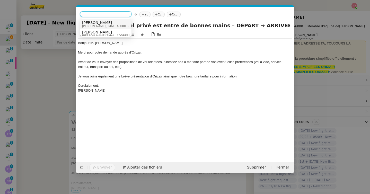
click at [103, 23] on span "[PERSON_NAME]" at bounding box center [118, 23] width 73 height 4
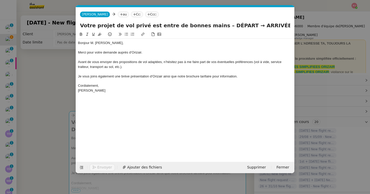
click at [120, 14] on icon at bounding box center [121, 14] width 3 height 3
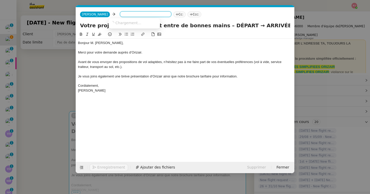
paste input "[EMAIL_ADDRESS][DOMAIN_NAME]"
type input "[EMAIL_ADDRESS][DOMAIN_NAME]"
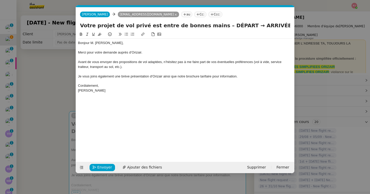
click at [209, 15] on nz-tag "Ccc:" at bounding box center [216, 15] width 14 height 6
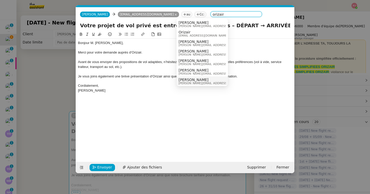
type input "orizair"
click at [187, 80] on span "[PERSON_NAME]" at bounding box center [215, 80] width 73 height 4
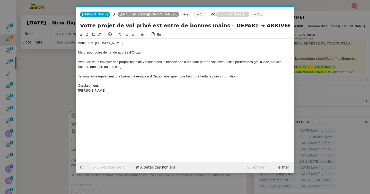
click at [54, 77] on nz-modal-container "orizair accu Service ✈️Orizair - Accu sé de réception de la demande (FR) - En c…" at bounding box center [185, 97] width 370 height 194
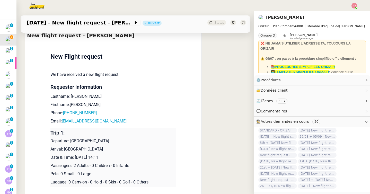
scroll to position [294, 0]
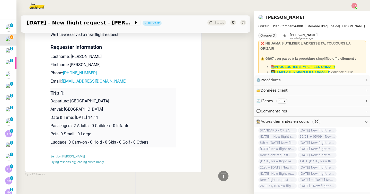
drag, startPoint x: 122, startPoint y: 103, endPoint x: 52, endPoint y: 93, distance: 70.4
click at [52, 93] on td "Trip 1: Departure: Paris Beauvais Tillé Airport Arrival: Dubai International Ai…" at bounding box center [113, 118] width 126 height 60
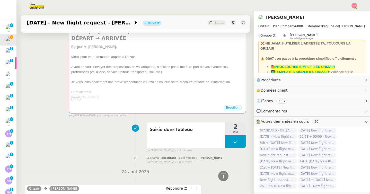
scroll to position [0, 0]
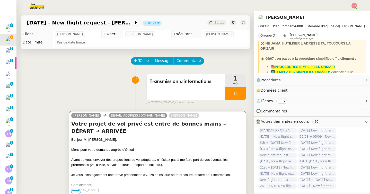
click at [101, 158] on span "Avant de vous envoyer des propositions de vol adaptées, n’hésitez pas à me fair…" at bounding box center [149, 162] width 157 height 9
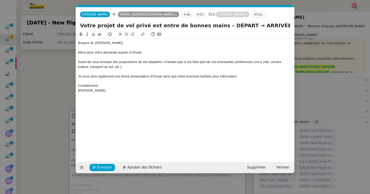
scroll to position [0, 30]
click at [108, 91] on div "[PERSON_NAME]" at bounding box center [185, 90] width 215 height 5
drag, startPoint x: 130, startPoint y: 106, endPoint x: 90, endPoint y: 106, distance: 39.9
click at [90, 106] on div "Arrival: [GEOGRAPHIC_DATA]" at bounding box center [185, 105] width 215 height 5
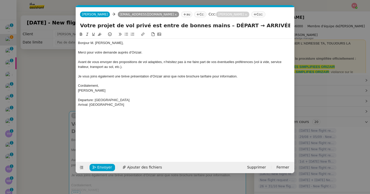
drag, startPoint x: 235, startPoint y: 25, endPoint x: 289, endPoint y: 25, distance: 54.3
click at [289, 25] on input "Votre projet de vol privé est entre de bonnes mains – DÉPART → ARRIVÉE" at bounding box center [185, 26] width 210 height 8
paste input "Dubai International Airport"
drag, startPoint x: 140, startPoint y: 101, endPoint x: 95, endPoint y: 100, distance: 45.3
click at [95, 100] on div "Departure: [PERSON_NAME][GEOGRAPHIC_DATA]" at bounding box center [185, 100] width 215 height 5
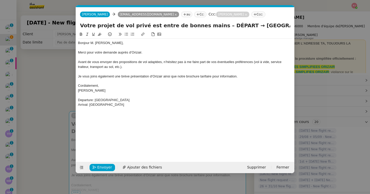
drag, startPoint x: 227, startPoint y: 24, endPoint x: 208, endPoint y: 24, distance: 19.3
click at [208, 24] on input "Votre projet de vol privé est entre de bonnes mains – DÉPART → Dubai Internatio…" at bounding box center [185, 26] width 210 height 8
paste input "Paris Beauvais Tillé Airport"
type input "Votre projet de vol privé est entre [PERSON_NAME] mains – [PERSON_NAME][GEOGRAP…"
drag, startPoint x: 137, startPoint y: 106, endPoint x: 77, endPoint y: 99, distance: 60.5
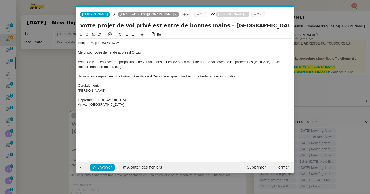
click at [77, 99] on nz-spin "Bonjour M. Charles Jannin, Merci pour votre demande auprès d’Orizair. Avant de …" at bounding box center [185, 93] width 219 height 125
click at [129, 175] on nz-modal-container "orizair accu Service ✈️Orizair - Accu sé de réception de la demande (FR) - En c…" at bounding box center [185, 97] width 370 height 194
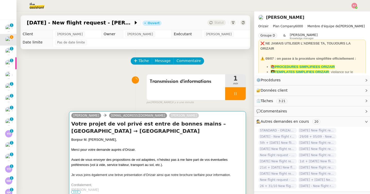
click at [128, 154] on div at bounding box center [157, 154] width 173 height 5
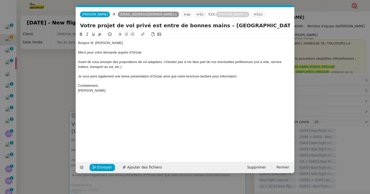
scroll to position [0, 30]
click at [140, 164] on button "Ajouter des fichiers" at bounding box center [143, 167] width 46 height 7
click at [107, 168] on span "Envoyer" at bounding box center [104, 168] width 15 height 6
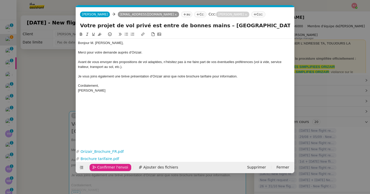
click at [107, 168] on span "Confirmer l'envoi" at bounding box center [112, 168] width 31 height 6
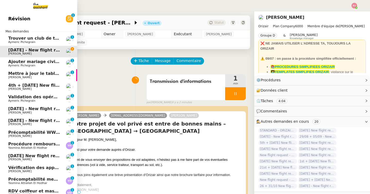
click at [43, 76] on span "[PERSON_NAME]" at bounding box center [34, 77] width 52 height 3
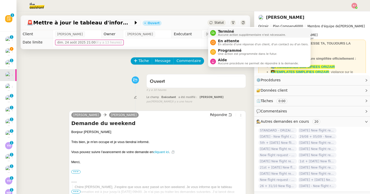
click at [221, 31] on span "Terminé" at bounding box center [252, 31] width 68 height 4
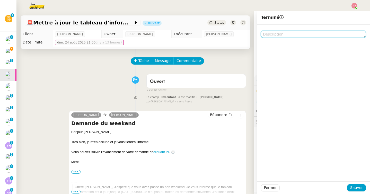
click at [274, 36] on textarea at bounding box center [313, 34] width 105 height 7
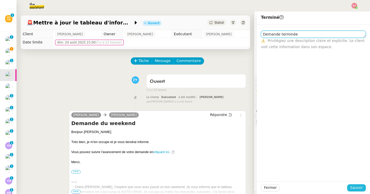
type textarea "Demande terminée"
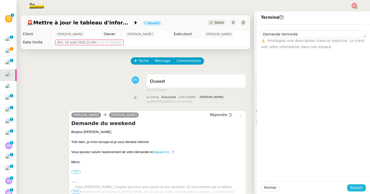
click at [355, 189] on span "Sauver" at bounding box center [357, 188] width 13 height 6
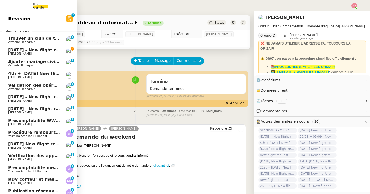
click at [16, 53] on span "[PERSON_NAME]" at bounding box center [19, 53] width 23 height 3
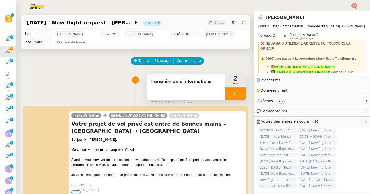
click at [236, 95] on icon at bounding box center [236, 94] width 4 height 4
click at [240, 95] on icon at bounding box center [241, 94] width 4 height 4
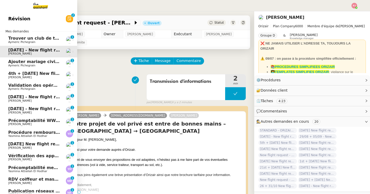
click at [15, 76] on span "[PERSON_NAME]" at bounding box center [19, 77] width 23 height 3
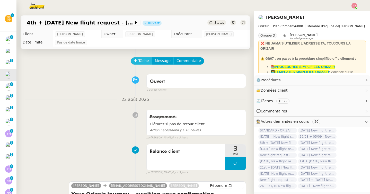
click at [147, 61] on span "Tâche" at bounding box center [144, 61] width 11 height 6
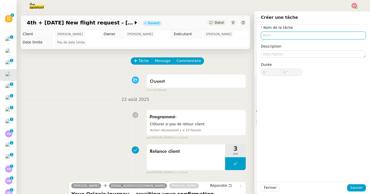
click at [267, 38] on input "text" at bounding box center [313, 35] width 105 height 7
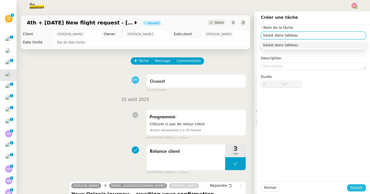
type input "Saisie dans tableau"
click at [355, 190] on span "Sauver" at bounding box center [357, 188] width 13 height 6
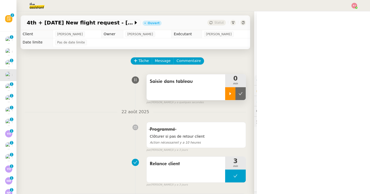
click at [231, 95] on icon at bounding box center [230, 94] width 4 height 4
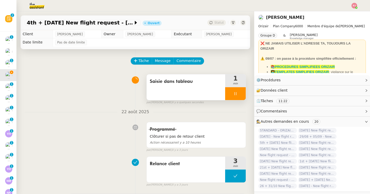
click at [236, 90] on div at bounding box center [235, 93] width 21 height 13
click at [239, 91] on button at bounding box center [241, 93] width 10 height 13
click at [217, 24] on span "Statut" at bounding box center [220, 23] width 10 height 4
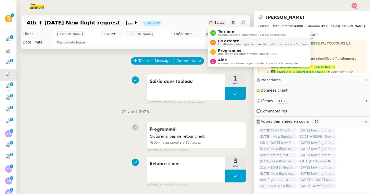
click at [223, 38] on li "En attente En attente d'une réponse d'un client, d'un contact ou d'un tiers." at bounding box center [259, 43] width 103 height 10
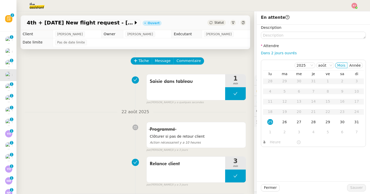
click at [218, 24] on span "Statut" at bounding box center [220, 23] width 10 height 4
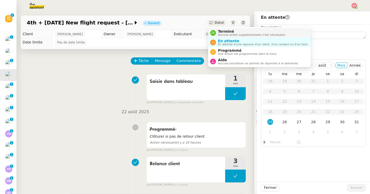
click at [218, 31] on span "Terminé" at bounding box center [252, 31] width 68 height 4
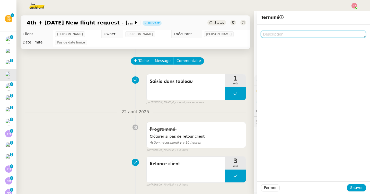
click at [285, 32] on textarea at bounding box center [313, 34] width 105 height 7
type textarea "D"
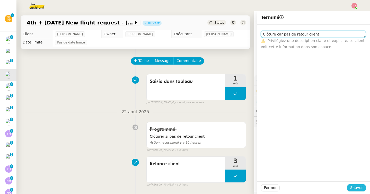
type textarea "Clôture car pas de retour client"
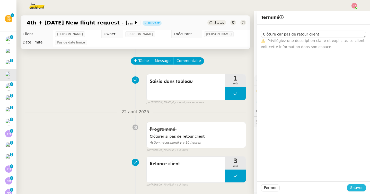
click at [357, 186] on span "Sauver" at bounding box center [357, 188] width 13 height 6
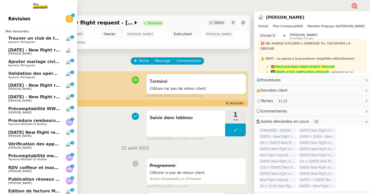
click at [15, 85] on span "17th September 2025 - New flight request - John Kamberov" at bounding box center [61, 85] width 106 height 5
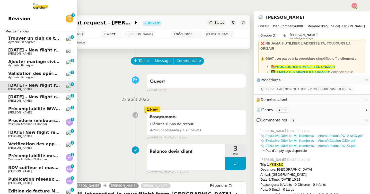
click at [10, 52] on span "[PERSON_NAME]" at bounding box center [19, 53] width 23 height 3
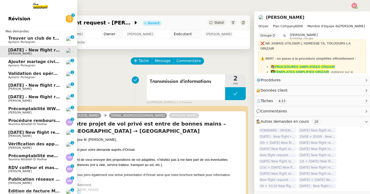
click at [34, 86] on span "17th September 2025 - New flight request - John Kamberov" at bounding box center [61, 85] width 106 height 5
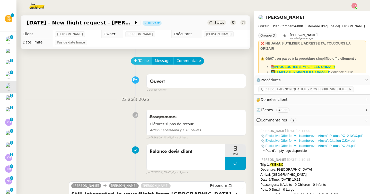
click at [142, 61] on span "Tâche" at bounding box center [144, 61] width 11 height 6
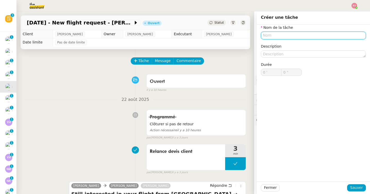
click at [267, 38] on input "text" at bounding box center [313, 35] width 105 height 7
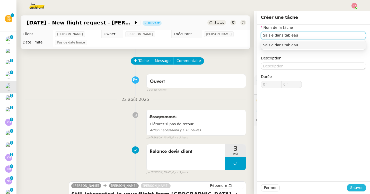
type input "Saisie dans tableau"
click at [355, 187] on span "Sauver" at bounding box center [357, 188] width 13 height 6
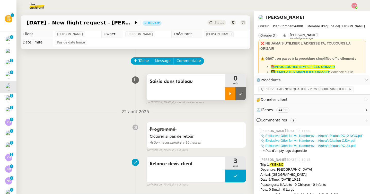
click at [229, 95] on icon at bounding box center [230, 94] width 4 height 4
click at [236, 93] on icon at bounding box center [236, 94] width 4 height 4
click at [242, 93] on icon at bounding box center [241, 94] width 4 height 4
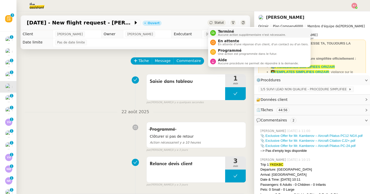
click at [230, 32] on span "Terminé" at bounding box center [252, 31] width 68 height 4
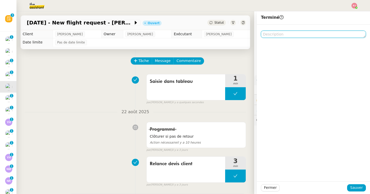
click at [292, 34] on textarea at bounding box center [313, 34] width 105 height 7
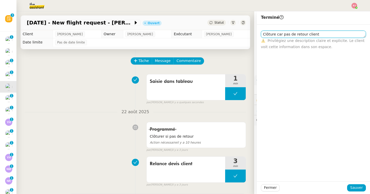
type textarea "Clôture car pas de retour client"
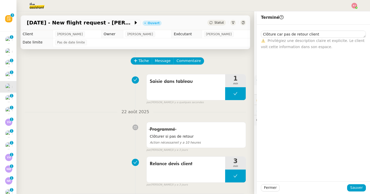
click at [367, 189] on div "Fermer Sauver" at bounding box center [313, 188] width 113 height 13
click at [360, 190] on span "Sauver" at bounding box center [357, 188] width 13 height 6
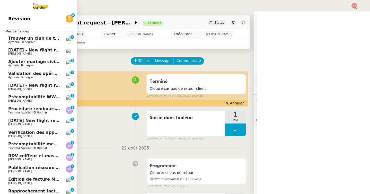
click at [14, 84] on span "13th November 2025 - New flight request - Bianca-Elena Stoian" at bounding box center [61, 85] width 106 height 5
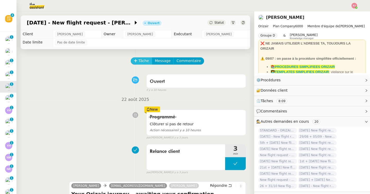
click at [139, 61] on span "Tâche" at bounding box center [144, 61] width 11 height 6
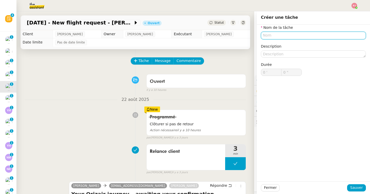
click at [277, 37] on input "text" at bounding box center [313, 35] width 105 height 7
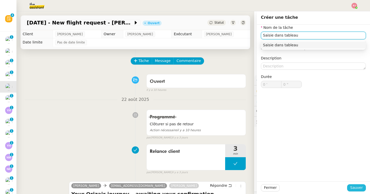
type input "Saisie dans tableau"
click at [357, 188] on span "Sauver" at bounding box center [357, 188] width 13 height 6
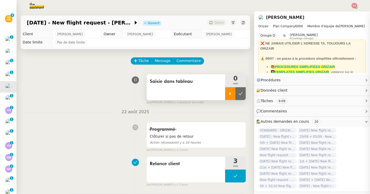
click at [231, 92] on icon at bounding box center [230, 94] width 4 height 4
click at [234, 88] on div at bounding box center [235, 93] width 21 height 13
click at [239, 93] on icon at bounding box center [241, 94] width 4 height 4
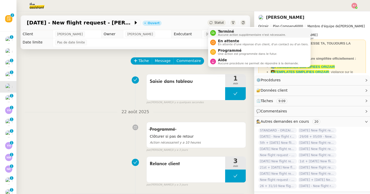
click at [225, 33] on span "Aucune action supplémentaire n'est nécessaire." at bounding box center [252, 34] width 68 height 3
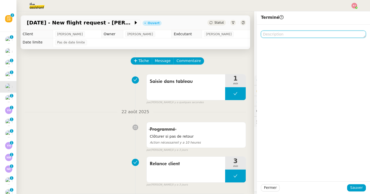
click at [278, 35] on textarea at bounding box center [313, 34] width 105 height 7
paste textarea "- Clôture 25/08"
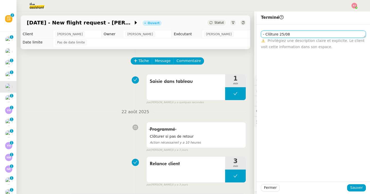
scroll to position [0, 0]
drag, startPoint x: 296, startPoint y: 36, endPoint x: 242, endPoint y: 36, distance: 54.6
click at [242, 36] on app-ticket "13th November 2025 - New flight request - Bianca-Elena Stoian Ouvert Statut Cli…" at bounding box center [193, 102] width 354 height 183
type textarea "Clôture car pas de retour client"
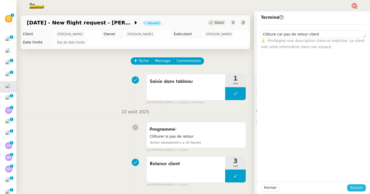
click at [350, 185] on button "Sauver" at bounding box center [356, 187] width 19 height 7
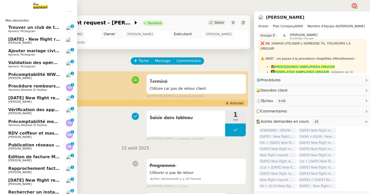
scroll to position [12, 0]
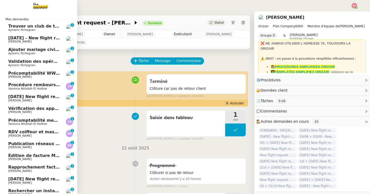
click at [29, 97] on span "27th August 2025 New flight request - Ishmael Bouzit-Coubry" at bounding box center [59, 96] width 103 height 5
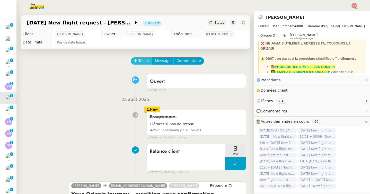
click at [145, 62] on span "Tâche" at bounding box center [144, 61] width 11 height 6
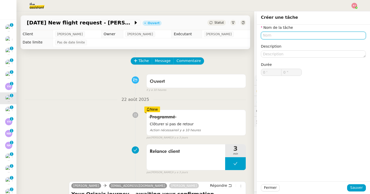
click at [266, 37] on input "text" at bounding box center [313, 35] width 105 height 7
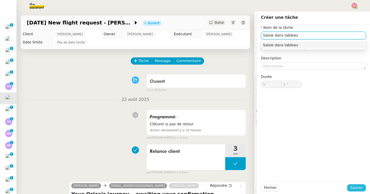
type input "Saisie dans tableau"
click at [357, 189] on span "Sauver" at bounding box center [357, 188] width 13 height 6
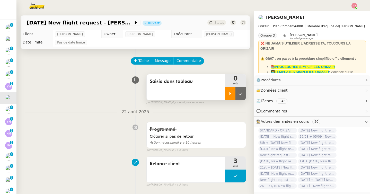
click at [234, 92] on div at bounding box center [230, 93] width 10 height 13
click at [240, 93] on div at bounding box center [235, 93] width 21 height 13
click at [241, 93] on icon at bounding box center [241, 94] width 4 height 4
click at [218, 23] on span "Statut" at bounding box center [220, 23] width 10 height 4
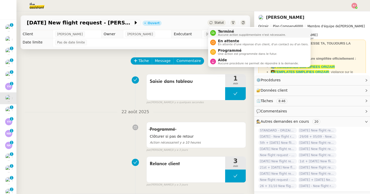
click at [221, 31] on span "Terminé" at bounding box center [252, 31] width 68 height 4
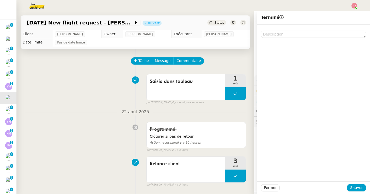
click at [310, 29] on div at bounding box center [313, 31] width 105 height 13
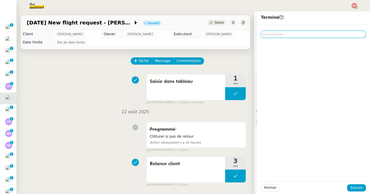
click at [308, 33] on textarea at bounding box center [313, 34] width 105 height 7
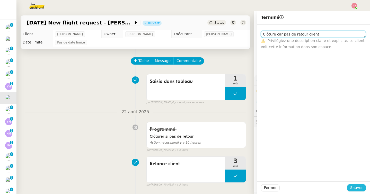
type textarea "Clôture car pas de retour client"
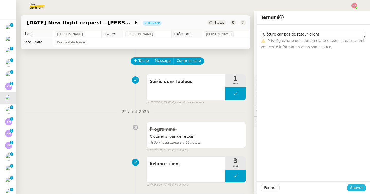
click at [360, 187] on span "Sauver" at bounding box center [357, 188] width 13 height 6
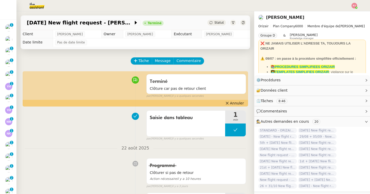
click at [220, 22] on span "Statut" at bounding box center [220, 23] width 10 height 4
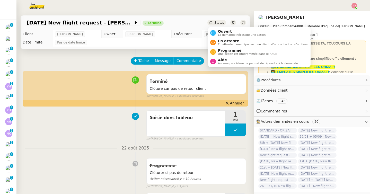
click at [170, 48] on div "27th August 2025 New flight request - Ishmael Bouzit-Coubry Terminé Statut Clie…" at bounding box center [135, 102] width 238 height 183
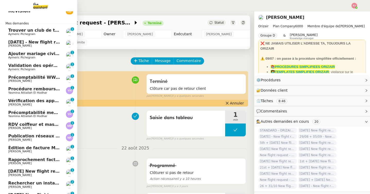
scroll to position [7, 0]
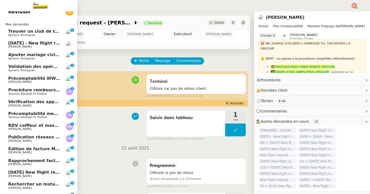
click at [51, 44] on span "[DATE] - New flight request - [PERSON_NAME]" at bounding box center [61, 43] width 106 height 5
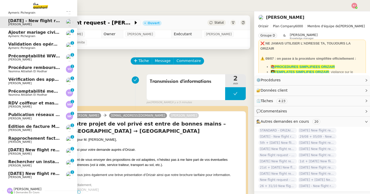
scroll to position [46, 0]
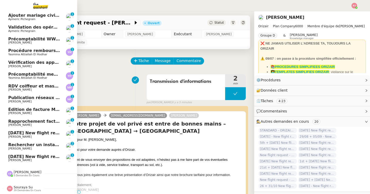
click at [57, 133] on span "[DATE] New flight request - [PERSON_NAME]" at bounding box center [59, 133] width 103 height 5
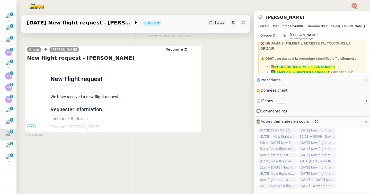
scroll to position [46, 0]
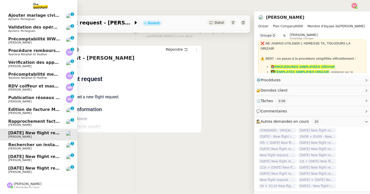
click at [27, 168] on span "1st September 2025 New flight request - Cherif Mezrigui" at bounding box center [59, 168] width 103 height 5
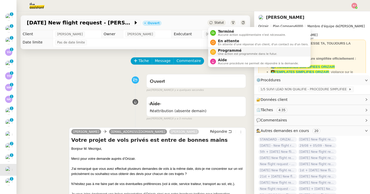
click at [223, 54] on span "Une action est programmée dans le futur." at bounding box center [247, 54] width 59 height 3
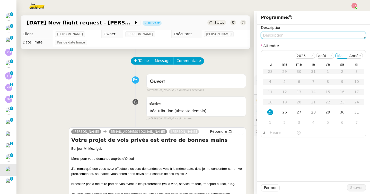
click at [288, 37] on textarea at bounding box center [313, 35] width 105 height 7
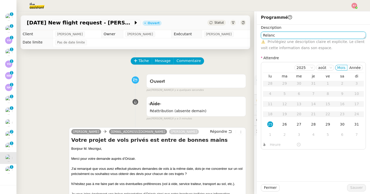
scroll to position [35, 0]
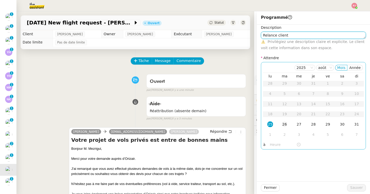
type textarea "Relance client"
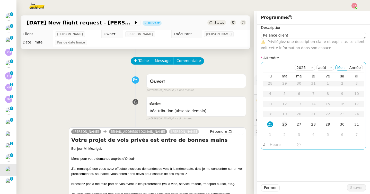
click at [286, 126] on div "26" at bounding box center [285, 125] width 6 height 6
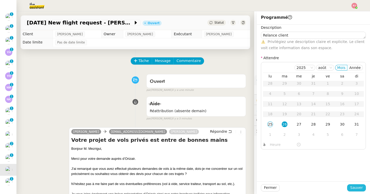
click at [358, 187] on span "Sauver" at bounding box center [357, 188] width 13 height 6
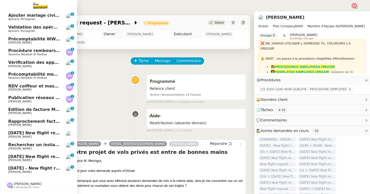
click at [19, 133] on span "[DATE] New flight request - [PERSON_NAME]" at bounding box center [59, 133] width 103 height 5
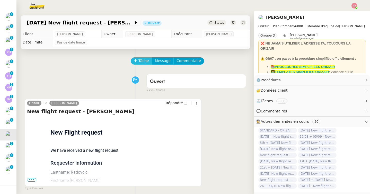
click at [139, 59] on span "Tâche" at bounding box center [144, 61] width 11 height 6
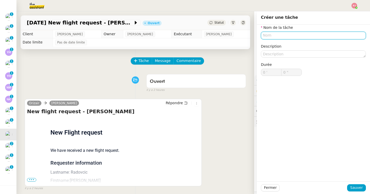
click at [277, 36] on input "text" at bounding box center [313, 35] width 105 height 7
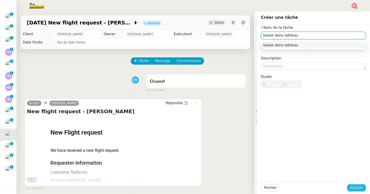
type input "Saisie dans tableau"
click at [353, 187] on span "Sauver" at bounding box center [357, 188] width 13 height 6
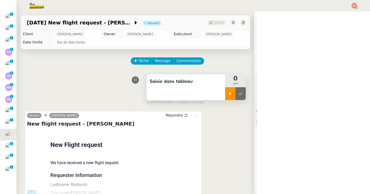
click at [231, 91] on div at bounding box center [230, 93] width 10 height 13
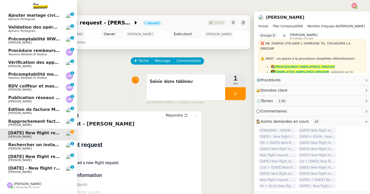
click at [27, 156] on span "[DATE] New flight request - [PERSON_NAME]" at bounding box center [59, 156] width 103 height 5
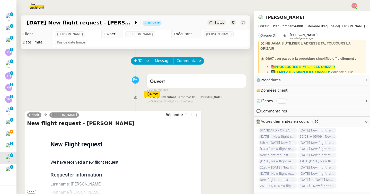
click at [38, 7] on img at bounding box center [33, 5] width 40 height 11
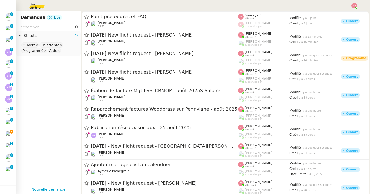
click at [38, 27] on input "text" at bounding box center [46, 27] width 56 height 6
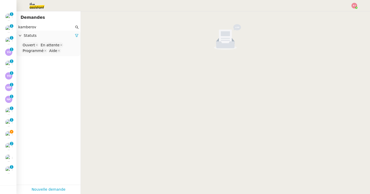
click at [58, 27] on input "kamberov" at bounding box center [46, 27] width 56 height 6
type input "k"
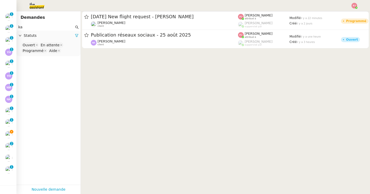
type input "k"
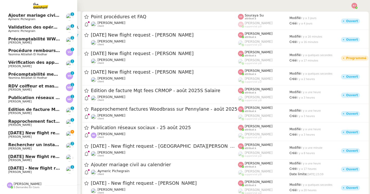
click at [19, 136] on span "[PERSON_NAME]" at bounding box center [19, 136] width 23 height 3
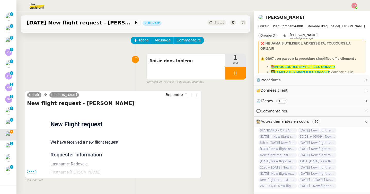
scroll to position [12, 0]
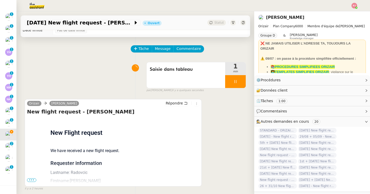
click at [32, 181] on span "•••" at bounding box center [31, 180] width 9 height 4
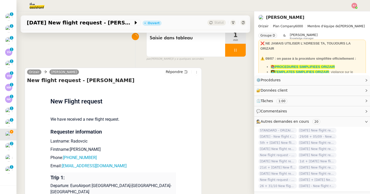
scroll to position [65, 0]
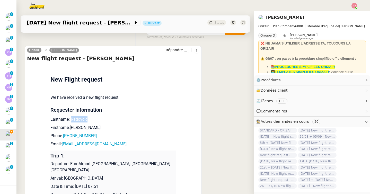
drag, startPoint x: 88, startPoint y: 118, endPoint x: 72, endPoint y: 119, distance: 16.8
click at [72, 119] on p "Lastname: Radovcic" at bounding box center [113, 119] width 126 height 6
drag, startPoint x: 92, startPoint y: 129, endPoint x: 71, endPoint y: 128, distance: 21.1
click at [71, 128] on p "Firstname:[PERSON_NAME]" at bounding box center [113, 128] width 126 height 6
drag, startPoint x: 95, startPoint y: 136, endPoint x: 65, endPoint y: 136, distance: 30.6
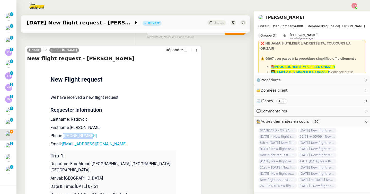
click at [65, 136] on p "Phone: +49783390930" at bounding box center [113, 136] width 126 height 6
drag, startPoint x: 110, startPoint y: 144, endPoint x: 63, endPoint y: 143, distance: 47.7
click at [63, 143] on p "Email: gradovcic1@gmail.com" at bounding box center [113, 144] width 126 height 6
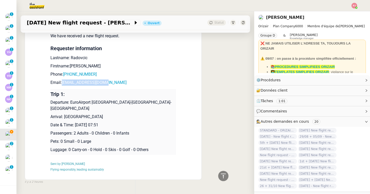
scroll to position [136, 0]
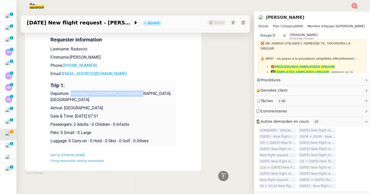
drag, startPoint x: 143, startPoint y: 94, endPoint x: 70, endPoint y: 94, distance: 72.9
click at [70, 94] on p "Departure: EuroAirport [GEOGRAPHIC_DATA]-[GEOGRAPHIC_DATA]-[GEOGRAPHIC_DATA]" at bounding box center [113, 97] width 126 height 12
drag, startPoint x: 87, startPoint y: 101, endPoint x: 65, endPoint y: 103, distance: 22.2
click at [65, 105] on p "Arrival: [GEOGRAPHIC_DATA]" at bounding box center [113, 108] width 126 height 6
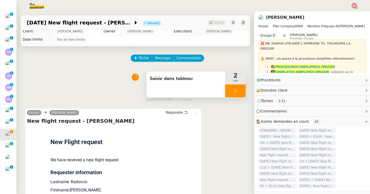
scroll to position [0, 0]
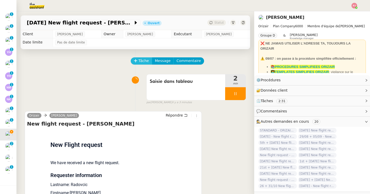
click at [145, 58] on span "Tâche" at bounding box center [144, 61] width 11 height 6
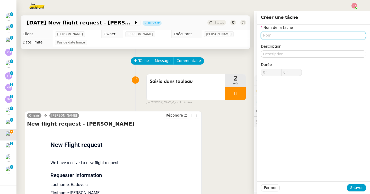
click at [277, 38] on input "text" at bounding box center [313, 35] width 105 height 7
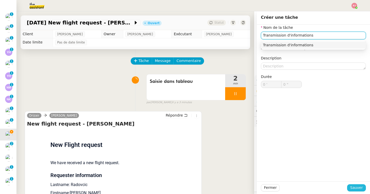
type input "Transmission d'informations"
click at [352, 185] on span "Sauver" at bounding box center [357, 188] width 13 height 6
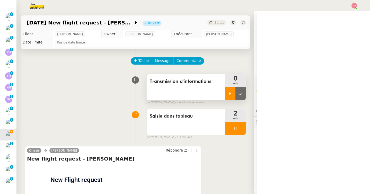
click at [230, 97] on div at bounding box center [230, 93] width 10 height 13
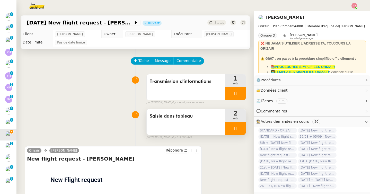
click at [245, 130] on div at bounding box center [235, 128] width 21 height 13
click at [245, 130] on button at bounding box center [241, 128] width 10 height 13
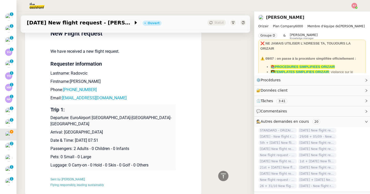
scroll to position [170, 0]
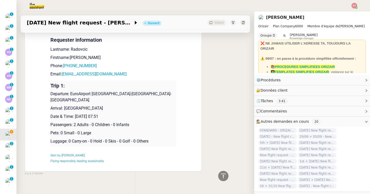
drag, startPoint x: 130, startPoint y: 110, endPoint x: 51, endPoint y: 96, distance: 80.1
click at [51, 96] on td "Trip 1: Departure: EuroAirport Basel-Mulhouse-Freiburg Arrival: Split Airport D…" at bounding box center [113, 114] width 126 height 66
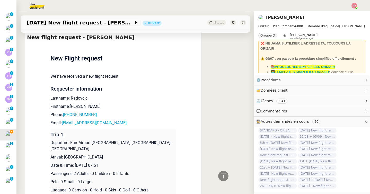
scroll to position [0, 0]
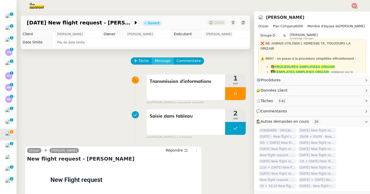
click at [164, 61] on span "Message" at bounding box center [163, 61] width 16 height 6
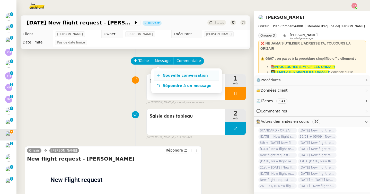
click at [169, 73] on link "Nouvelle conversation" at bounding box center [187, 76] width 64 height 10
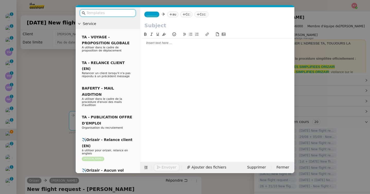
click at [129, 14] on input "text" at bounding box center [110, 13] width 46 height 6
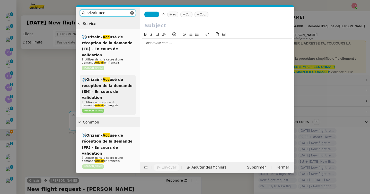
type input "orizair acc"
click at [116, 78] on span "✈️Orizair - Acc usé de réception de la demande (EN) - En cours de validation" at bounding box center [107, 89] width 51 height 22
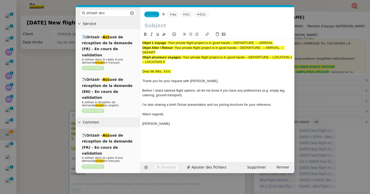
click at [170, 126] on div at bounding box center [217, 128] width 150 height 5
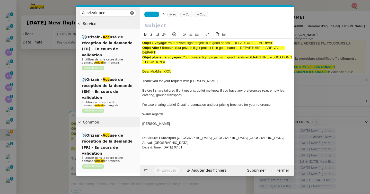
drag, startPoint x: 169, startPoint y: 43, endPoint x: 287, endPoint y: 42, distance: 117.7
click at [287, 42] on div "Objet 1 voyage : Your private flight project is in good hands – DEPARTURE → ARR…" at bounding box center [217, 43] width 150 height 5
click at [200, 26] on input "text" at bounding box center [217, 26] width 146 height 8
paste input "Your private flight project is in good hands – DEPARTURE → ARRIVAL"
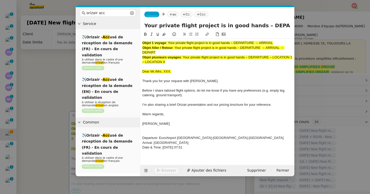
scroll to position [0, 21]
type input "Your private flight project is in good hands – DEPARTURE → ARRIVAL"
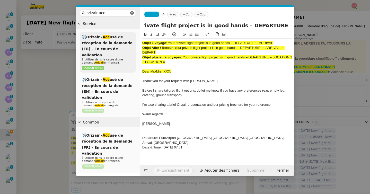
scroll to position [0, 0]
drag, startPoint x: 173, startPoint y: 63, endPoint x: 125, endPoint y: 33, distance: 57.2
click at [125, 33] on nz-layout "orizair acc Service ✈️Orizair - Acc usé de réception de la demande (FR) - En co…" at bounding box center [185, 91] width 219 height 169
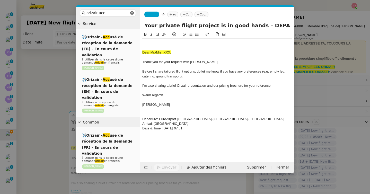
click at [142, 52] on span "Dear Mr./Mrs. XXX," at bounding box center [156, 52] width 29 height 4
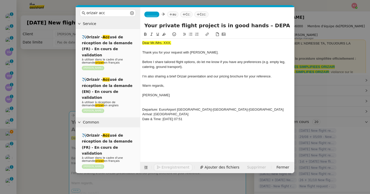
click at [38, 113] on nz-modal-container "orizair acc Service ✈️Orizair - Acc usé de réception de la demande (FR) - En co…" at bounding box center [185, 97] width 370 height 194
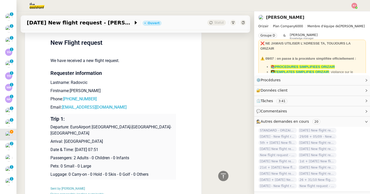
scroll to position [242, 0]
drag, startPoint x: 89, startPoint y: 83, endPoint x: 71, endPoint y: 82, distance: 18.0
click at [71, 82] on p "Lastname: Radovcic" at bounding box center [113, 82] width 126 height 6
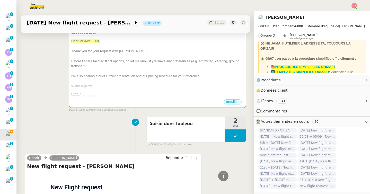
scroll to position [0, 0]
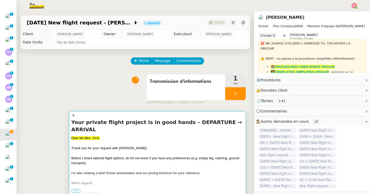
click at [103, 126] on div "Your private flight project is in good hands – DEPARTURE → ARRIVAL Dear Mr./Mrs…" at bounding box center [157, 157] width 173 height 77
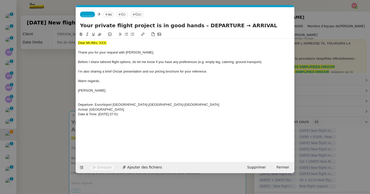
scroll to position [0, 28]
drag, startPoint x: 112, startPoint y: 43, endPoint x: 64, endPoint y: 43, distance: 47.6
click at [64, 43] on nz-modal-container "orizair acc Service ✈️Orizair - Acc usé de réception de la demande (FR) - En co…" at bounding box center [185, 97] width 370 height 194
drag, startPoint x: 157, startPoint y: 106, endPoint x: 117, endPoint y: 105, distance: 40.2
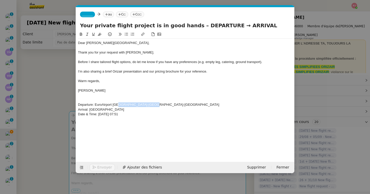
click at [117, 105] on div "Departure: EuroAirport [GEOGRAPHIC_DATA]-[GEOGRAPHIC_DATA]-[GEOGRAPHIC_DATA]" at bounding box center [185, 105] width 215 height 5
drag, startPoint x: 112, startPoint y: 111, endPoint x: 89, endPoint y: 111, distance: 22.9
click at [89, 111] on div "Arrival: [GEOGRAPHIC_DATA]" at bounding box center [185, 109] width 215 height 5
drag, startPoint x: 225, startPoint y: 26, endPoint x: 263, endPoint y: 25, distance: 38.6
click at [263, 25] on input "Your private flight project is in good hands – DEPARTURE → ARRIVAL" at bounding box center [185, 26] width 210 height 8
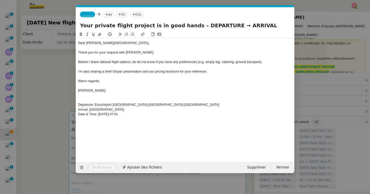
paste input "Split Airport"
drag, startPoint x: 152, startPoint y: 105, endPoint x: 95, endPoint y: 105, distance: 57.7
click at [95, 105] on div "Departure: EuroAirport [GEOGRAPHIC_DATA]-[GEOGRAPHIC_DATA]-[GEOGRAPHIC_DATA]" at bounding box center [185, 105] width 215 height 5
drag, startPoint x: 217, startPoint y: 26, endPoint x: 188, endPoint y: 26, distance: 29.6
click at [188, 26] on input "Your private flight project is in good hands – DEPARTURE → Split Airport" at bounding box center [185, 26] width 210 height 8
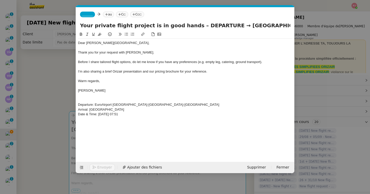
paste input "EuroAirport Basel-Mulhouse-Freiburg"
type input "Your private flight project is in good hands – EuroAirport [GEOGRAPHIC_DATA]-[G…"
drag, startPoint x: 146, startPoint y: 115, endPoint x: 74, endPoint y: 97, distance: 73.7
click at [74, 97] on nz-modal-container "orizair acc Service ✈️Orizair - Acc usé de réception de la demande (FR) - En co…" at bounding box center [185, 97] width 370 height 194
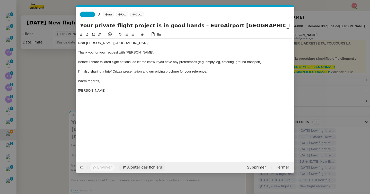
click at [140, 169] on span "Ajouter des fichiers" at bounding box center [144, 168] width 35 height 6
click at [91, 17] on div "_______ au Cc: Ccc:" at bounding box center [185, 14] width 219 height 14
click at [91, 15] on span "_______" at bounding box center [87, 15] width 11 height 4
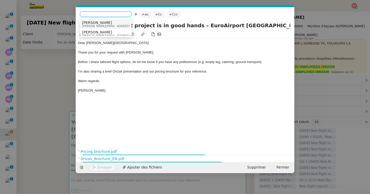
click at [94, 20] on nz-option-item "Josephine josephine.k@orizair.com" at bounding box center [106, 24] width 52 height 10
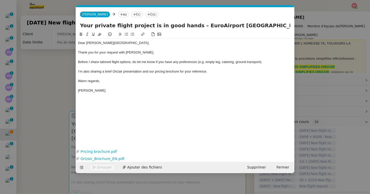
click at [147, 15] on nz-tag "Ccc:" at bounding box center [152, 15] width 14 height 6
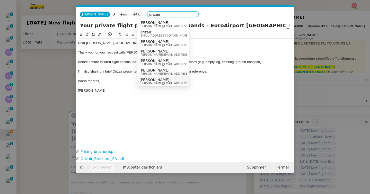
type input "orizair"
click at [147, 80] on span "[PERSON_NAME]" at bounding box center [176, 80] width 73 height 4
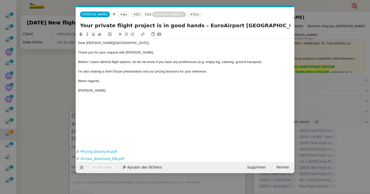
click at [37, 85] on nz-modal-container "orizair acc Service ✈️Orizair - Acc usé de réception de la demande (FR) - En co…" at bounding box center [185, 97] width 370 height 194
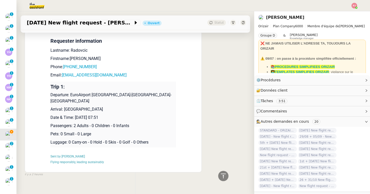
scroll to position [305, 0]
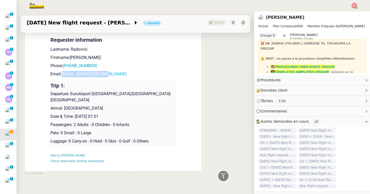
drag, startPoint x: 110, startPoint y: 74, endPoint x: 63, endPoint y: 74, distance: 47.6
click at [63, 74] on p "Email: gradovcic1@gmail.com" at bounding box center [113, 74] width 126 height 6
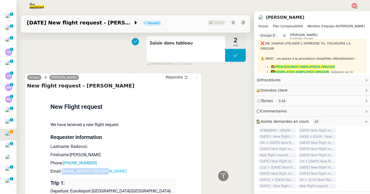
scroll to position [0, 0]
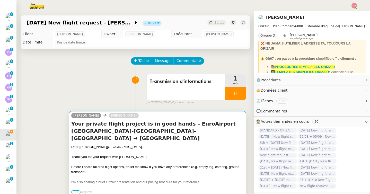
click at [112, 135] on div "Your private flight project is in good hands – EuroAirport Basel-Mulhouse-Freib…" at bounding box center [157, 158] width 173 height 77
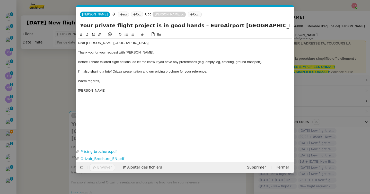
scroll to position [0, 28]
click at [120, 16] on icon at bounding box center [121, 14] width 3 height 3
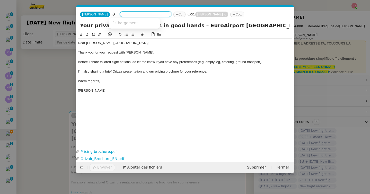
paste input "[EMAIL_ADDRESS][DOMAIN_NAME]"
type input "[EMAIL_ADDRESS][DOMAIN_NAME]"
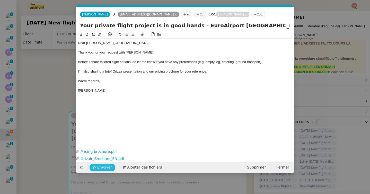
click at [103, 165] on span "Envoyer" at bounding box center [104, 168] width 15 height 6
click at [103, 165] on span "Confirmer l'envoi" at bounding box center [112, 168] width 31 height 6
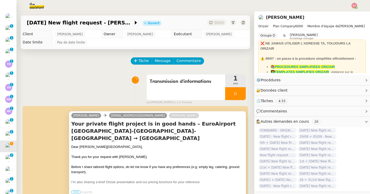
scroll to position [58, 0]
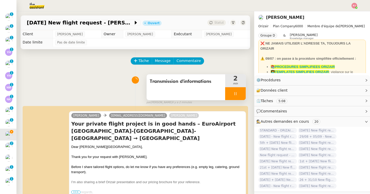
click at [235, 93] on icon at bounding box center [236, 93] width 2 height 3
click at [242, 93] on icon at bounding box center [241, 93] width 4 height 3
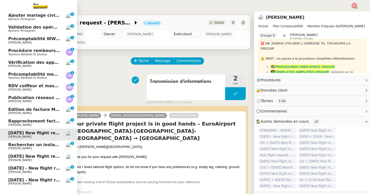
scroll to position [0, 0]
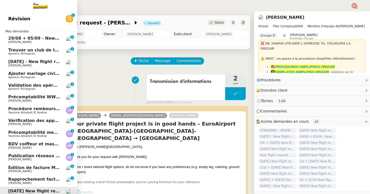
click at [48, 39] on span "29/08 + 05/09 - New flight request - [PERSON_NAME]" at bounding box center [69, 38] width 123 height 5
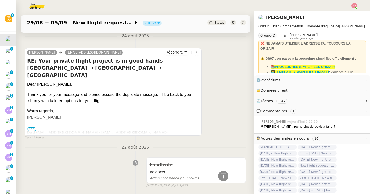
scroll to position [213, 0]
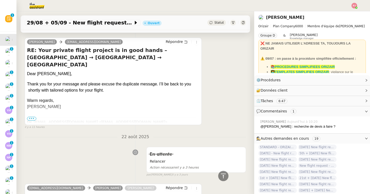
click at [34, 118] on span "•••" at bounding box center [31, 119] width 9 height 4
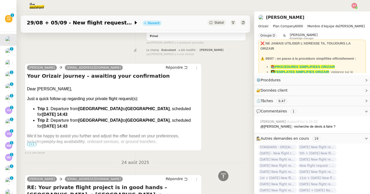
scroll to position [54, 0]
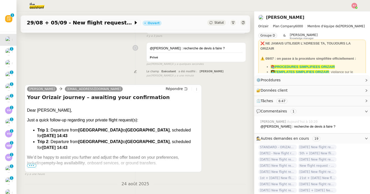
click at [30, 167] on span "•••" at bounding box center [31, 166] width 9 height 4
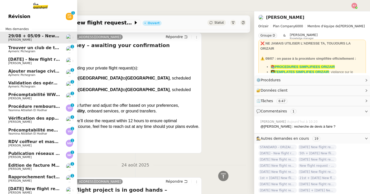
scroll to position [3, 0]
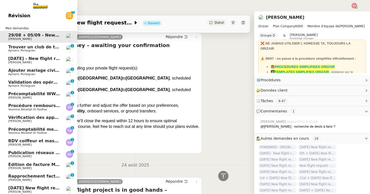
click at [40, 59] on span "[DATE] - New flight request - [PERSON_NAME]" at bounding box center [61, 58] width 106 height 5
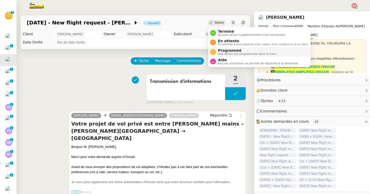
click at [232, 51] on span "Programmé" at bounding box center [247, 50] width 59 height 4
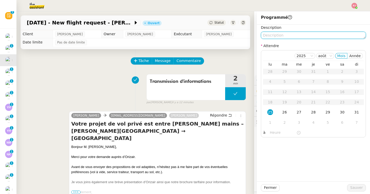
click at [291, 35] on textarea at bounding box center [313, 35] width 105 height 7
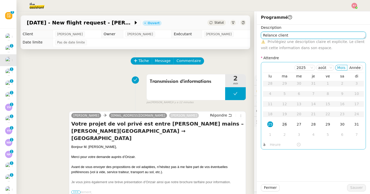
type textarea "Relance client"
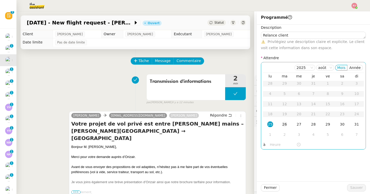
click at [286, 126] on div "26" at bounding box center [285, 125] width 6 height 6
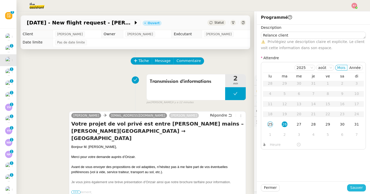
click at [358, 190] on span "Sauver" at bounding box center [357, 188] width 13 height 6
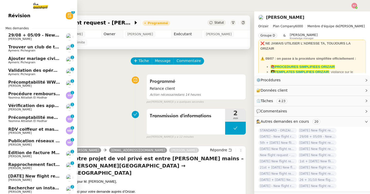
scroll to position [70, 0]
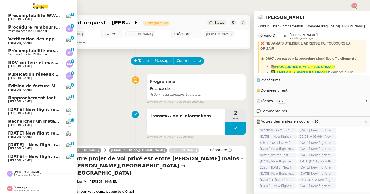
click at [41, 111] on span "[DATE] New flight request - [PERSON_NAME]" at bounding box center [59, 109] width 103 height 5
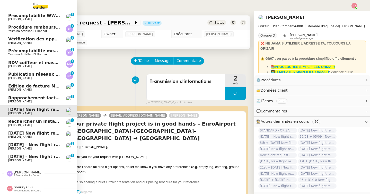
click at [11, 134] on span "[DATE] New flight request - [PERSON_NAME]" at bounding box center [59, 133] width 103 height 5
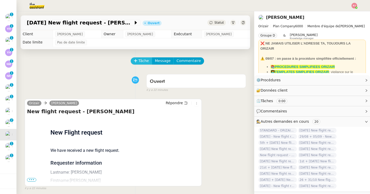
click at [142, 60] on span "Tâche" at bounding box center [144, 61] width 11 height 6
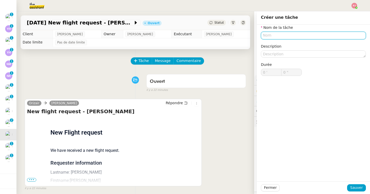
click at [275, 37] on input "text" at bounding box center [313, 35] width 105 height 7
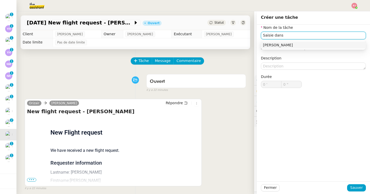
scroll to position [58, 0]
type input "Saisie dans tableau"
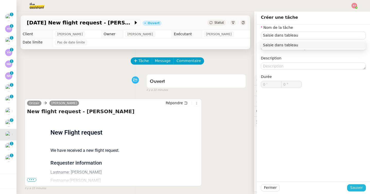
click at [352, 186] on span "Sauver" at bounding box center [357, 188] width 13 height 6
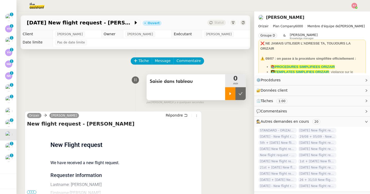
click at [230, 94] on icon at bounding box center [231, 93] width 2 height 3
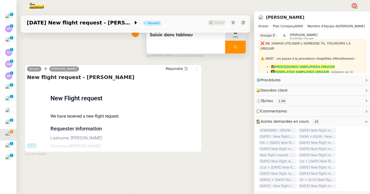
scroll to position [65, 0]
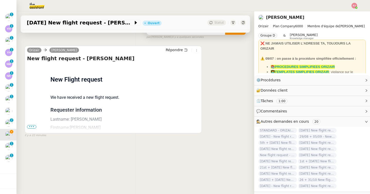
click at [33, 126] on span "•••" at bounding box center [31, 127] width 9 height 4
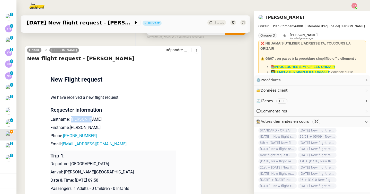
drag, startPoint x: 92, startPoint y: 118, endPoint x: 71, endPoint y: 118, distance: 20.3
click at [71, 118] on p "Lastname: [PERSON_NAME]" at bounding box center [113, 119] width 126 height 6
copy p "Antonelli"
drag, startPoint x: 91, startPoint y: 130, endPoint x: 71, endPoint y: 129, distance: 20.1
click at [71, 129] on p "Firstname:[PERSON_NAME]" at bounding box center [113, 128] width 126 height 6
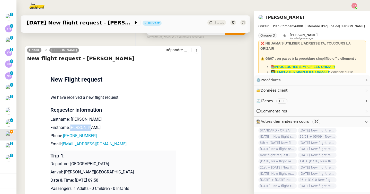
copy p "[PERSON_NAME]"
drag, startPoint x: 105, startPoint y: 136, endPoint x: 64, endPoint y: 137, distance: 40.2
click at [64, 137] on p "Phone: [PHONE_NUMBER]" at bounding box center [113, 136] width 126 height 6
copy link "[PHONE_NUMBER]"
drag, startPoint x: 110, startPoint y: 145, endPoint x: 63, endPoint y: 146, distance: 47.7
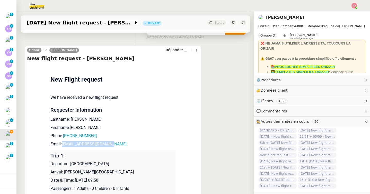
click at [63, 146] on p "Email: [EMAIL_ADDRESS][DOMAIN_NAME]" at bounding box center [113, 144] width 126 height 6
copy link "[EMAIL_ADDRESS][DOMAIN_NAME]"
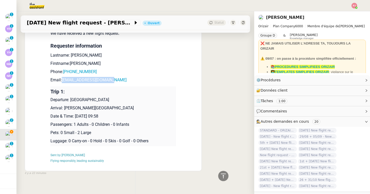
scroll to position [136, 0]
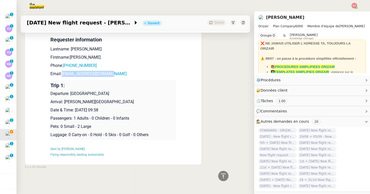
drag, startPoint x: 148, startPoint y: 92, endPoint x: 72, endPoint y: 95, distance: 76.0
click at [72, 95] on p "Departure: [GEOGRAPHIC_DATA]" at bounding box center [113, 94] width 126 height 6
copy p "[GEOGRAPHIC_DATA]"
drag, startPoint x: 137, startPoint y: 103, endPoint x: 65, endPoint y: 103, distance: 72.1
click at [65, 103] on p "Arrival: [PERSON_NAME][GEOGRAPHIC_DATA]" at bounding box center [113, 102] width 126 height 6
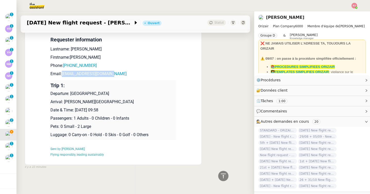
copy p "[PERSON_NAME][GEOGRAPHIC_DATA]"
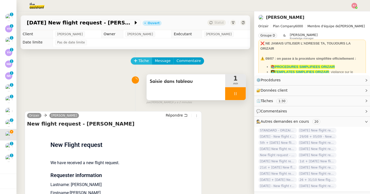
click at [140, 61] on span "Tâche" at bounding box center [144, 61] width 11 height 6
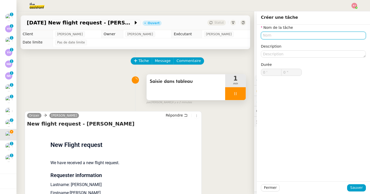
click at [277, 39] on input "text" at bounding box center [313, 35] width 105 height 7
click at [277, 36] on input "text" at bounding box center [313, 35] width 105 height 7
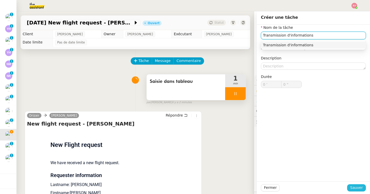
type input "Transmission d'informations"
click at [354, 186] on span "Sauver" at bounding box center [357, 188] width 13 height 6
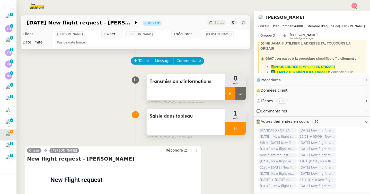
click at [232, 99] on div at bounding box center [230, 93] width 10 height 13
click at [158, 58] on span "Message" at bounding box center [163, 61] width 16 height 6
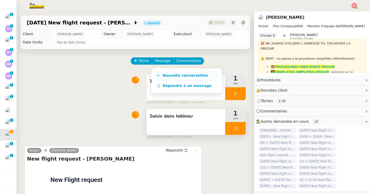
click at [163, 75] on span "Nouvelle conversation" at bounding box center [185, 75] width 45 height 4
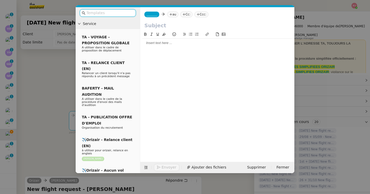
click at [121, 13] on input "text" at bounding box center [110, 13] width 46 height 6
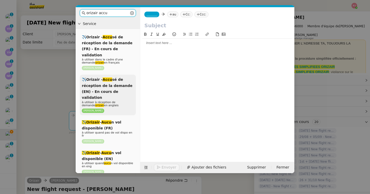
type input "orizair accu"
click at [114, 78] on span "✈️Orizair - Accu sé de réception de la demande (EN) - En cours de validation" at bounding box center [107, 89] width 51 height 22
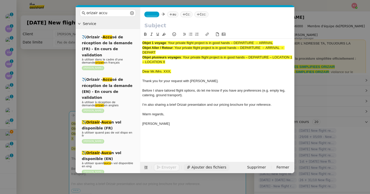
click at [192, 168] on span "Ajouter des fichiers" at bounding box center [209, 168] width 35 height 6
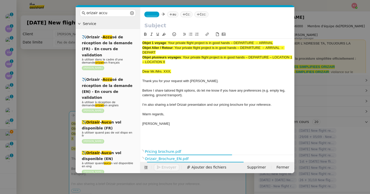
drag, startPoint x: 283, startPoint y: 42, endPoint x: 169, endPoint y: 41, distance: 113.8
click at [169, 41] on div "Objet 1 voyage : Your private flight project is in good hands – DEPARTURE → ARR…" at bounding box center [217, 43] width 150 height 5
copy span "Your private flight project is in good hands – DEPARTURE → ARRIVAL"
click at [166, 26] on input "text" at bounding box center [217, 26] width 146 height 8
paste input "Your private flight project is in good hands – DEPARTURE → ARRIVAL"
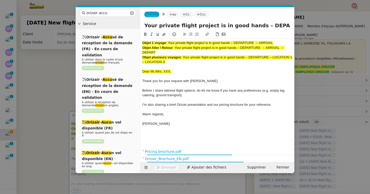
scroll to position [0, 21]
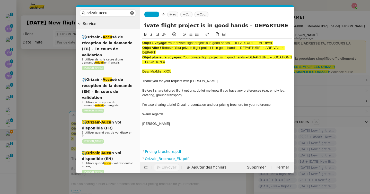
type input "Your private flight project is in good hands – DEPARTURE → ARRIVAL"
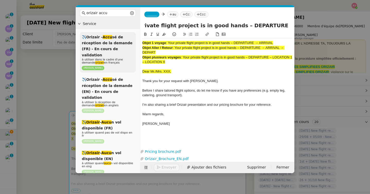
scroll to position [0, 0]
drag, startPoint x: 170, startPoint y: 64, endPoint x: 124, endPoint y: 39, distance: 52.7
click at [124, 39] on nz-layout "orizair accu Service ✈️Orizair - Accu sé de réception de la demande (FR) - En c…" at bounding box center [185, 90] width 219 height 166
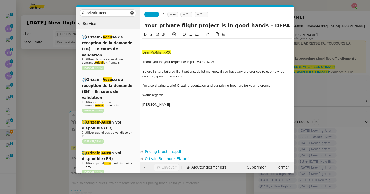
click at [143, 53] on span "Dear Mr./Mrs. XXX," at bounding box center [156, 52] width 29 height 4
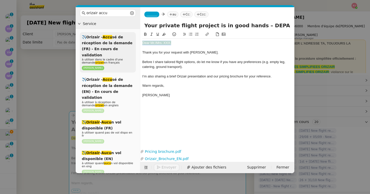
drag, startPoint x: 185, startPoint y: 42, endPoint x: 103, endPoint y: 40, distance: 82.4
click at [103, 40] on nz-layout "orizair accu Service ✈️Orizair - Accu sé de réception de la demande (FR) - En c…" at bounding box center [185, 90] width 219 height 166
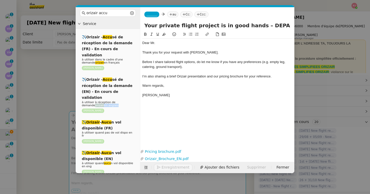
click at [39, 95] on nz-modal-container "orizair accu Service ✈️Orizair - Accu sé de réception de la demande (FR) - En c…" at bounding box center [185, 97] width 370 height 194
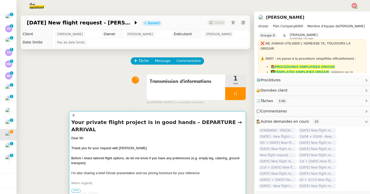
click at [94, 141] on div at bounding box center [157, 143] width 173 height 5
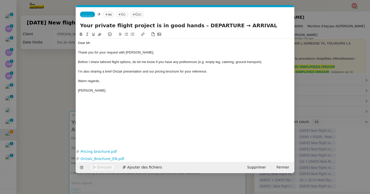
scroll to position [0, 30]
click at [98, 43] on div "Dear Mr." at bounding box center [185, 43] width 215 height 5
click at [60, 117] on nz-modal-container "orizair accu Service ✈️Orizair - Accu sé de réception de la demande (FR) - En c…" at bounding box center [185, 97] width 370 height 194
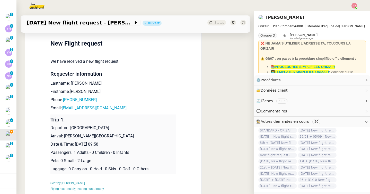
scroll to position [296, 0]
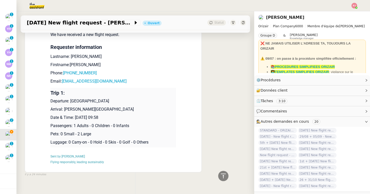
drag, startPoint x: 142, startPoint y: 92, endPoint x: 71, endPoint y: 92, distance: 70.8
click at [71, 98] on p "Departure: [GEOGRAPHIC_DATA]" at bounding box center [113, 101] width 126 height 6
drag, startPoint x: 139, startPoint y: 101, endPoint x: 51, endPoint y: 93, distance: 88.7
click at [51, 93] on td "Trip 1: Departure: [PERSON_NAME][GEOGRAPHIC_DATA] Arrival: [PERSON_NAME][GEOGRA…" at bounding box center [113, 118] width 126 height 60
copy td "Departure: [GEOGRAPHIC_DATA] Arrival: [PERSON_NAME][GEOGRAPHIC_DATA]"
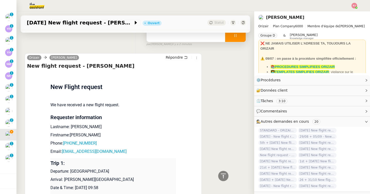
scroll to position [0, 0]
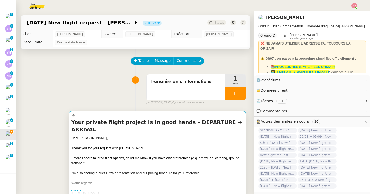
click at [81, 146] on div "Thank you for your request with [PERSON_NAME]." at bounding box center [157, 148] width 173 height 5
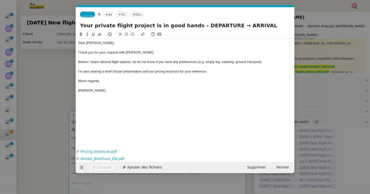
scroll to position [0, 30]
click at [100, 89] on div "[PERSON_NAME]" at bounding box center [185, 90] width 215 height 5
drag, startPoint x: 152, startPoint y: 99, endPoint x: 95, endPoint y: 98, distance: 56.9
click at [95, 98] on div "Departure: [GEOGRAPHIC_DATA]" at bounding box center [185, 100] width 215 height 5
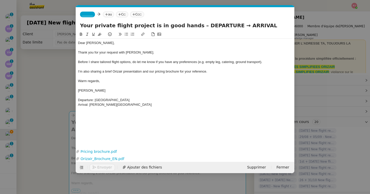
copy div "[GEOGRAPHIC_DATA]"
drag, startPoint x: 217, startPoint y: 25, endPoint x: 187, endPoint y: 25, distance: 29.1
click at [187, 25] on input "Your private flight project is in good hands – DEPARTURE → ARRIVAL" at bounding box center [185, 26] width 210 height 8
paste input "[GEOGRAPHIC_DATA]"
drag, startPoint x: 151, startPoint y: 107, endPoint x: 90, endPoint y: 105, distance: 61.1
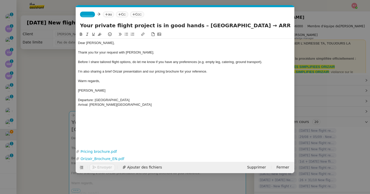
click at [90, 105] on div "Arrival: [PERSON_NAME][GEOGRAPHIC_DATA]" at bounding box center [185, 105] width 215 height 5
copy div "[PERSON_NAME][GEOGRAPHIC_DATA]"
drag, startPoint x: 283, startPoint y: 27, endPoint x: 343, endPoint y: 29, distance: 60.3
click at [343, 29] on nz-modal-container "orizair accu Service ✈️Orizair - Accu sé de réception de la demande (FR) - En c…" at bounding box center [185, 97] width 370 height 194
paste input "[PERSON_NAME][GEOGRAPHIC_DATA]"
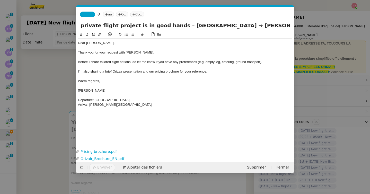
scroll to position [0, 80]
type input "Your private flight project is in good hands – [GEOGRAPHIC_DATA] → [PERSON_NAME…"
drag, startPoint x: 150, startPoint y: 105, endPoint x: 67, endPoint y: 101, distance: 83.6
click at [67, 101] on nz-modal-container "orizair accu Service ✈️Orizair - Accu sé de réception de la demande (FR) - En c…" at bounding box center [185, 97] width 370 height 194
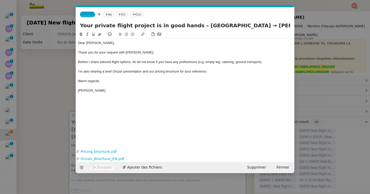
click at [52, 117] on nz-modal-container "orizair accu Service ✈️Orizair - Accu sé de réception de la demande (FR) - En c…" at bounding box center [185, 97] width 370 height 194
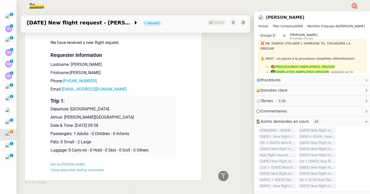
scroll to position [284, 0]
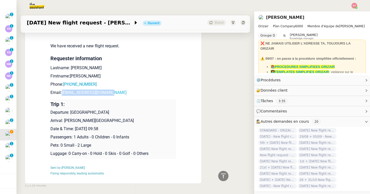
drag, startPoint x: 115, startPoint y: 92, endPoint x: 63, endPoint y: 92, distance: 52.0
click at [63, 92] on p "Email: [EMAIL_ADDRESS][DOMAIN_NAME]" at bounding box center [113, 93] width 126 height 6
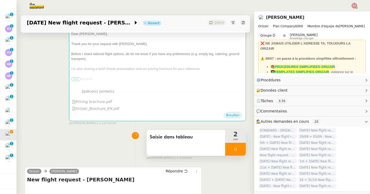
scroll to position [176, 0]
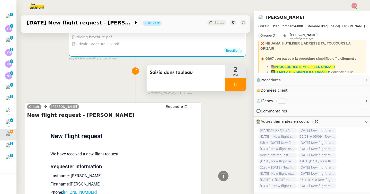
click at [234, 86] on icon at bounding box center [236, 85] width 4 height 4
click at [234, 86] on div at bounding box center [230, 84] width 10 height 13
click at [234, 86] on icon at bounding box center [236, 85] width 4 height 4
click at [239, 86] on icon at bounding box center [241, 85] width 4 height 4
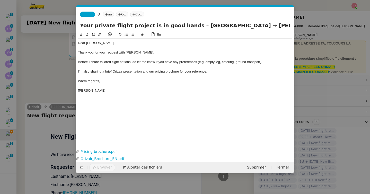
scroll to position [0, 30]
click at [95, 15] on nz-tag "_______" at bounding box center [87, 15] width 15 height 6
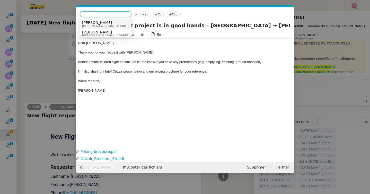
click at [107, 24] on span "[PERSON_NAME]" at bounding box center [118, 23] width 73 height 4
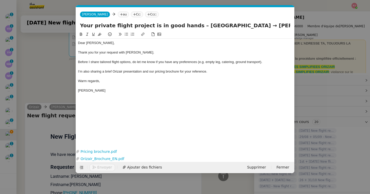
scroll to position [178, 0]
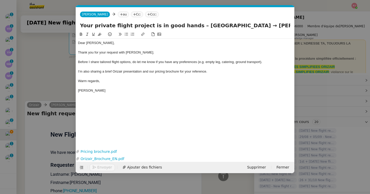
click at [118, 14] on nz-tag "au" at bounding box center [123, 15] width 11 height 6
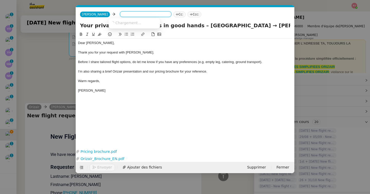
paste input "[EMAIL_ADDRESS][DOMAIN_NAME]"
type input "[EMAIL_ADDRESS][DOMAIN_NAME]"
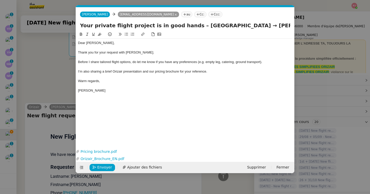
click at [209, 14] on nz-tag "Ccc:" at bounding box center [216, 15] width 14 height 6
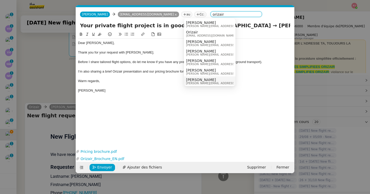
type input "orizair"
click at [202, 82] on span "[PERSON_NAME][EMAIL_ADDRESS][DOMAIN_NAME]" at bounding box center [222, 83] width 73 height 3
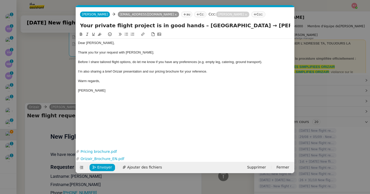
click at [160, 96] on div at bounding box center [185, 95] width 215 height 5
click at [96, 166] on button "Envoyer" at bounding box center [102, 167] width 25 height 7
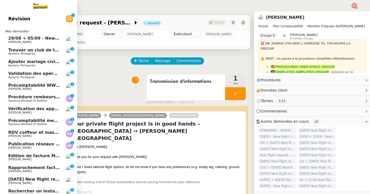
scroll to position [70, 0]
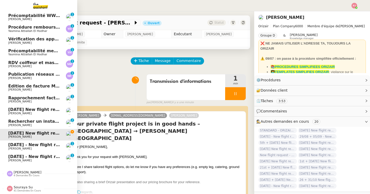
click at [44, 112] on span "[PERSON_NAME]" at bounding box center [34, 113] width 52 height 3
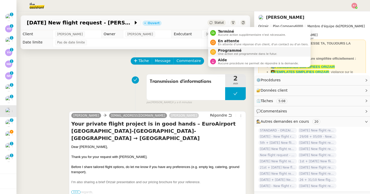
click at [235, 50] on span "Programmé" at bounding box center [247, 50] width 59 height 4
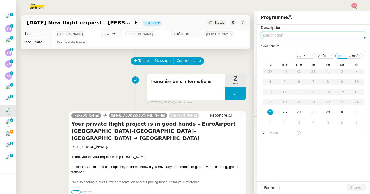
click at [271, 38] on textarea at bounding box center [313, 35] width 105 height 7
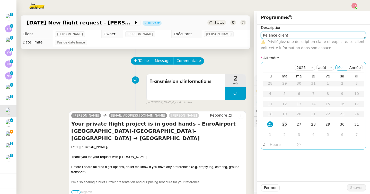
type textarea "Relance client"
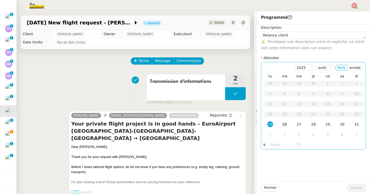
click at [287, 122] on div "26" at bounding box center [285, 125] width 6 height 6
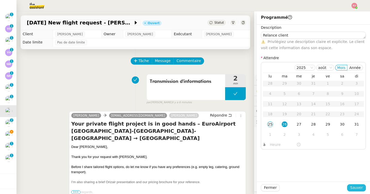
click at [356, 189] on span "Sauver" at bounding box center [357, 188] width 13 height 6
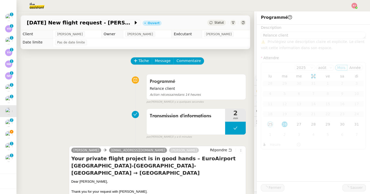
scroll to position [58, 0]
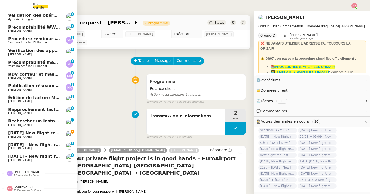
click at [14, 135] on span "[PERSON_NAME]" at bounding box center [19, 136] width 23 height 3
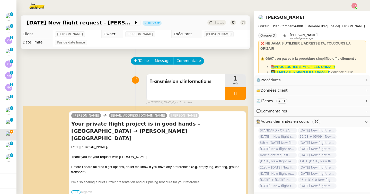
click at [107, 73] on div "Transmission d'informations 1 min false par [PERSON_NAME] il y a 2 minutes" at bounding box center [135, 88] width 221 height 33
click at [236, 95] on icon at bounding box center [236, 94] width 4 height 4
click at [243, 95] on icon at bounding box center [241, 94] width 4 height 4
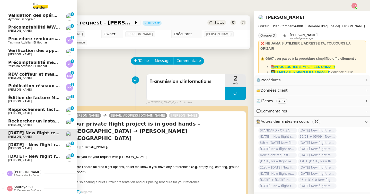
click at [28, 144] on span "[DATE] - New flight request - [GEOGRAPHIC_DATA][PERSON_NAME]" at bounding box center [85, 144] width 155 height 5
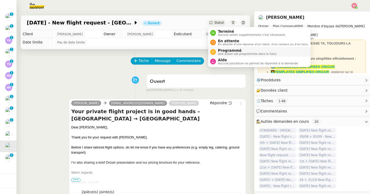
click at [225, 50] on span "Programmé" at bounding box center [247, 50] width 59 height 4
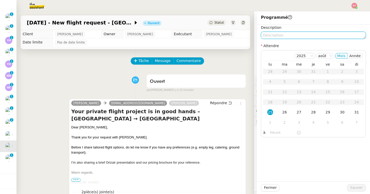
click at [275, 37] on textarea at bounding box center [313, 35] width 105 height 7
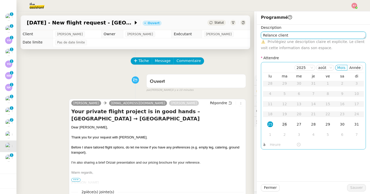
type textarea "Relance client"
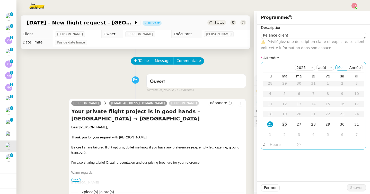
click at [289, 121] on td "26" at bounding box center [285, 125] width 14 height 10
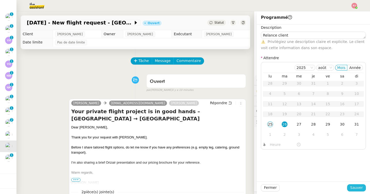
click at [354, 188] on span "Sauver" at bounding box center [357, 188] width 13 height 6
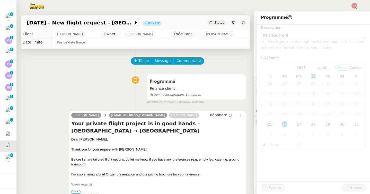
scroll to position [46, 0]
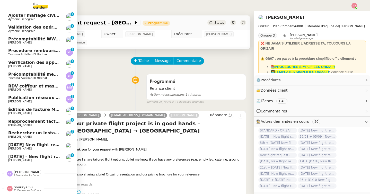
click at [22, 157] on span "[DATE] - New flight request - [PERSON_NAME]" at bounding box center [61, 156] width 106 height 5
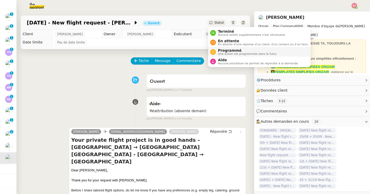
click at [223, 50] on span "Programmé" at bounding box center [247, 50] width 59 height 4
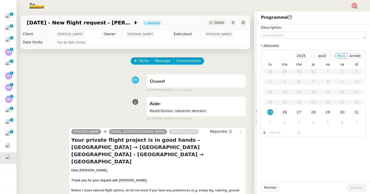
click at [276, 39] on div "Description Attendre 2025 août [PERSON_NAME] lu ma me je ve sa di 28 29 30 31 1…" at bounding box center [313, 81] width 105 height 113
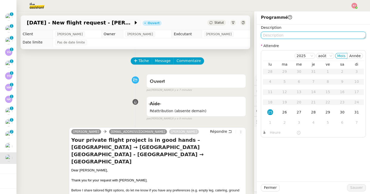
click at [275, 34] on textarea at bounding box center [313, 35] width 105 height 7
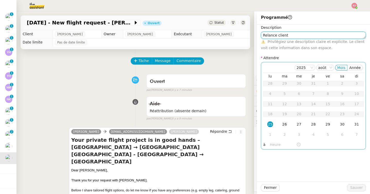
type textarea "Relance client"
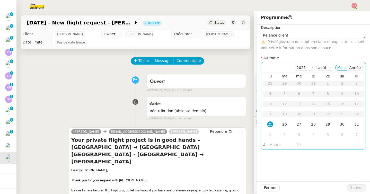
click at [286, 125] on div "26" at bounding box center [285, 125] width 6 height 6
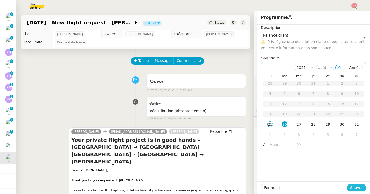
click at [357, 187] on span "Sauver" at bounding box center [357, 188] width 13 height 6
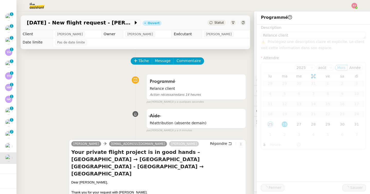
scroll to position [35, 0]
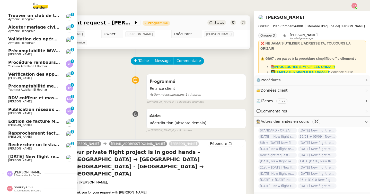
click at [10, 156] on span "[DATE] New flight request - [PERSON_NAME]" at bounding box center [59, 156] width 103 height 5
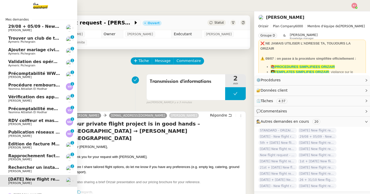
scroll to position [23, 0]
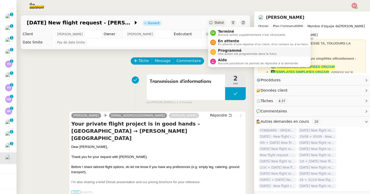
click at [223, 51] on span "Programmé" at bounding box center [247, 50] width 59 height 4
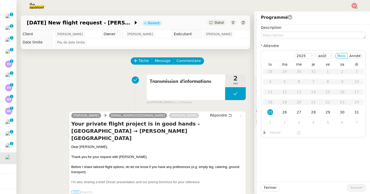
click at [277, 40] on div "Description Attendre 2025 août [PERSON_NAME] lu ma me je ve sa di 28 29 30 31 1…" at bounding box center [313, 81] width 105 height 113
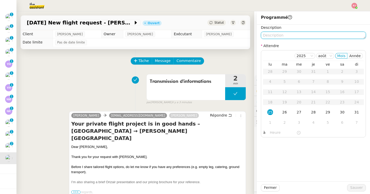
click at [277, 36] on textarea at bounding box center [313, 35] width 105 height 7
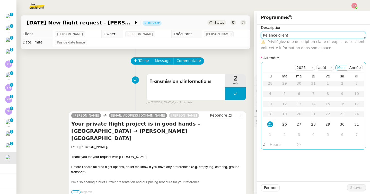
type textarea "Relance client"
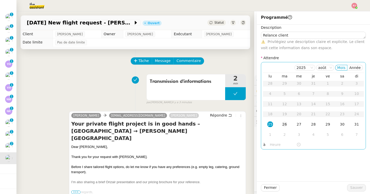
click at [287, 126] on div "26" at bounding box center [285, 125] width 6 height 6
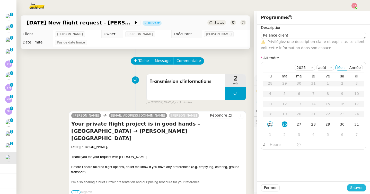
click at [351, 187] on button "Sauver" at bounding box center [356, 187] width 19 height 7
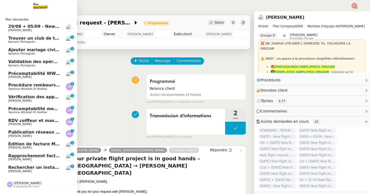
scroll to position [11, 0]
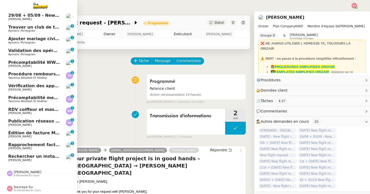
click at [24, 123] on span "Publication réseaux sociaux - 25 août 2025" at bounding box center [58, 121] width 100 height 5
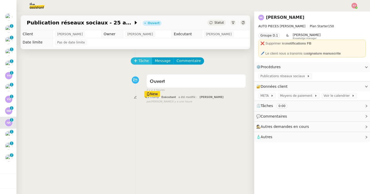
click at [145, 62] on span "Tâche" at bounding box center [144, 61] width 11 height 6
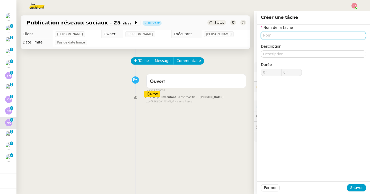
click at [273, 35] on input "text" at bounding box center [313, 35] width 105 height 7
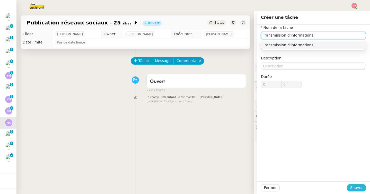
type input "Transmission d'informations"
click at [356, 190] on span "Sauver" at bounding box center [357, 188] width 13 height 6
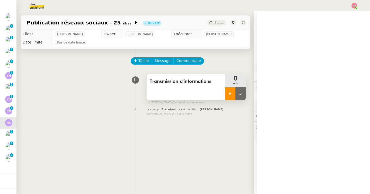
click at [235, 93] on div at bounding box center [230, 93] width 10 height 13
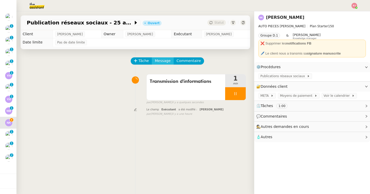
click at [166, 61] on span "Message" at bounding box center [163, 61] width 16 height 6
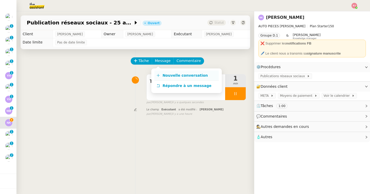
click at [173, 75] on span "Nouvelle conversation" at bounding box center [185, 75] width 45 height 4
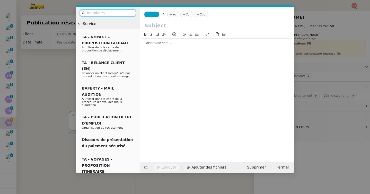
click at [149, 13] on span "_______" at bounding box center [152, 15] width 11 height 4
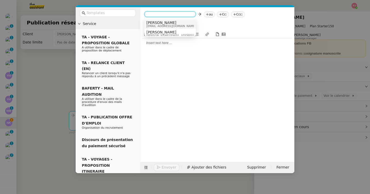
click at [159, 24] on span "[PERSON_NAME]" at bounding box center [171, 23] width 49 height 4
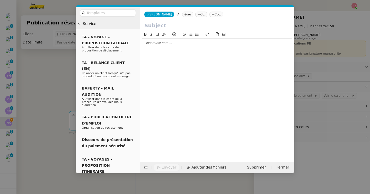
click at [182, 14] on nz-tag "au" at bounding box center [187, 15] width 11 height 6
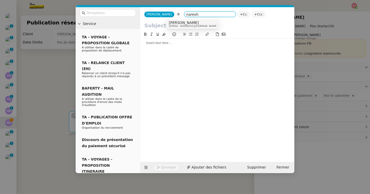
type input "naresh"
click at [184, 25] on span "[EMAIL_ADDRESS][DOMAIN_NAME]" at bounding box center [193, 26] width 49 height 3
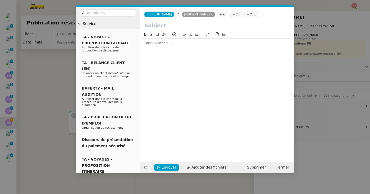
click at [160, 27] on input "text" at bounding box center [217, 26] width 146 height 8
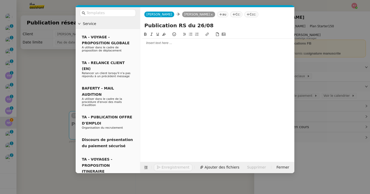
type input "Publication RS du 26/08"
click at [190, 48] on div at bounding box center [217, 92] width 150 height 123
click at [186, 45] on div at bounding box center [217, 43] width 150 height 5
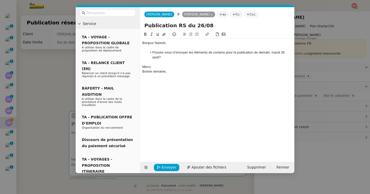
click at [160, 58] on li "Pouvez-vous m'envoyer les éléments de contenu pour la publication de demain, ma…" at bounding box center [220, 55] width 145 height 10
click at [173, 167] on span "Envoyer" at bounding box center [169, 168] width 15 height 6
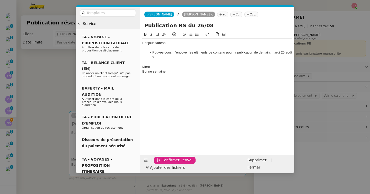
click at [173, 163] on span "Confirmer l'envoi" at bounding box center [177, 160] width 31 height 6
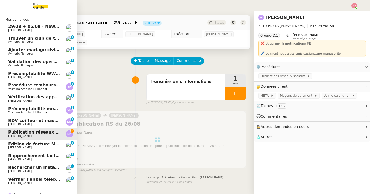
click at [39, 126] on link "RDV coiffeur et massage - août 2025 [PERSON_NAME] 0 1 2 3 4 5 6 7 8 9" at bounding box center [38, 122] width 77 height 12
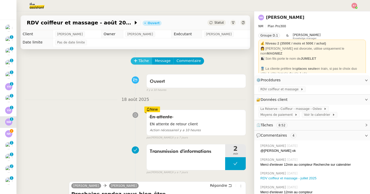
click at [144, 62] on span "Tâche" at bounding box center [144, 61] width 11 height 6
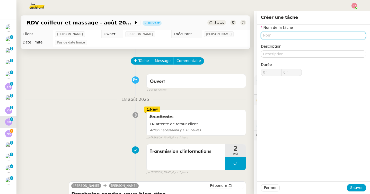
click at [265, 33] on input "text" at bounding box center [313, 35] width 105 height 7
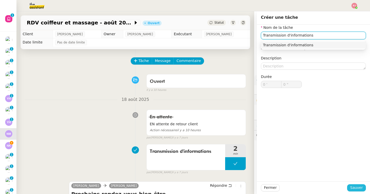
type input "Transmission d'informations"
click at [358, 189] on span "Sauver" at bounding box center [357, 188] width 13 height 6
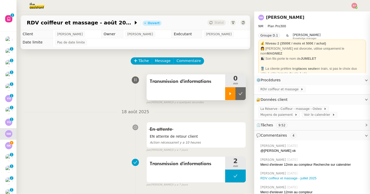
click at [228, 96] on div at bounding box center [230, 93] width 10 height 13
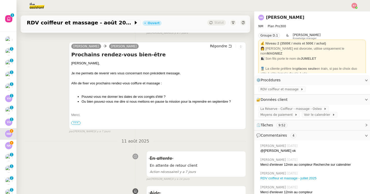
scroll to position [155, 0]
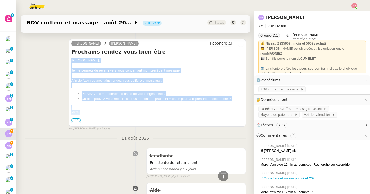
drag, startPoint x: 80, startPoint y: 112, endPoint x: 71, endPoint y: 61, distance: 51.4
click at [71, 61] on div "[PERSON_NAME] [PERSON_NAME] Répondre Prochains rendez-vous bien-être [PERSON_NA…" at bounding box center [157, 83] width 177 height 88
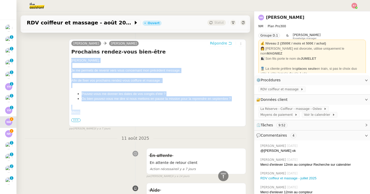
click at [221, 44] on span "Répondre" at bounding box center [218, 43] width 17 height 5
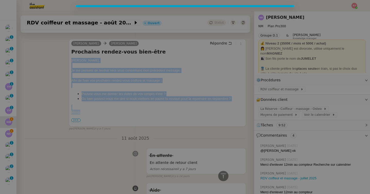
scroll to position [194, 0]
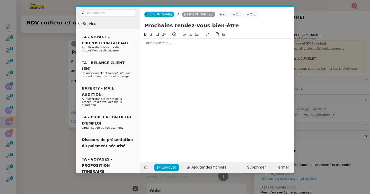
click at [161, 45] on div at bounding box center [217, 43] width 150 height 9
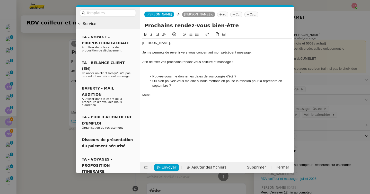
scroll to position [256, 0]
click at [189, 73] on div at bounding box center [217, 71] width 150 height 5
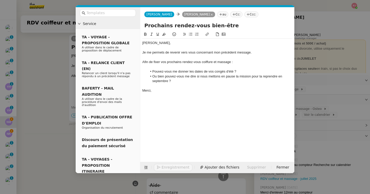
scroll to position [251, 0]
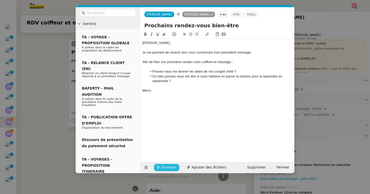
click at [167, 167] on span "Envoyer" at bounding box center [169, 168] width 15 height 6
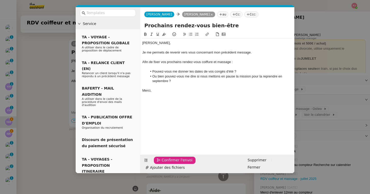
click at [167, 163] on span "Confirmer l'envoi" at bounding box center [177, 160] width 31 height 6
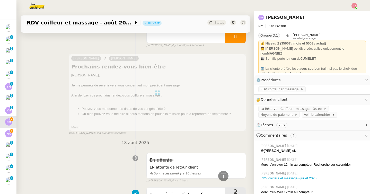
scroll to position [0, 0]
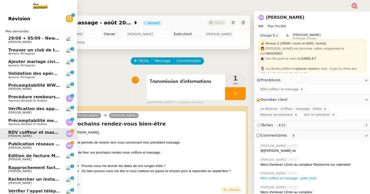
click at [7, 140] on link "RDV coiffeur et massage - août 2025 [PERSON_NAME]" at bounding box center [38, 134] width 77 height 12
click at [12, 146] on span "Publication réseaux sociaux - 25 août 2025" at bounding box center [58, 144] width 100 height 5
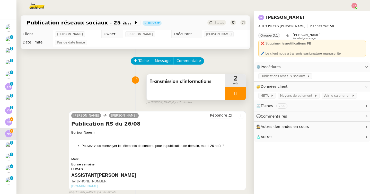
click at [239, 92] on div at bounding box center [235, 93] width 21 height 13
click at [239, 92] on icon at bounding box center [241, 94] width 4 height 4
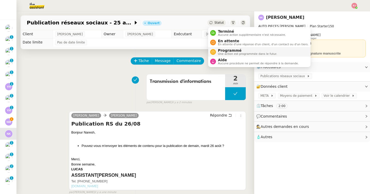
click at [226, 50] on span "Programmé" at bounding box center [247, 50] width 59 height 4
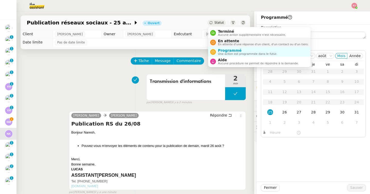
click at [223, 40] on span "En attente" at bounding box center [263, 41] width 91 height 4
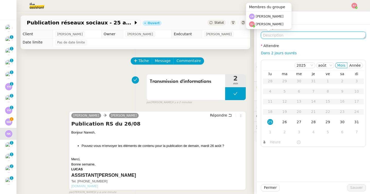
click at [273, 34] on textarea at bounding box center [313, 35] width 105 height 7
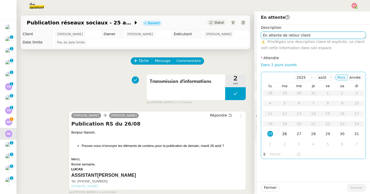
type textarea "En attente de retour client"
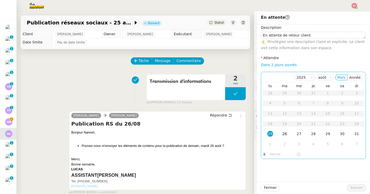
click at [284, 133] on div "26" at bounding box center [285, 134] width 6 height 6
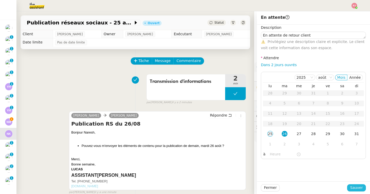
click at [353, 184] on button "Sauver" at bounding box center [356, 187] width 19 height 7
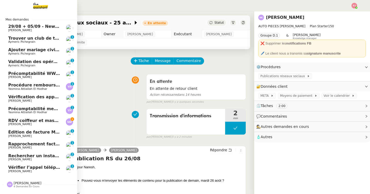
click at [42, 123] on span "RDV coiffeur et massage - août 2025" at bounding box center [50, 120] width 85 height 5
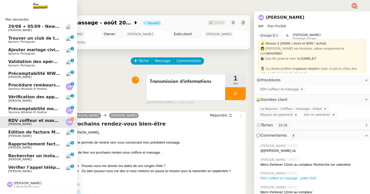
click at [29, 169] on span "Vérifier l’appel téléphonique" at bounding box center [41, 167] width 66 height 5
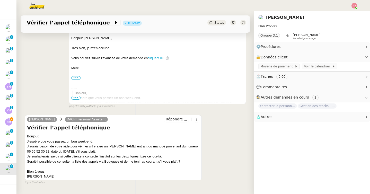
scroll to position [109, 0]
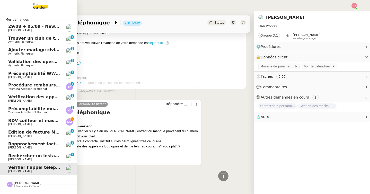
click at [19, 122] on span "RDV coiffeur et massage - août 2025" at bounding box center [50, 120] width 85 height 5
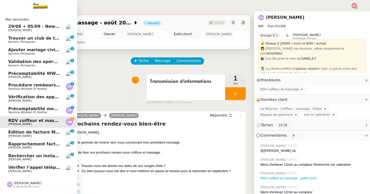
click at [13, 168] on span "Vérifier l’appel téléphonique" at bounding box center [41, 167] width 66 height 5
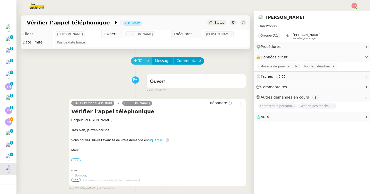
click at [138, 63] on button "Tâche" at bounding box center [141, 60] width 21 height 7
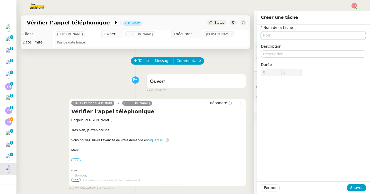
click at [266, 37] on input "text" at bounding box center [313, 35] width 105 height 7
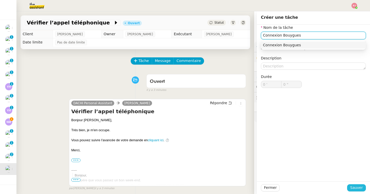
type input "Connexion Bouygues"
click at [358, 188] on span "Sauver" at bounding box center [357, 188] width 13 height 6
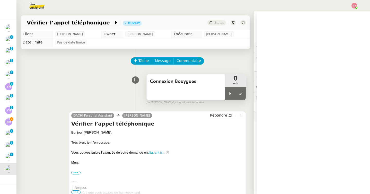
click at [224, 94] on div "Connexion Bouygues" at bounding box center [186, 87] width 79 height 26
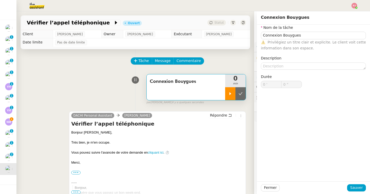
click at [229, 93] on icon at bounding box center [230, 94] width 4 height 4
type input "Connexion Bouygues"
type input "0 '"
type input "0 ""
type input "Connexion Bouygues"
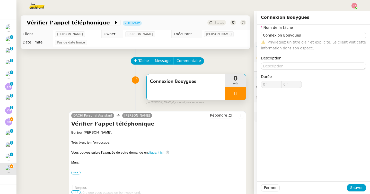
type input "0 '"
type input "0 ""
click at [234, 68] on div "Tâche Message Commentaire" at bounding box center [188, 63] width 115 height 12
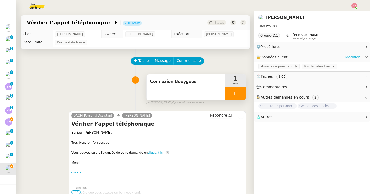
click at [349, 57] on link "Modifier" at bounding box center [352, 57] width 15 height 6
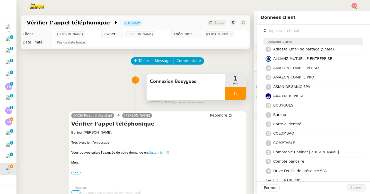
click at [293, 28] on input "text" at bounding box center [315, 30] width 96 height 7
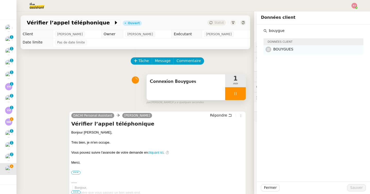
type input "bouygue"
click at [290, 49] on span "BOUYGUES" at bounding box center [284, 49] width 20 height 4
click at [360, 189] on span "Sauver" at bounding box center [357, 188] width 13 height 6
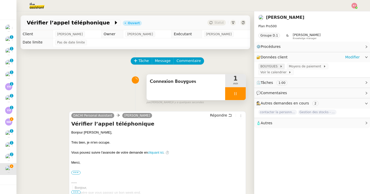
click at [275, 66] on span "BOUYGUES" at bounding box center [270, 66] width 19 height 5
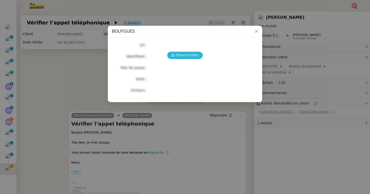
click at [188, 54] on span "Déverrouiller" at bounding box center [187, 55] width 23 height 6
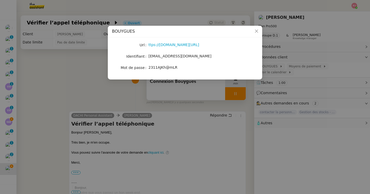
click at [172, 48] on div "ttps://[DOMAIN_NAME][URL]" at bounding box center [191, 45] width 85 height 6
click at [168, 46] on link "ttps://[DOMAIN_NAME][URL]" at bounding box center [174, 45] width 51 height 4
drag, startPoint x: 190, startPoint y: 57, endPoint x: 148, endPoint y: 56, distance: 42.0
click at [148, 56] on nz-form-item "Identifiant [EMAIL_ADDRESS][DOMAIN_NAME]" at bounding box center [185, 56] width 146 height 7
drag, startPoint x: 185, startPoint y: 70, endPoint x: 150, endPoint y: 68, distance: 35.8
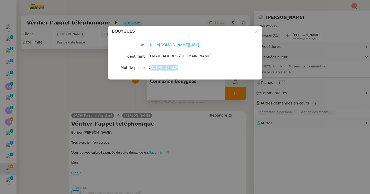
click at [150, 68] on div "2311AJKh@mLR" at bounding box center [191, 68] width 85 height 6
drag, startPoint x: 148, startPoint y: 68, endPoint x: 189, endPoint y: 68, distance: 40.4
click at [189, 68] on nz-form-item "Mot de passe [SECURITY_DATA]" at bounding box center [185, 67] width 146 height 7
drag, startPoint x: 188, startPoint y: 57, endPoint x: 148, endPoint y: 56, distance: 40.4
click at [148, 56] on nz-form-item "Identifiant [EMAIL_ADDRESS][DOMAIN_NAME]" at bounding box center [185, 56] width 146 height 7
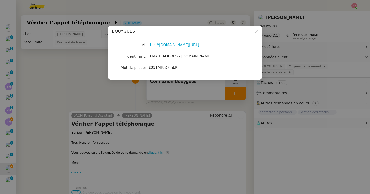
click at [79, 93] on nz-modal-container "BOUYGUES Url ttps://[DOMAIN_NAME][URL] Identifiant [EMAIL_ADDRESS][DOMAIN_NAME]…" at bounding box center [185, 97] width 370 height 194
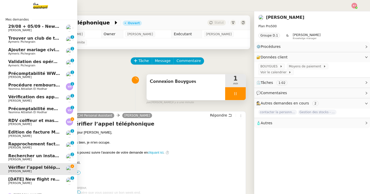
click at [11, 123] on span "[PERSON_NAME]" at bounding box center [19, 124] width 23 height 3
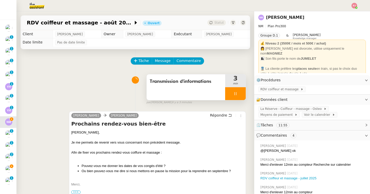
click at [242, 92] on div at bounding box center [235, 93] width 21 height 13
click at [242, 92] on icon at bounding box center [241, 94] width 4 height 4
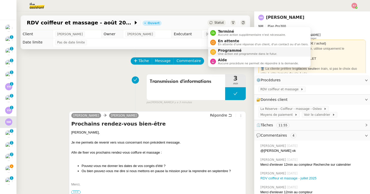
click at [229, 53] on span "Une action est programmée dans le futur." at bounding box center [247, 54] width 59 height 3
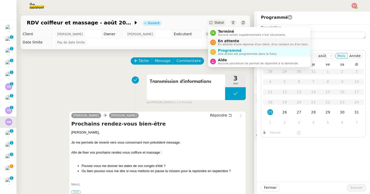
click at [223, 45] on span "En attente d'une réponse d'un client, d'un contact ou d'un tiers." at bounding box center [263, 44] width 91 height 3
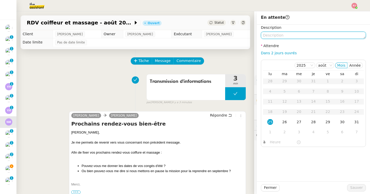
click at [282, 35] on textarea at bounding box center [313, 35] width 105 height 7
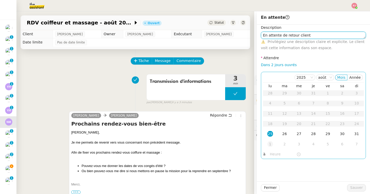
type textarea "En attente de retour client"
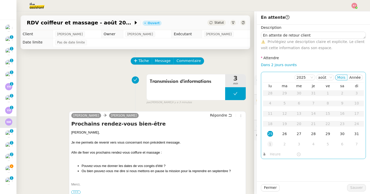
click at [271, 144] on div "1" at bounding box center [271, 144] width 6 height 6
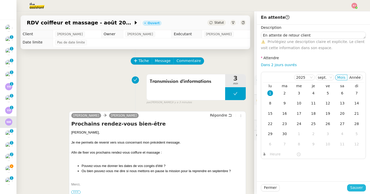
click at [359, 186] on span "Sauver" at bounding box center [357, 188] width 13 height 6
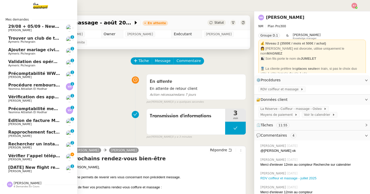
click at [14, 155] on span "Vérifier l’appel téléphonique" at bounding box center [41, 155] width 66 height 5
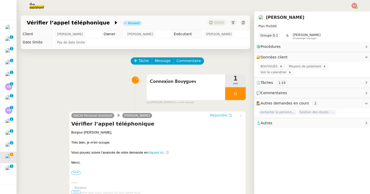
click at [217, 117] on span "Répondre" at bounding box center [218, 115] width 17 height 5
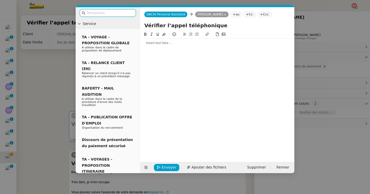
click at [184, 44] on div at bounding box center [217, 43] width 150 height 5
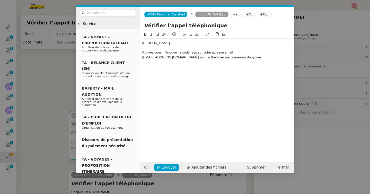
click at [221, 59] on div "[EMAIL_ADDRESS][DOMAIN_NAME] pour authentifier ma connexion Bouygues" at bounding box center [217, 57] width 150 height 5
click at [267, 59] on div "[EMAIL_ADDRESS][DOMAIN_NAME] pour authentifier ma connexion sur le site de [GEO…" at bounding box center [217, 60] width 150 height 10
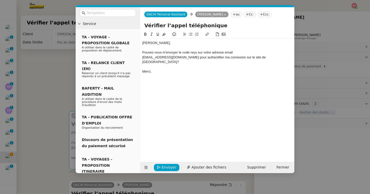
click at [143, 54] on div "Pouvez-vous m'envoyer le code reçu sur votre adresse email" at bounding box center [217, 52] width 150 height 5
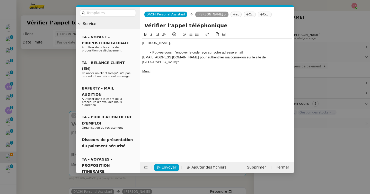
click at [142, 58] on nz-spin "[PERSON_NAME], Pouvez-vous m'envoyer le code reçu sur votre adresse email [EMAI…" at bounding box center [217, 93] width 154 height 125
click at [142, 57] on div "[EMAIL_ADDRESS][DOMAIN_NAME] pour authentifier ma connexion sur le site de [GEO…" at bounding box center [217, 60] width 150 height 10
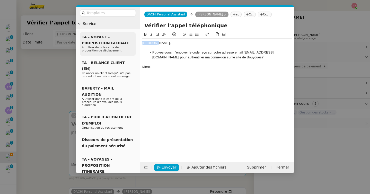
drag, startPoint x: 155, startPoint y: 43, endPoint x: 124, endPoint y: 43, distance: 30.9
click at [124, 43] on nz-layout "Service TA - VOYAGE - PROPOSITION GLOBALE A utiliser dans le cadre de propositi…" at bounding box center [185, 90] width 219 height 166
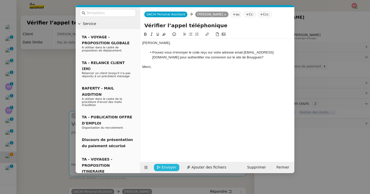
click at [175, 165] on button "Envoyer" at bounding box center [166, 167] width 25 height 7
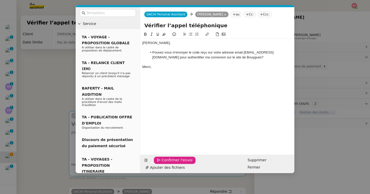
click at [175, 163] on span "Confirmer l'envoi" at bounding box center [177, 160] width 31 height 6
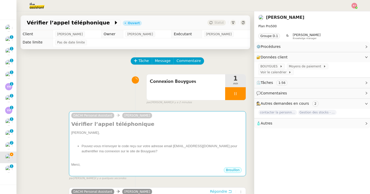
scroll to position [0, 0]
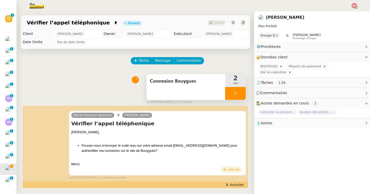
click at [235, 91] on div at bounding box center [235, 93] width 21 height 13
click at [242, 92] on icon at bounding box center [241, 93] width 4 height 3
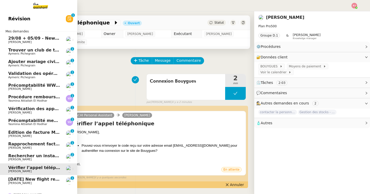
click at [18, 181] on span "[DATE] New flight request - [PERSON_NAME]" at bounding box center [59, 179] width 103 height 5
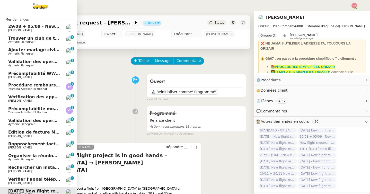
scroll to position [46, 0]
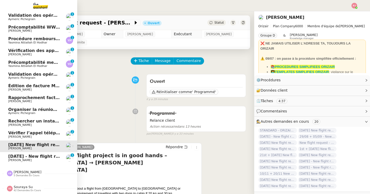
click at [47, 157] on span "[DATE] - New flight request - [PERSON_NAME]" at bounding box center [61, 156] width 106 height 5
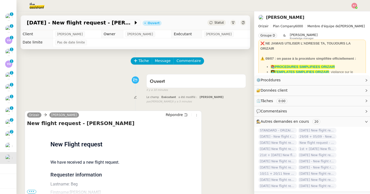
scroll to position [2, 0]
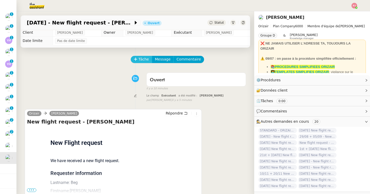
click at [145, 59] on span "Tâche" at bounding box center [144, 59] width 11 height 6
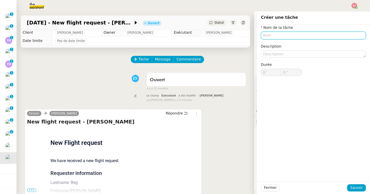
click at [276, 36] on input "text" at bounding box center [313, 35] width 105 height 7
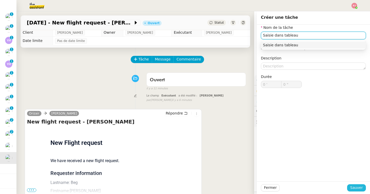
type input "Saisie dans tableau"
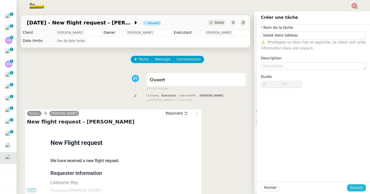
click at [355, 188] on span "Sauver" at bounding box center [357, 188] width 13 height 6
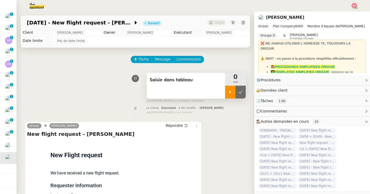
click at [230, 90] on icon at bounding box center [230, 92] width 4 height 4
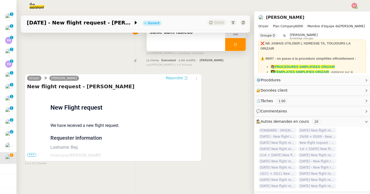
scroll to position [65, 0]
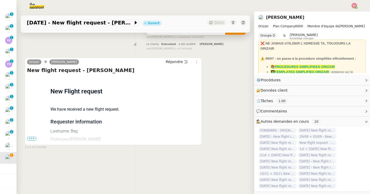
click at [30, 140] on span "•••" at bounding box center [31, 139] width 9 height 4
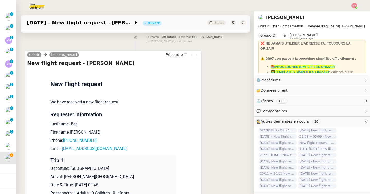
scroll to position [74, 0]
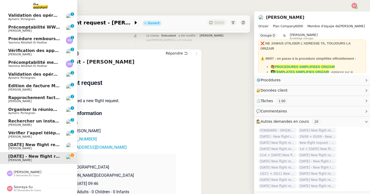
click at [30, 137] on span "[PERSON_NAME]" at bounding box center [19, 136] width 23 height 3
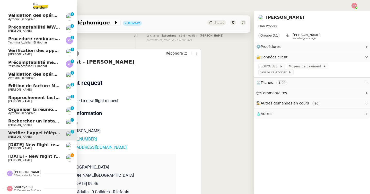
scroll to position [65, 0]
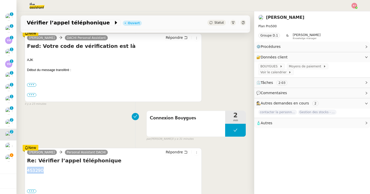
drag, startPoint x: 50, startPoint y: 171, endPoint x: 26, endPoint y: 170, distance: 24.5
click at [26, 170] on div "[PERSON_NAME] Personal Assistant DACHI Répondre Re: Vérifier l’[PERSON_NAME] té…" at bounding box center [113, 178] width 177 height 60
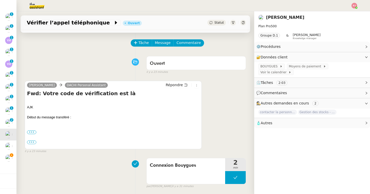
scroll to position [0, 0]
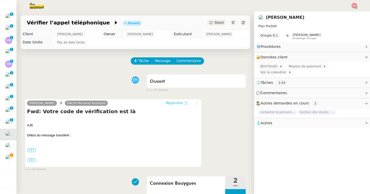
click at [176, 103] on span "Répondre" at bounding box center [174, 102] width 17 height 5
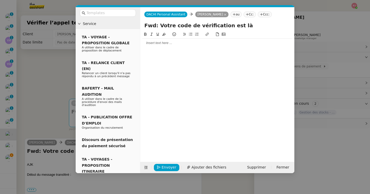
click at [190, 45] on div at bounding box center [217, 43] width 150 height 5
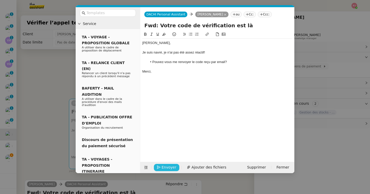
click at [174, 167] on span "Envoyer" at bounding box center [169, 168] width 15 height 6
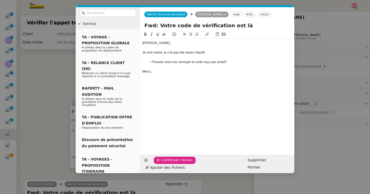
click at [174, 163] on span "Confirmer l'envoi" at bounding box center [177, 160] width 31 height 6
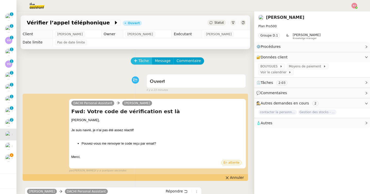
click at [142, 61] on span "Tâche" at bounding box center [144, 61] width 11 height 6
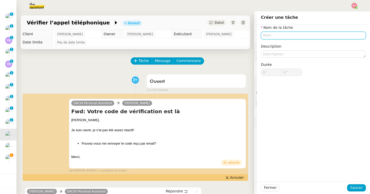
click at [278, 37] on input "text" at bounding box center [313, 35] width 105 height 7
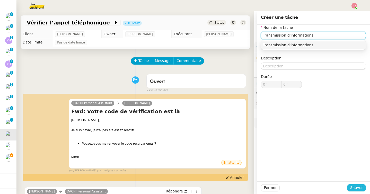
type input "Transmission d'informations"
click at [365, 190] on button "Sauver" at bounding box center [356, 187] width 19 height 7
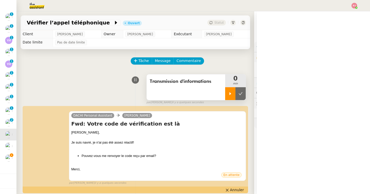
click at [231, 92] on icon at bounding box center [230, 94] width 4 height 4
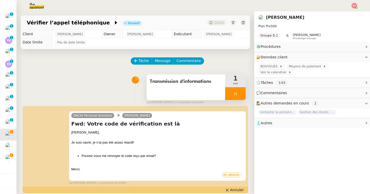
click at [243, 93] on div at bounding box center [235, 93] width 21 height 13
click at [243, 93] on button at bounding box center [241, 93] width 10 height 13
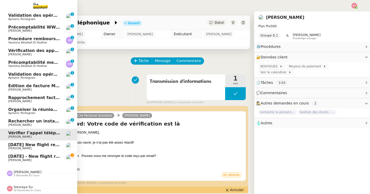
click at [17, 161] on span "[PERSON_NAME]" at bounding box center [19, 160] width 23 height 3
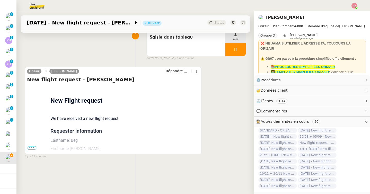
scroll to position [65, 0]
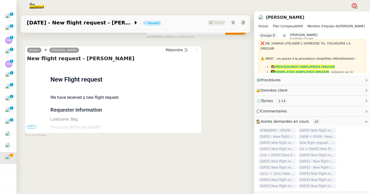
click at [31, 127] on span "•••" at bounding box center [31, 127] width 9 height 4
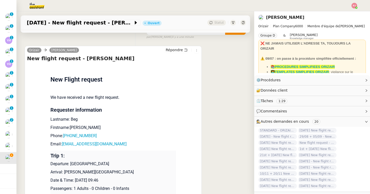
scroll to position [46, 0]
drag, startPoint x: 103, startPoint y: 136, endPoint x: 65, endPoint y: 136, distance: 37.9
click at [65, 136] on p "Phone: [PHONE_NUMBER]" at bounding box center [113, 136] width 126 height 6
drag, startPoint x: 107, startPoint y: 145, endPoint x: 64, endPoint y: 145, distance: 43.3
click at [64, 145] on p "Email: [EMAIL_ADDRESS][DOMAIN_NAME]" at bounding box center [113, 144] width 126 height 6
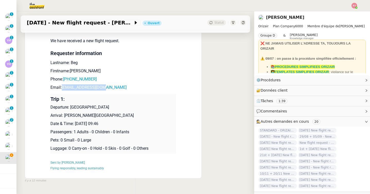
scroll to position [136, 0]
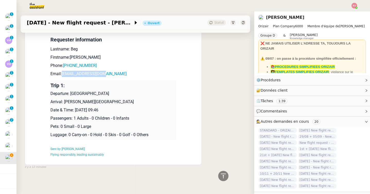
drag, startPoint x: 118, startPoint y: 95, endPoint x: 71, endPoint y: 95, distance: 47.1
click at [71, 95] on p "Departure: [GEOGRAPHIC_DATA]" at bounding box center [113, 94] width 126 height 6
drag, startPoint x: 135, startPoint y: 102, endPoint x: 64, endPoint y: 103, distance: 70.8
click at [64, 103] on p "Arrival: [PERSON_NAME][GEOGRAPHIC_DATA]" at bounding box center [113, 102] width 126 height 6
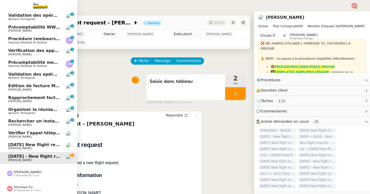
click at [12, 134] on span "Vérifier l’appel téléphonique" at bounding box center [41, 133] width 66 height 5
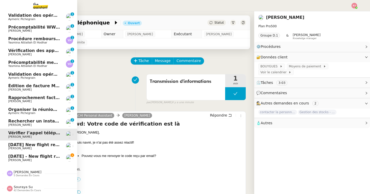
click at [14, 159] on span "[DATE] - New flight request - [PERSON_NAME]" at bounding box center [61, 156] width 106 height 5
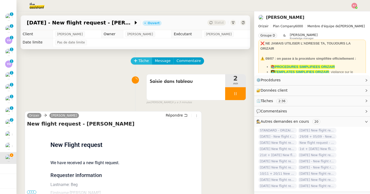
click at [141, 58] on span "Tâche" at bounding box center [144, 61] width 11 height 6
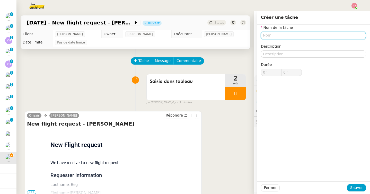
click at [282, 33] on input "text" at bounding box center [313, 35] width 105 height 7
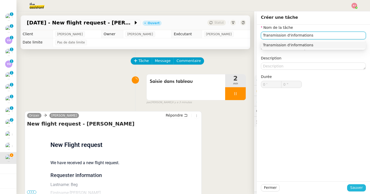
type input "Transmission d'informations"
click at [355, 188] on span "Sauver" at bounding box center [357, 188] width 13 height 6
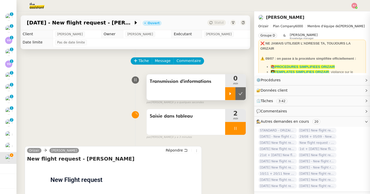
click at [228, 96] on div at bounding box center [230, 93] width 10 height 13
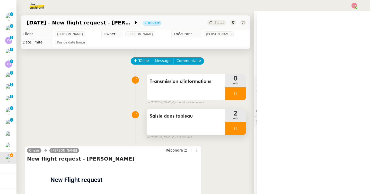
click at [234, 128] on icon at bounding box center [236, 128] width 4 height 4
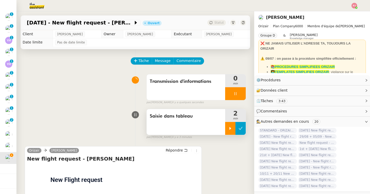
click at [242, 128] on icon at bounding box center [241, 128] width 4 height 4
click at [163, 63] on span "Message" at bounding box center [163, 61] width 16 height 6
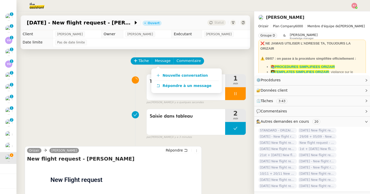
click at [101, 133] on div "[PERSON_NAME] dans tableau 2 min false par [PERSON_NAME] il y a 3 minutes" at bounding box center [135, 123] width 221 height 33
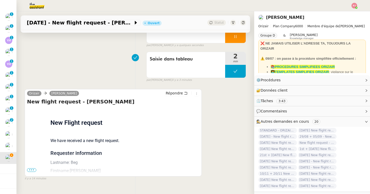
scroll to position [69, 0]
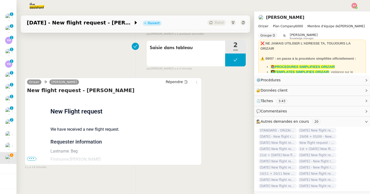
click at [32, 158] on span "•••" at bounding box center [31, 159] width 9 height 4
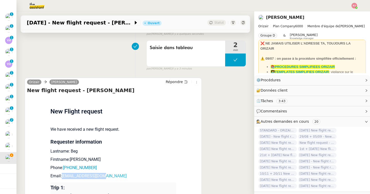
drag, startPoint x: 109, startPoint y: 176, endPoint x: 64, endPoint y: 175, distance: 45.6
click at [64, 175] on p "Email: [EMAIL_ADDRESS][DOMAIN_NAME]" at bounding box center [113, 176] width 126 height 6
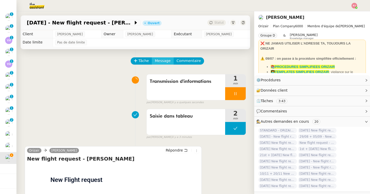
click at [160, 63] on span "Message" at bounding box center [163, 61] width 16 height 6
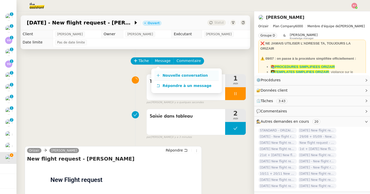
click at [163, 73] on span "Nouvelle conversation" at bounding box center [185, 75] width 45 height 4
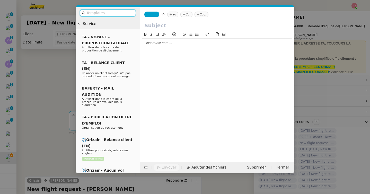
click at [121, 15] on input "text" at bounding box center [110, 13] width 46 height 6
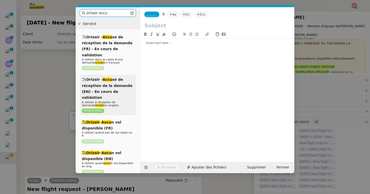
type input "orizair accu"
click at [107, 79] on span "✈️Orizair - Accu sé de réception de la demande (EN) - En cours de validation" at bounding box center [107, 89] width 51 height 22
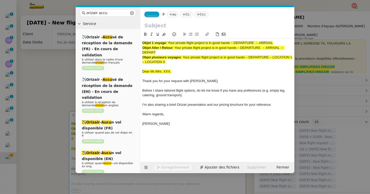
click at [155, 15] on span "_______" at bounding box center [152, 15] width 11 height 4
click at [182, 15] on nz-tag "au" at bounding box center [187, 15] width 11 height 6
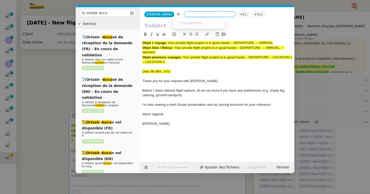
paste input "[EMAIL_ADDRESS][DOMAIN_NAME]"
type input "[EMAIL_ADDRESS][DOMAIN_NAME]"
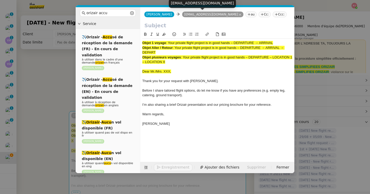
click at [275, 14] on icon at bounding box center [276, 14] width 3 height 3
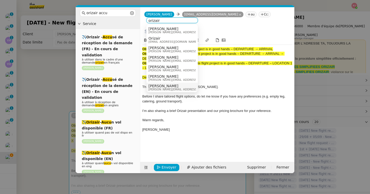
type input "orizair"
click at [168, 89] on span "[PERSON_NAME][EMAIL_ADDRESS][DOMAIN_NAME]" at bounding box center [185, 89] width 73 height 3
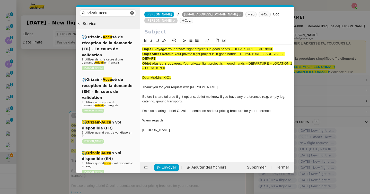
drag, startPoint x: 169, startPoint y: 49, endPoint x: 296, endPoint y: 49, distance: 126.7
click at [296, 49] on nz-modal-container "orizair accu Service ✈️Orizair - Accu sé de réception de la demande (FR) - En c…" at bounding box center [185, 97] width 370 height 194
click at [173, 33] on input "text" at bounding box center [217, 32] width 146 height 8
paste input "Your private flight project is in good hands – DEPARTURE → ARRIVAL"
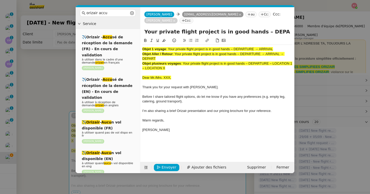
scroll to position [0, 21]
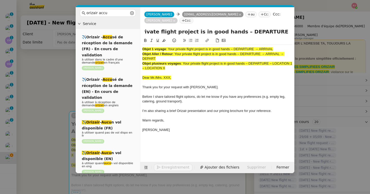
type input "Your private flight project is in good hands – DEPARTURE → ARRIVAL"
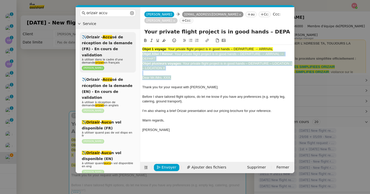
drag, startPoint x: 175, startPoint y: 77, endPoint x: 131, endPoint y: 52, distance: 50.6
click at [131, 52] on nz-layout "orizair accu Service ✈️Orizair - Accu sé de réception de la demande (FR) - En c…" at bounding box center [185, 90] width 219 height 166
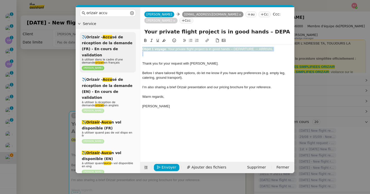
drag, startPoint x: 149, startPoint y: 56, endPoint x: 133, endPoint y: 38, distance: 23.8
click at [133, 38] on nz-layout "orizair accu Service ✈️Orizair - Accu sé de réception de la demande (FR) - En c…" at bounding box center [185, 90] width 219 height 166
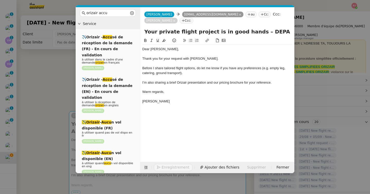
click at [61, 86] on nz-modal-container "orizair accu Service ✈️Orizair - Accu sé de réception de la demande (FR) - En c…" at bounding box center [185, 97] width 370 height 194
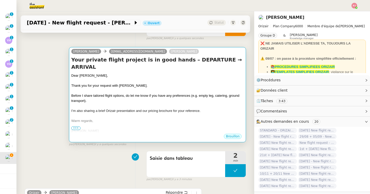
scroll to position [56, 0]
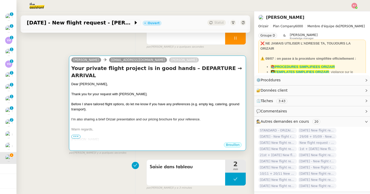
click at [103, 122] on div at bounding box center [157, 124] width 173 height 5
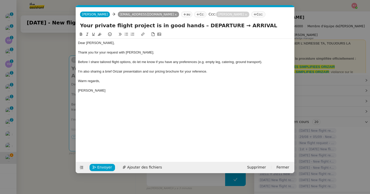
scroll to position [0, 30]
click at [101, 43] on div "Dear [PERSON_NAME]," at bounding box center [185, 43] width 215 height 5
click at [131, 168] on span "Ajouter des fichiers" at bounding box center [144, 168] width 35 height 6
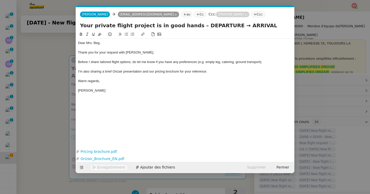
click at [55, 107] on nz-modal-container "orizair accu Service ✈️Orizair - Accu sé de réception de la demande (FR) - En c…" at bounding box center [185, 97] width 370 height 194
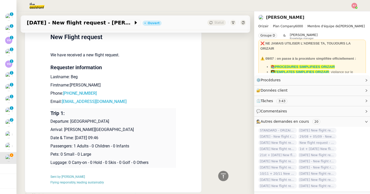
scroll to position [280, 0]
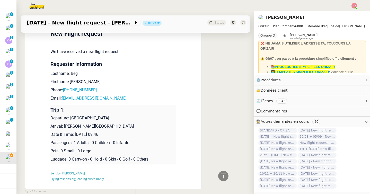
drag, startPoint x: 140, startPoint y: 119, endPoint x: 52, endPoint y: 111, distance: 88.9
click at [52, 111] on td "Trip 1: Departure: [GEOGRAPHIC_DATA] Arrival: [PERSON_NAME][GEOGRAPHIC_DATA] Da…" at bounding box center [113, 135] width 126 height 60
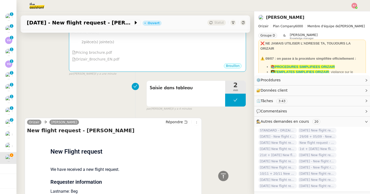
scroll to position [0, 0]
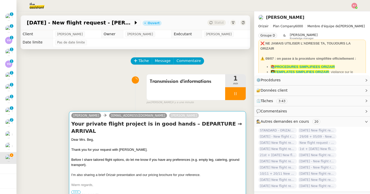
click at [95, 148] on span "Thank you for your request with [PERSON_NAME]." at bounding box center [109, 150] width 76 height 4
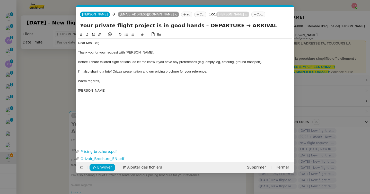
scroll to position [0, 30]
click at [104, 90] on div "[PERSON_NAME]" at bounding box center [185, 90] width 215 height 5
drag, startPoint x: 134, startPoint y: 104, endPoint x: 95, endPoint y: 104, distance: 38.4
click at [95, 104] on div "Departure: [GEOGRAPHIC_DATA]" at bounding box center [185, 105] width 215 height 5
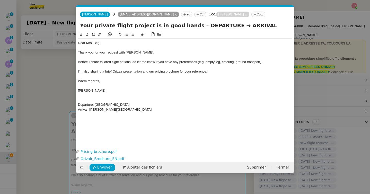
drag, startPoint x: 187, startPoint y: 28, endPoint x: 217, endPoint y: 27, distance: 29.6
click at [217, 27] on input "Your private flight project is in good hands – DEPARTURE → ARRIVAL" at bounding box center [185, 26] width 210 height 8
paste input "[GEOGRAPHIC_DATA]"
drag, startPoint x: 151, startPoint y: 110, endPoint x: 90, endPoint y: 109, distance: 61.3
click at [90, 109] on div "Arrival: [PERSON_NAME][GEOGRAPHIC_DATA]" at bounding box center [185, 109] width 215 height 5
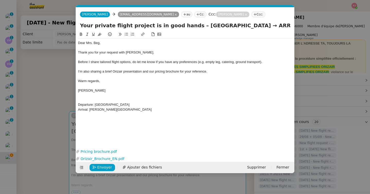
drag, startPoint x: 251, startPoint y: 26, endPoint x: 296, endPoint y: 25, distance: 45.3
click at [296, 25] on nz-modal-container "orizair accu Service ✈️Orizair - Accu sé de réception de la demande (FR) - En c…" at bounding box center [185, 97] width 370 height 194
paste input "[PERSON_NAME][GEOGRAPHIC_DATA]"
type input "Your private flight project is in good hands – [GEOGRAPHIC_DATA] → [PERSON_NAME…"
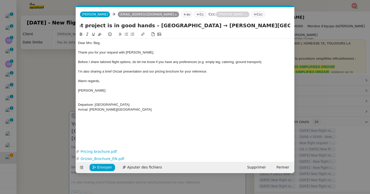
scroll to position [0, 0]
drag, startPoint x: 153, startPoint y: 110, endPoint x: 73, endPoint y: 103, distance: 80.5
click at [73, 103] on nz-modal-container "orizair accu Service ✈️Orizair - Accu sé de réception de la demande (FR) - En c…" at bounding box center [185, 97] width 370 height 194
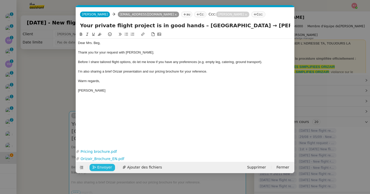
click at [106, 169] on span "Envoyer" at bounding box center [104, 168] width 15 height 6
click at [106, 169] on span "Confirmer l'envoi" at bounding box center [112, 168] width 31 height 6
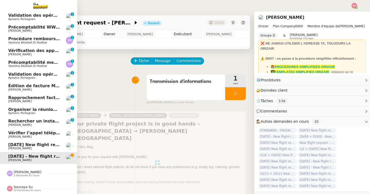
click at [29, 146] on span "[DATE] New flight request - [PERSON_NAME]" at bounding box center [59, 144] width 103 height 5
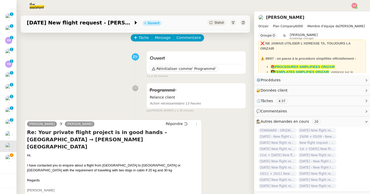
scroll to position [28, 0]
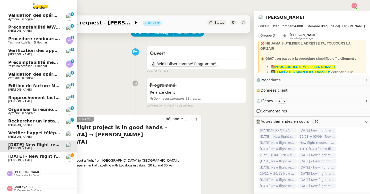
click at [13, 159] on span "[PERSON_NAME]" at bounding box center [19, 160] width 23 height 3
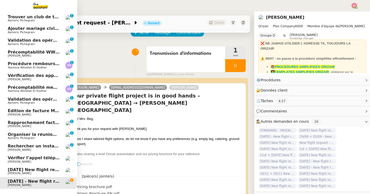
scroll to position [58, 1]
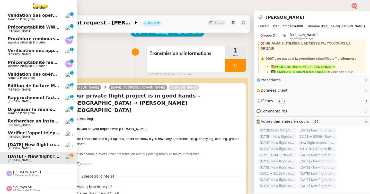
click at [14, 175] on span "5 demandes en cours" at bounding box center [26, 175] width 26 height 3
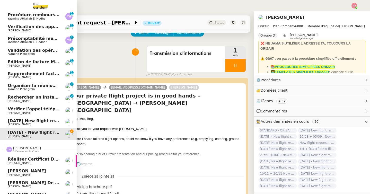
scroll to position [117, 1]
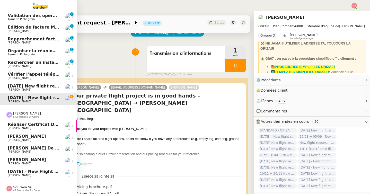
click at [30, 172] on span "[DATE] - New flight request - [PERSON_NAME]" at bounding box center [62, 171] width 109 height 5
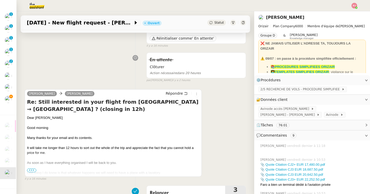
scroll to position [54, 0]
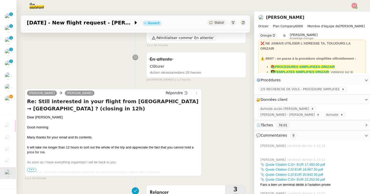
click at [30, 170] on span "•••" at bounding box center [31, 170] width 9 height 4
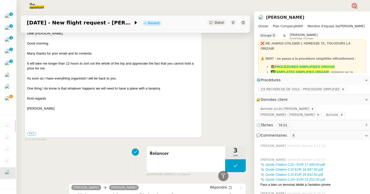
scroll to position [139, 0]
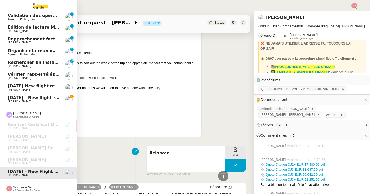
click at [43, 97] on span "[DATE] - New flight request - [PERSON_NAME]" at bounding box center [61, 97] width 106 height 5
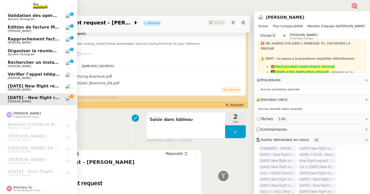
scroll to position [129, 0]
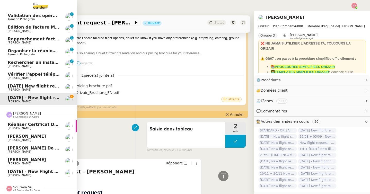
click at [8, 127] on span "[PERSON_NAME]" at bounding box center [19, 128] width 23 height 3
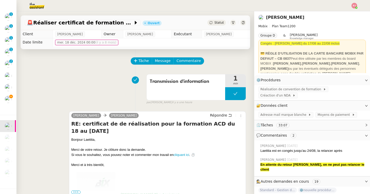
click at [222, 22] on span "Statut" at bounding box center [220, 23] width 10 height 4
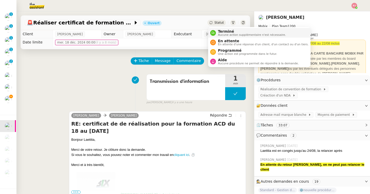
click at [226, 35] on span "Aucune action supplémentaire n'est nécessaire." at bounding box center [252, 34] width 68 height 3
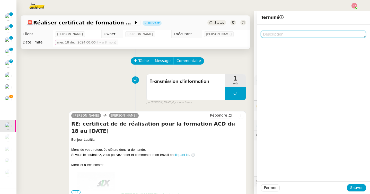
click at [270, 35] on textarea at bounding box center [313, 34] width 105 height 7
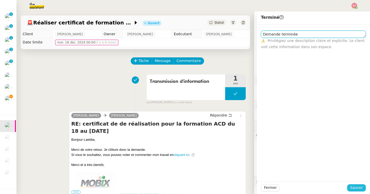
type textarea "Demande terminée"
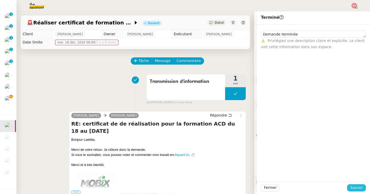
click at [359, 189] on span "Sauver" at bounding box center [357, 188] width 13 height 6
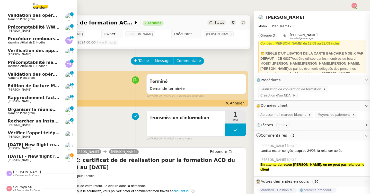
scroll to position [58, 1]
click at [25, 97] on span "Rapprochement factures Woodbrass sur Pennylane - août 2025" at bounding box center [81, 97] width 147 height 5
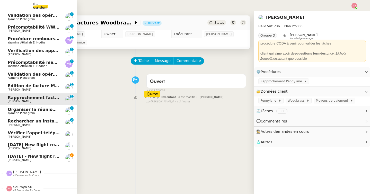
click at [42, 160] on span "[PERSON_NAME]" at bounding box center [34, 160] width 52 height 3
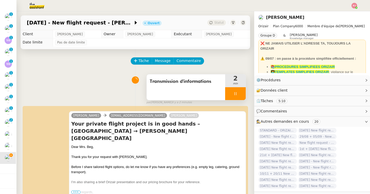
click at [229, 93] on div at bounding box center [235, 93] width 21 height 13
click at [237, 94] on button at bounding box center [241, 93] width 10 height 13
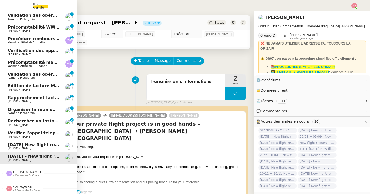
click at [14, 138] on span "[PERSON_NAME]" at bounding box center [19, 136] width 23 height 3
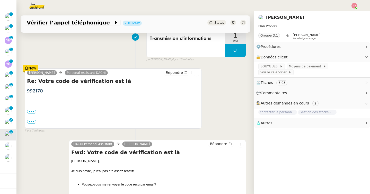
scroll to position [68, 0]
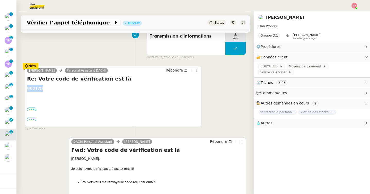
drag, startPoint x: 47, startPoint y: 87, endPoint x: 28, endPoint y: 87, distance: 19.3
click at [28, 87] on div "992170 ••• Le 25 août 2025 à 11:01, DACHI Personal Assistant <[EMAIL_ADDRESS][D…" at bounding box center [113, 103] width 173 height 37
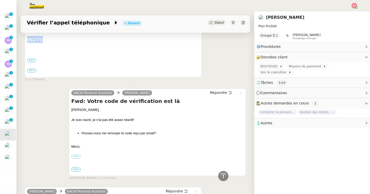
scroll to position [115, 0]
